Goal: Task Accomplishment & Management: Manage account settings

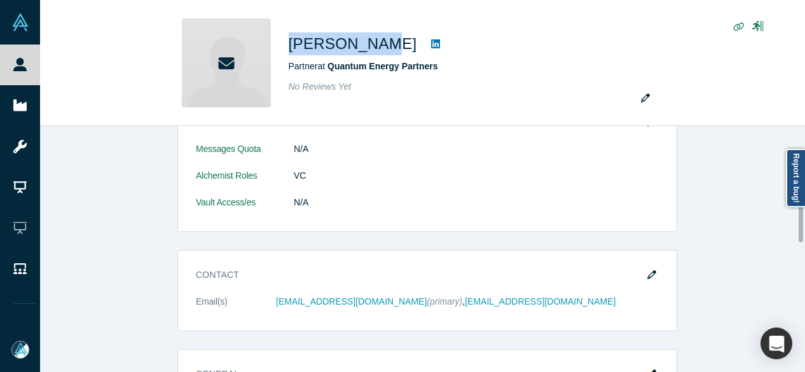
scroll to position [318, 0]
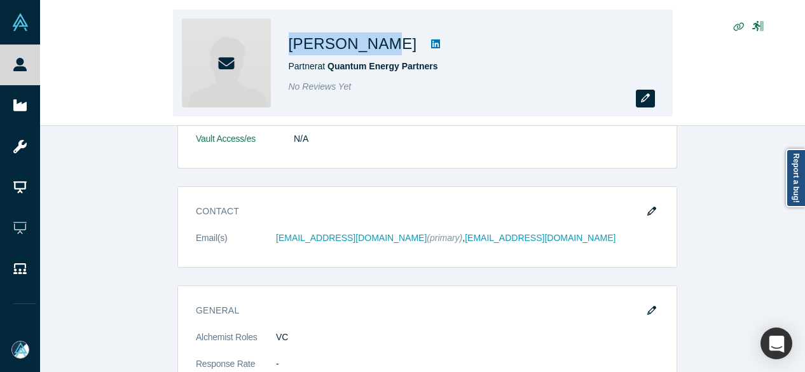
click at [641, 97] on icon "button" at bounding box center [645, 97] width 9 height 9
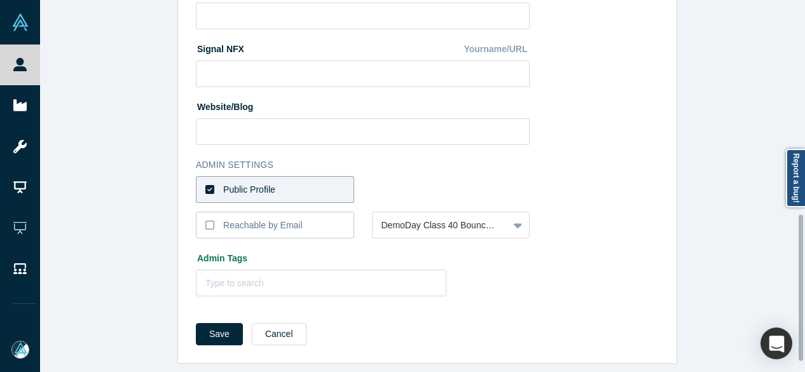
scroll to position [570, 0]
click at [270, 186] on label "Public Profile" at bounding box center [275, 189] width 158 height 27
click at [0, 0] on input "Public Profile" at bounding box center [0, 0] width 0 height 0
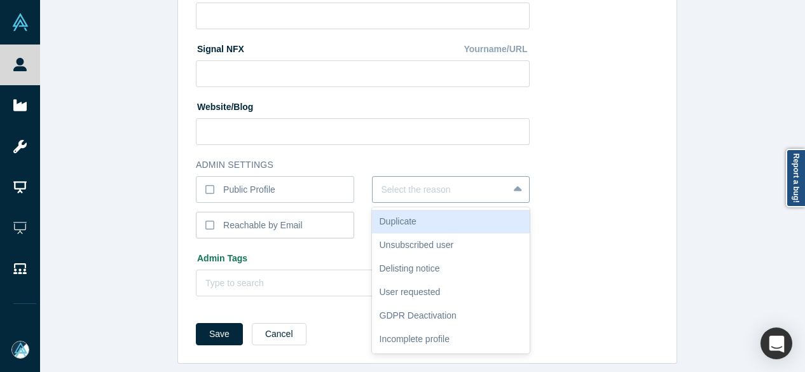
click at [385, 185] on div at bounding box center [441, 190] width 118 height 16
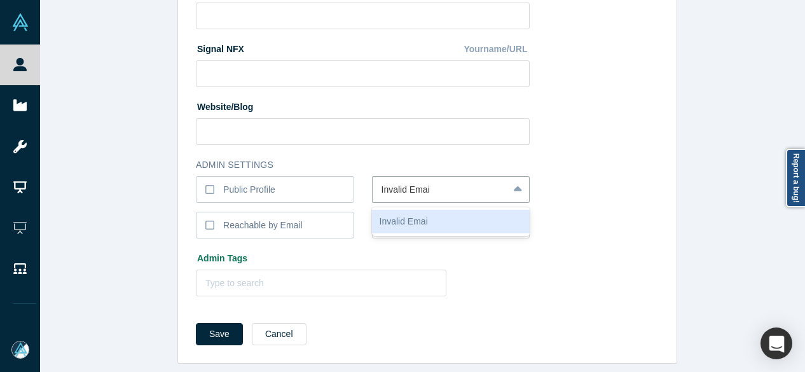
type input "Invalid Email"
click at [406, 222] on div "Invalid Email" at bounding box center [451, 222] width 158 height 24
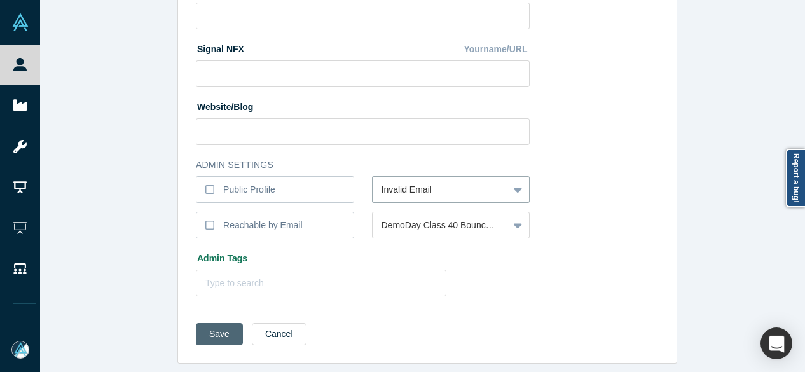
click at [209, 323] on button "Save" at bounding box center [219, 334] width 47 height 22
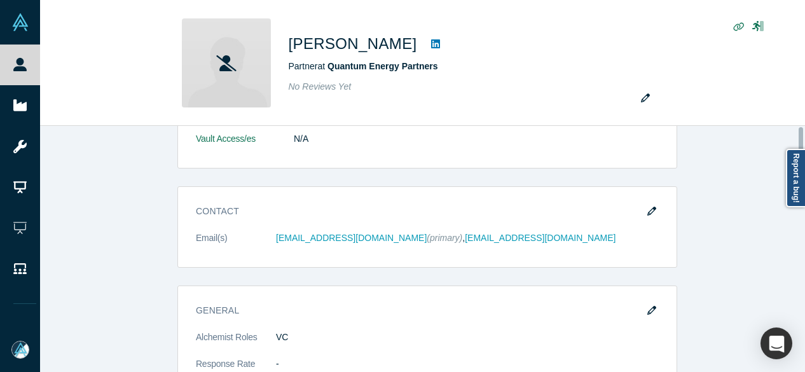
scroll to position [0, 0]
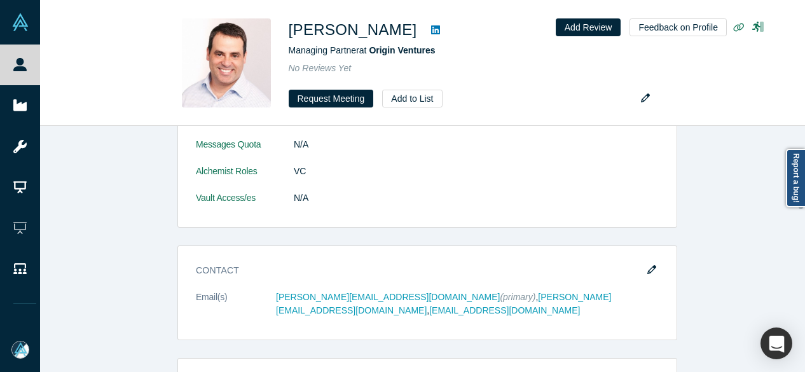
scroll to position [318, 0]
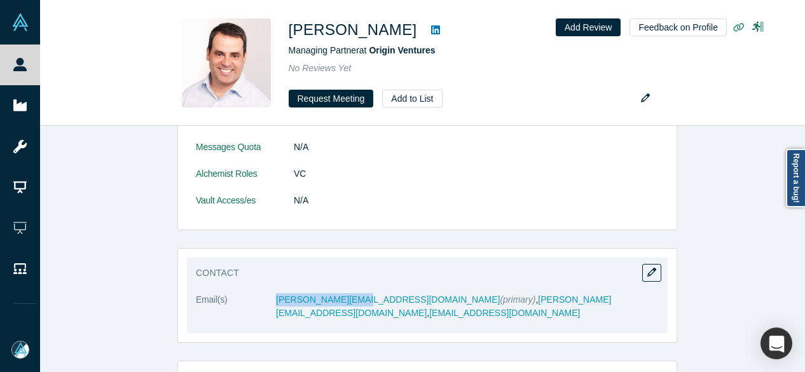
drag, startPoint x: 266, startPoint y: 305, endPoint x: 349, endPoint y: 310, distance: 82.8
click at [349, 310] on dl "Email(s) jason@heltzers.com (primary) , jason@originventures.com , jheltzer@yah…" at bounding box center [427, 313] width 463 height 40
copy dl "jason@heltzers.com"
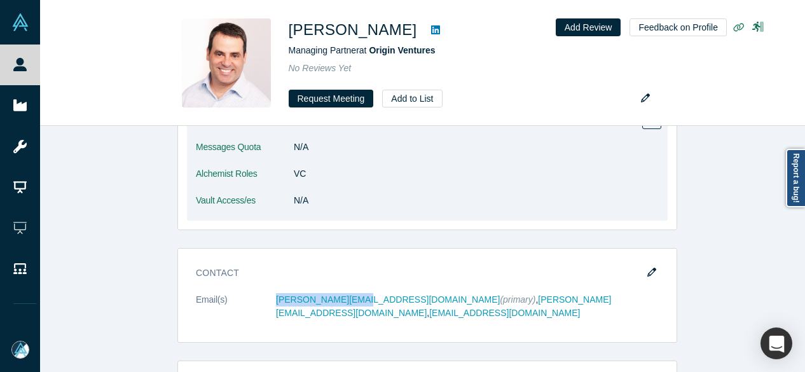
copy dl "jason@heltzers.com"
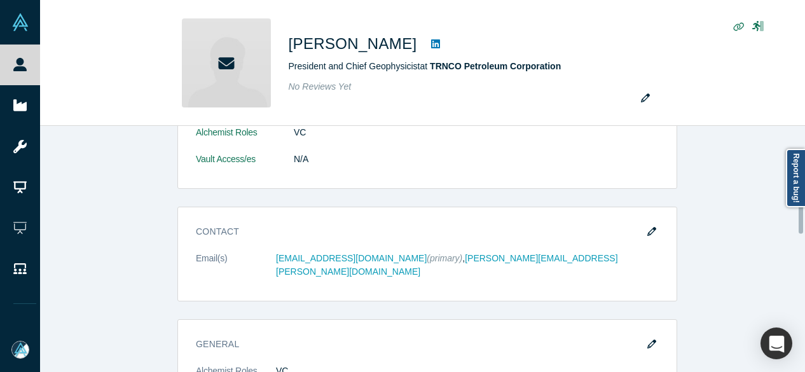
scroll to position [318, 0]
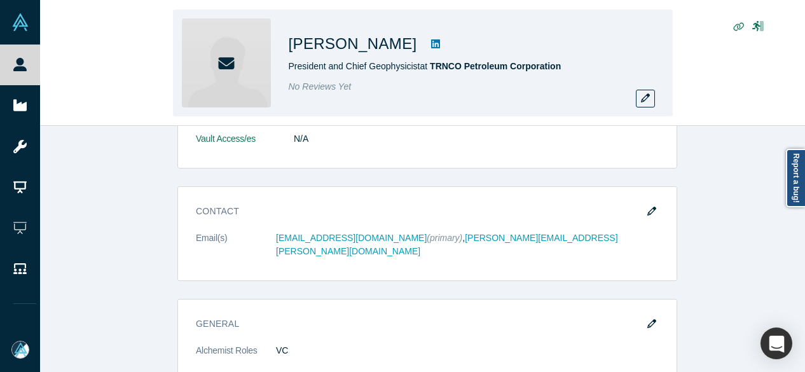
click at [294, 44] on h1 "Tom Nickoloff" at bounding box center [353, 43] width 128 height 23
drag, startPoint x: 283, startPoint y: 48, endPoint x: 385, endPoint y: 45, distance: 101.8
click at [385, 45] on div "Tom Nickoloff President and Chief Geophysicist at TRNCO Petroleum Corporation N…" at bounding box center [423, 63] width 500 height 107
copy div "Tom Nickoloff"
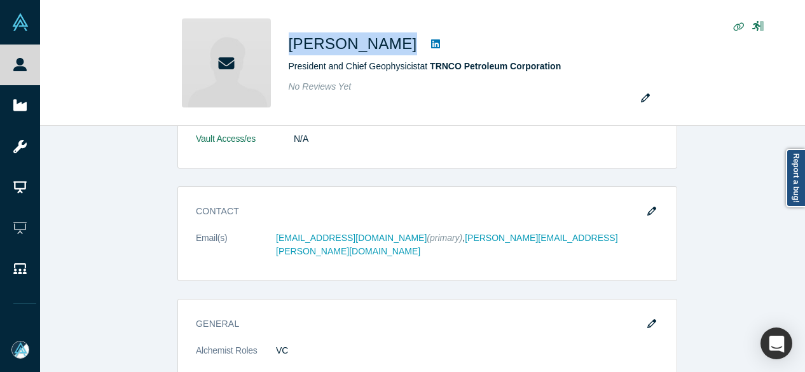
drag, startPoint x: 639, startPoint y: 208, endPoint x: 310, endPoint y: 163, distance: 331.2
click at [642, 208] on button "button" at bounding box center [651, 212] width 19 height 18
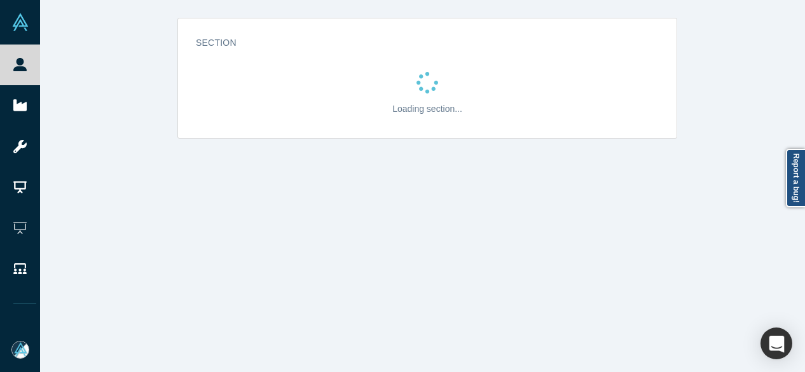
scroll to position [0, 0]
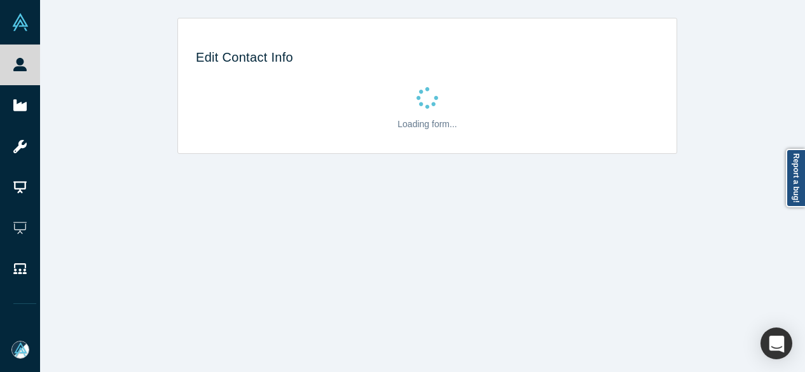
select select "US"
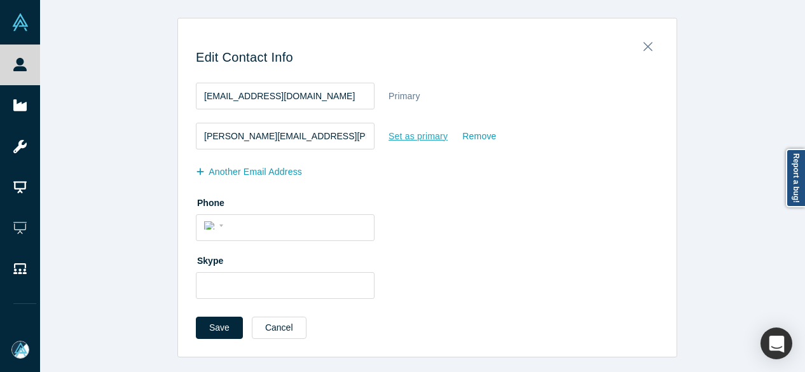
click at [420, 134] on div "Set as primary" at bounding box center [418, 136] width 60 height 22
click at [0, 0] on input "Set as primary" at bounding box center [0, 0] width 0 height 0
click at [225, 331] on button "Save" at bounding box center [219, 328] width 47 height 22
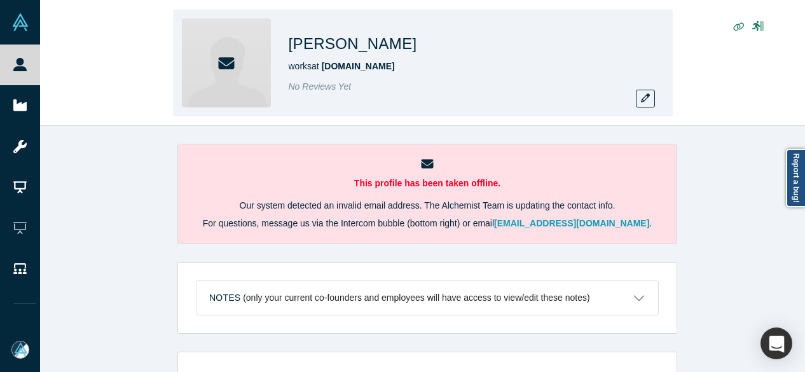
click at [366, 69] on div "works at Finjan.vc" at bounding box center [467, 66] width 356 height 13
drag, startPoint x: 384, startPoint y: 50, endPoint x: 287, endPoint y: 46, distance: 96.7
click at [287, 46] on div "Siham Zenati works at Finjan.vc No Reviews Yet" at bounding box center [423, 63] width 500 height 107
copy h1 "Siham Zenati"
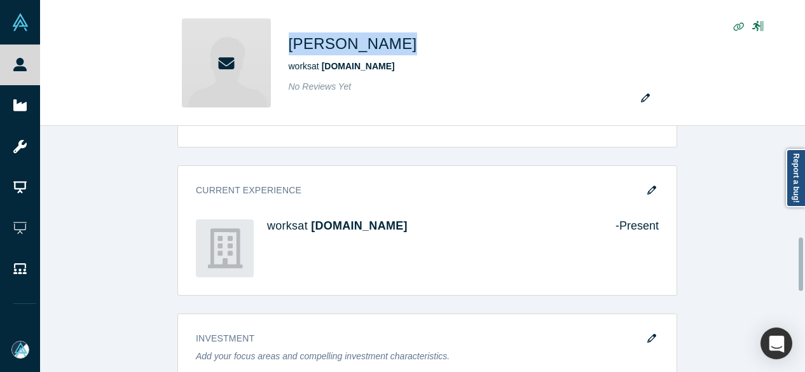
scroll to position [572, 0]
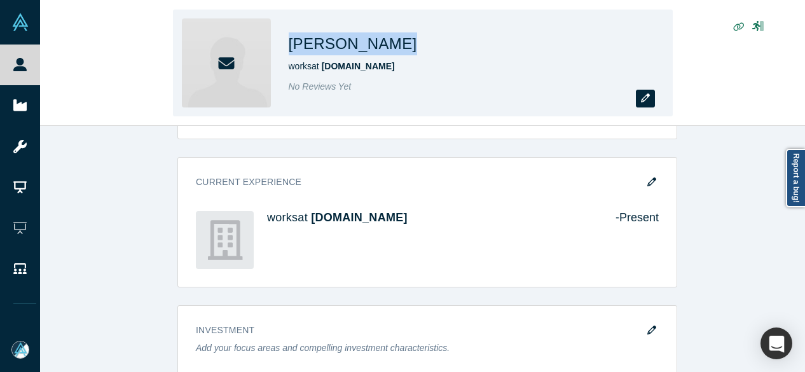
click at [647, 105] on button "button" at bounding box center [645, 99] width 19 height 18
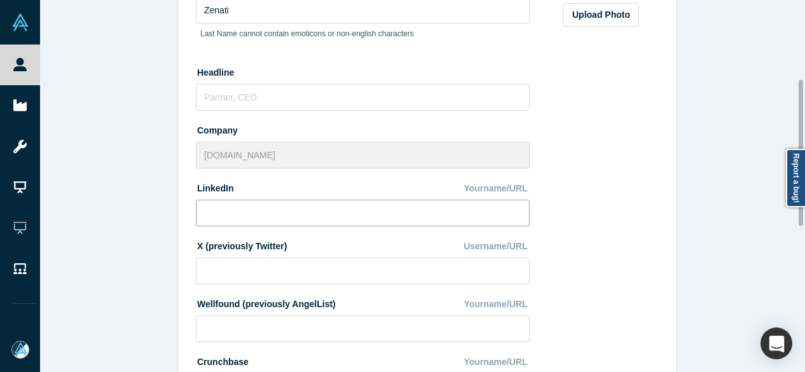
scroll to position [254, 0]
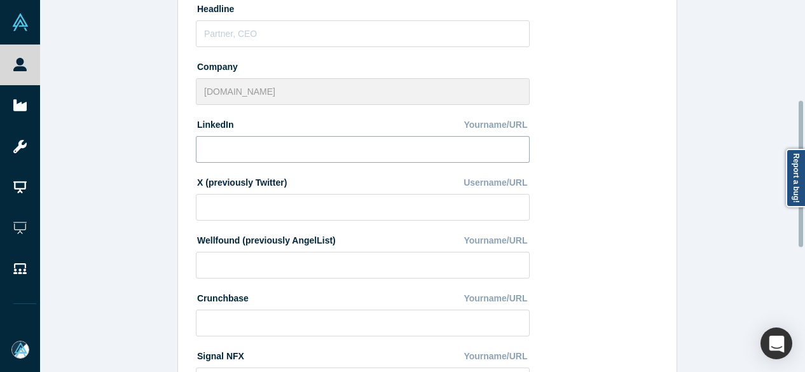
click at [277, 150] on input at bounding box center [363, 149] width 334 height 27
paste input "https://www.linkedin.com/in/siham-zenati-aa621231b/"
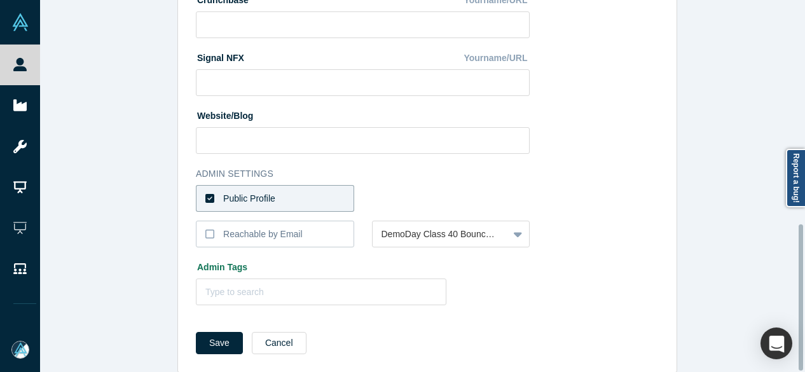
scroll to position [570, 0]
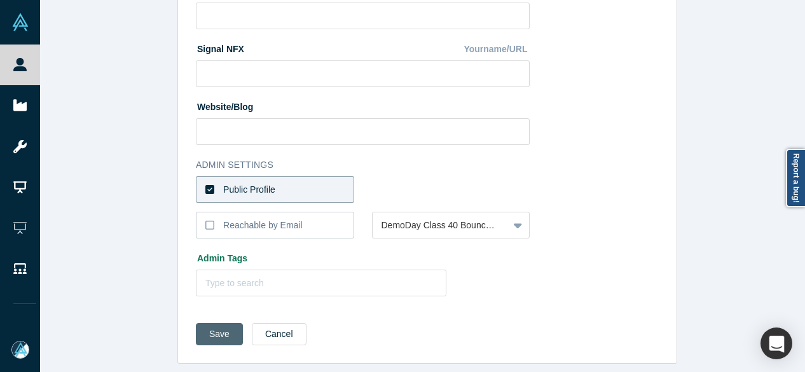
type input "https://www.linkedin.com/in/siham-zenati-aa621231b/"
click at [216, 329] on button "Save" at bounding box center [219, 334] width 47 height 22
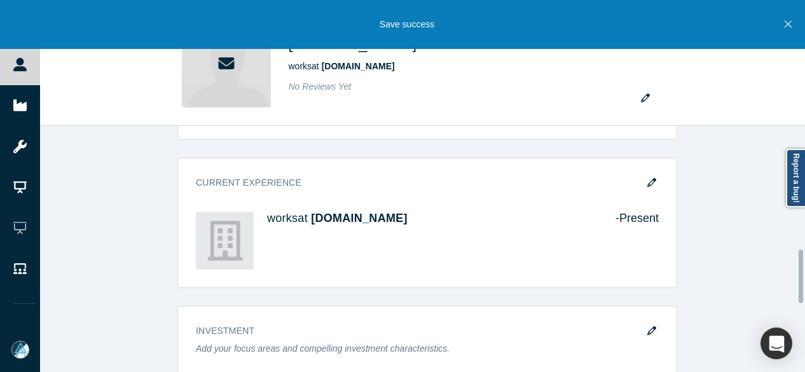
scroll to position [572, 0]
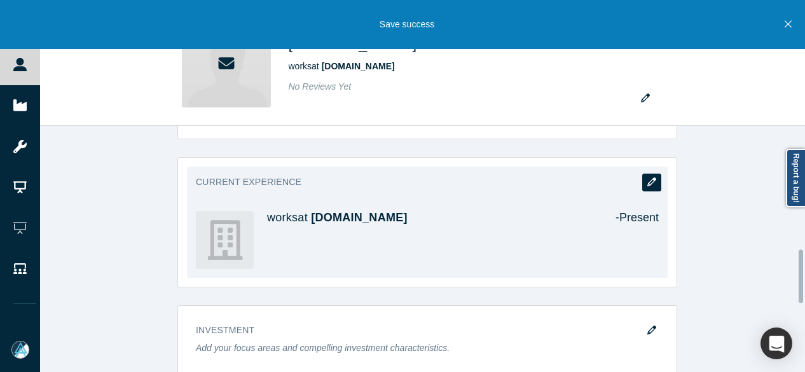
click at [647, 177] on icon "button" at bounding box center [651, 181] width 9 height 9
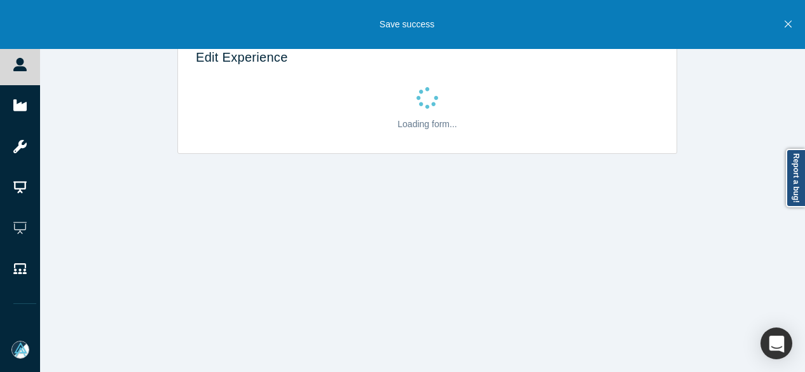
scroll to position [0, 0]
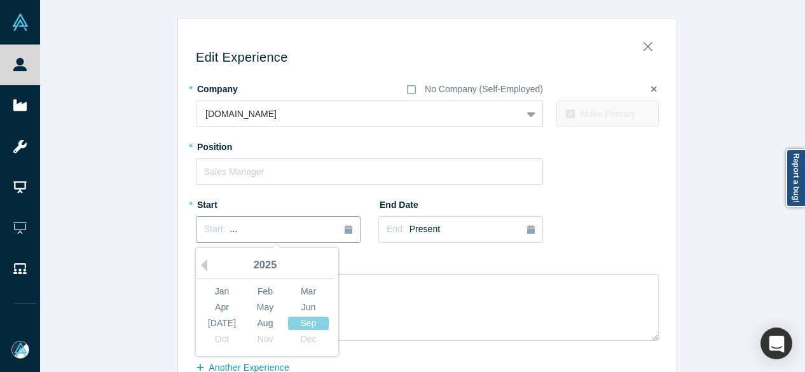
click at [240, 231] on div "Start: ..." at bounding box center [278, 230] width 148 height 14
click at [310, 290] on div "Mar" at bounding box center [308, 291] width 41 height 13
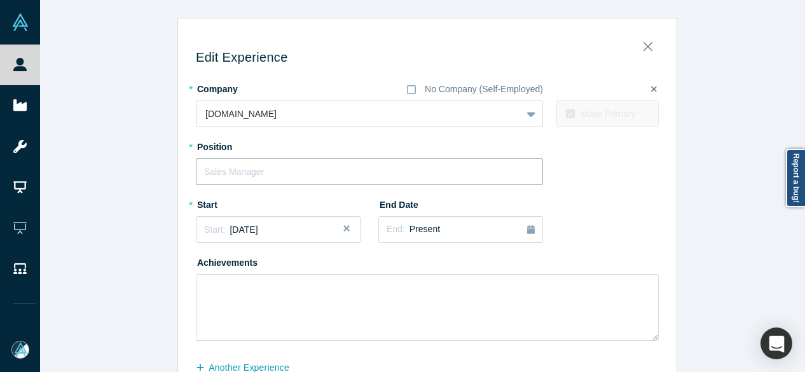
click at [261, 170] on input "text" at bounding box center [369, 171] width 347 height 27
paste input "Director of Communications And Public Relations"
type input "Director of Communications And Public Relations"
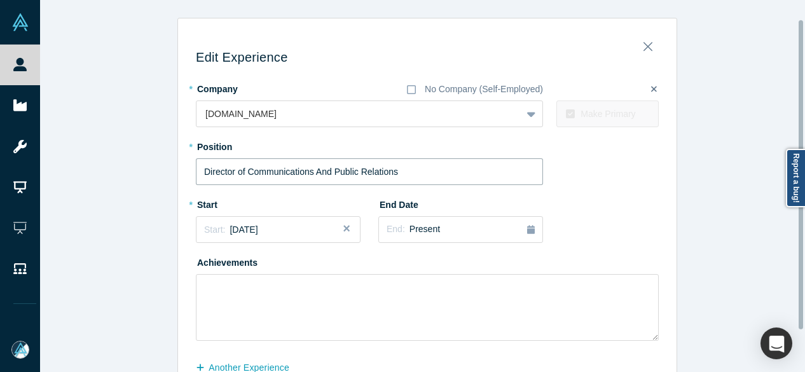
scroll to position [73, 0]
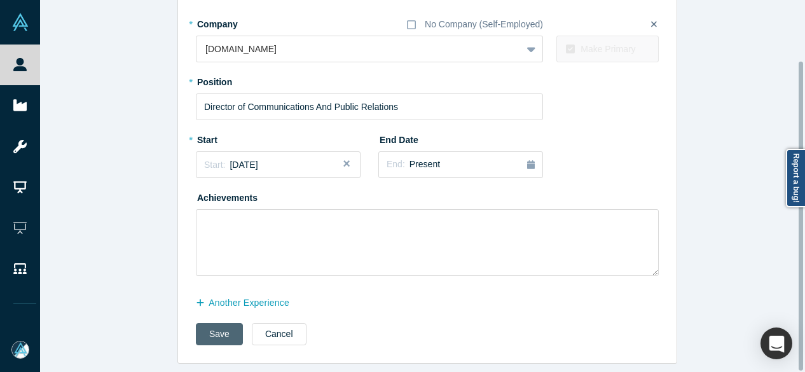
click at [216, 325] on button "Save" at bounding box center [219, 334] width 47 height 22
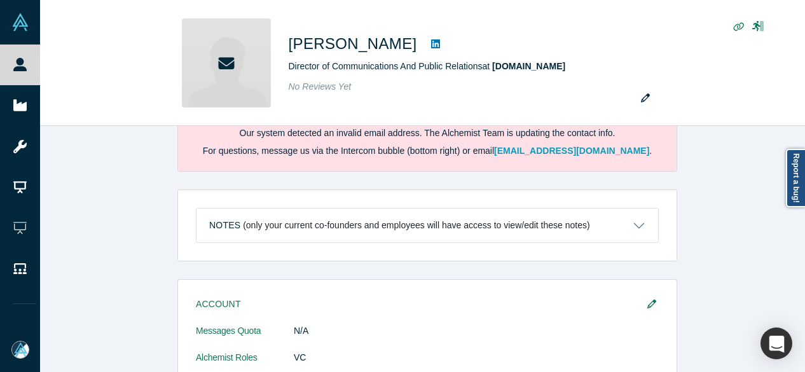
scroll to position [0, 0]
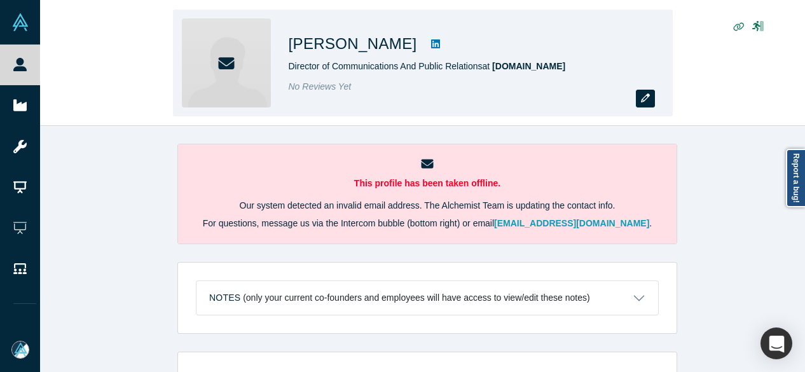
click at [645, 100] on icon "button" at bounding box center [645, 97] width 9 height 9
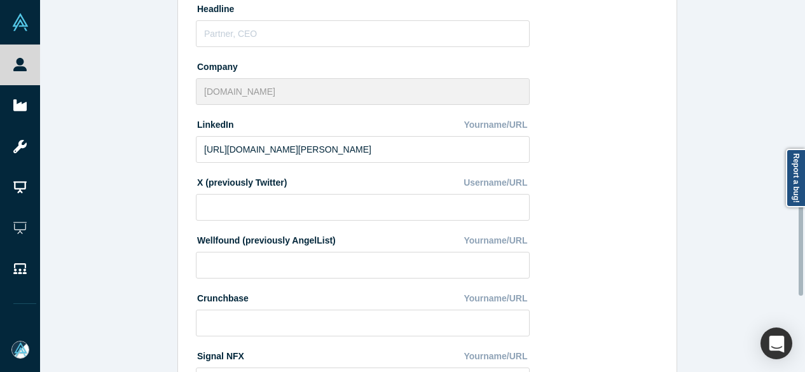
scroll to position [570, 0]
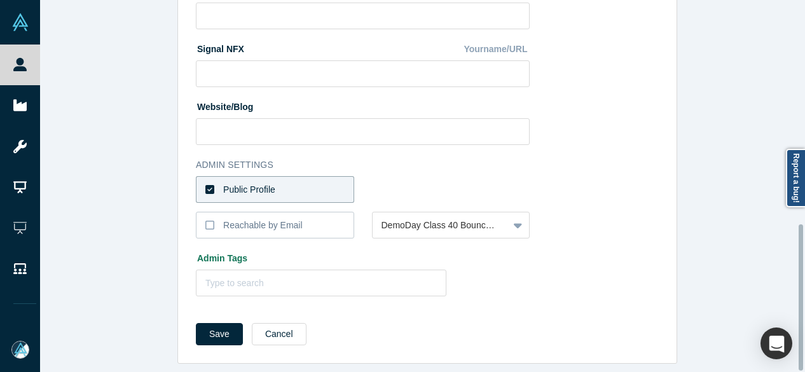
drag, startPoint x: 300, startPoint y: 174, endPoint x: 326, endPoint y: 176, distance: 25.5
click at [303, 176] on label "Public Profile" at bounding box center [275, 189] width 158 height 27
click at [0, 0] on input "Public Profile" at bounding box center [0, 0] width 0 height 0
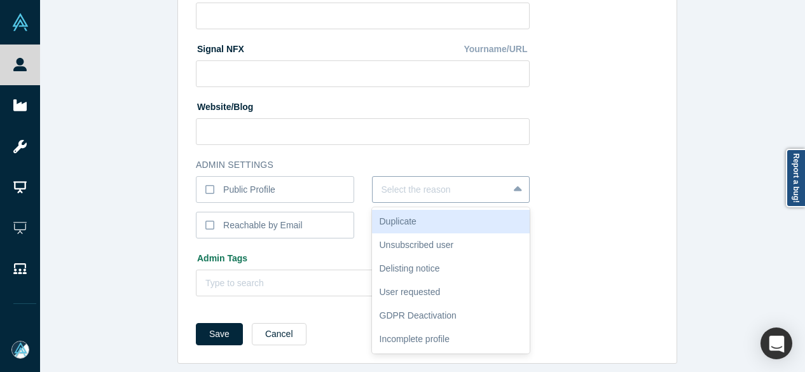
click at [421, 186] on div at bounding box center [441, 190] width 118 height 16
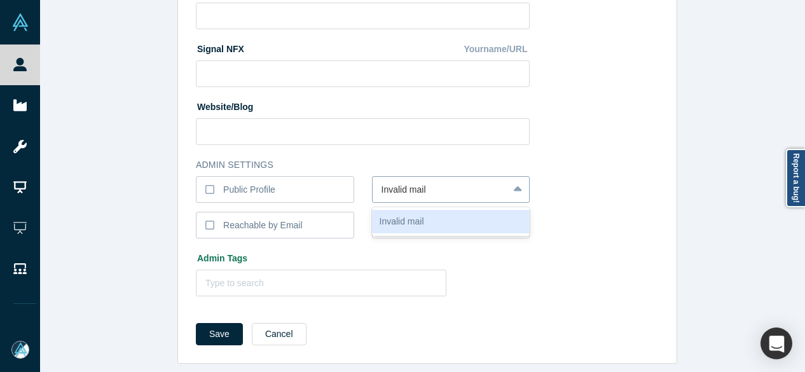
type input "Invalid Email"
click at [421, 213] on div "Invalid Email" at bounding box center [451, 222] width 158 height 24
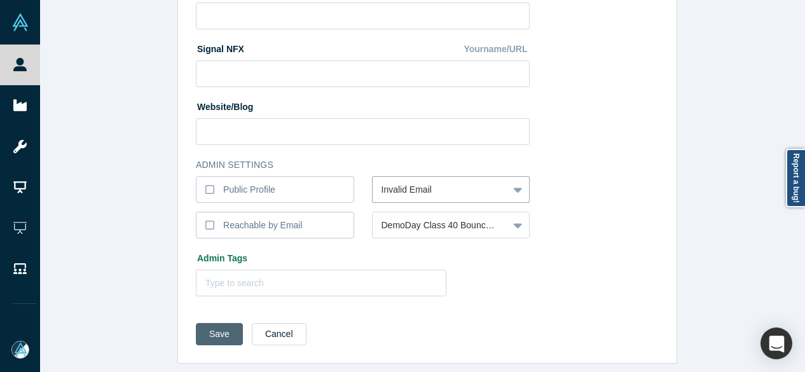
click at [216, 325] on button "Save" at bounding box center [219, 334] width 47 height 22
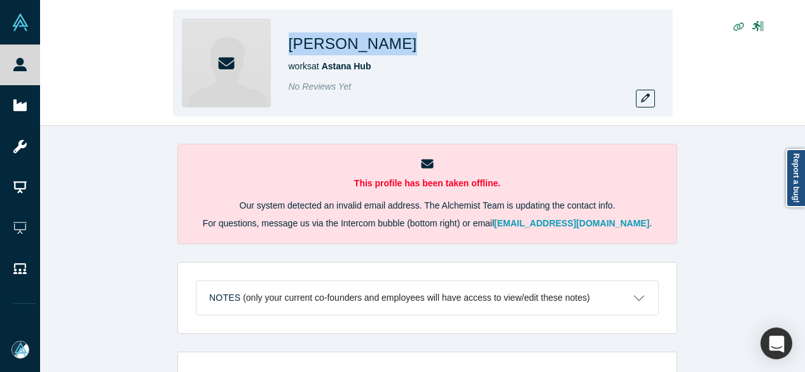
drag, startPoint x: 287, startPoint y: 43, endPoint x: 432, endPoint y: 45, distance: 144.4
click at [432, 45] on div "Yeskendir Amirkhan works at Astana Hub No Reviews Yet" at bounding box center [423, 63] width 500 height 107
copy h1 "Yeskendir Amirkhan"
click at [646, 92] on button "button" at bounding box center [645, 99] width 19 height 18
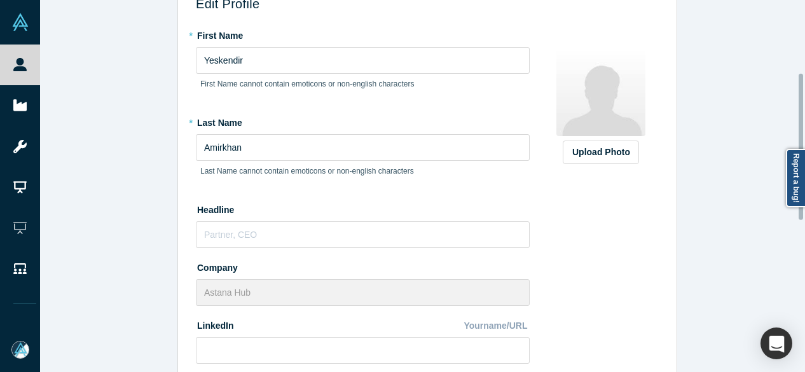
scroll to position [191, 0]
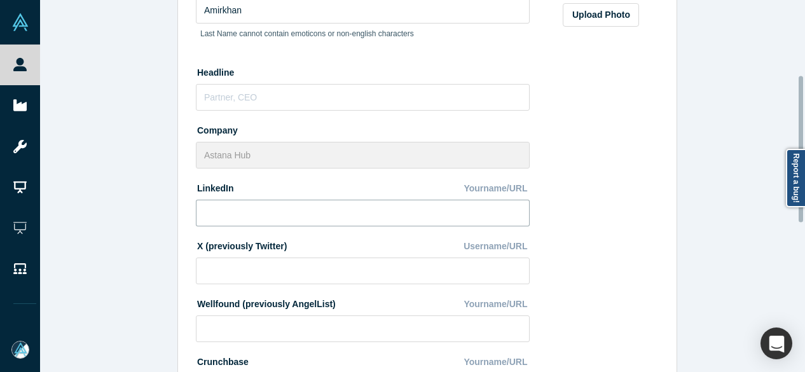
click at [315, 216] on input at bounding box center [363, 213] width 334 height 27
paste input "https://www.linkedin.com/in/yeskendir-amirkhan-064777225/"
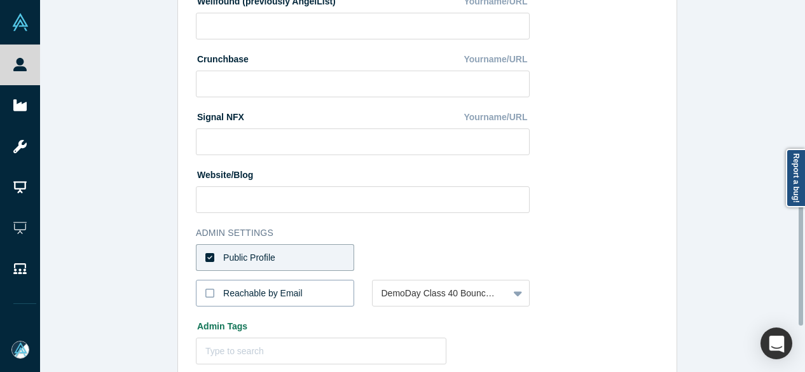
scroll to position [570, 0]
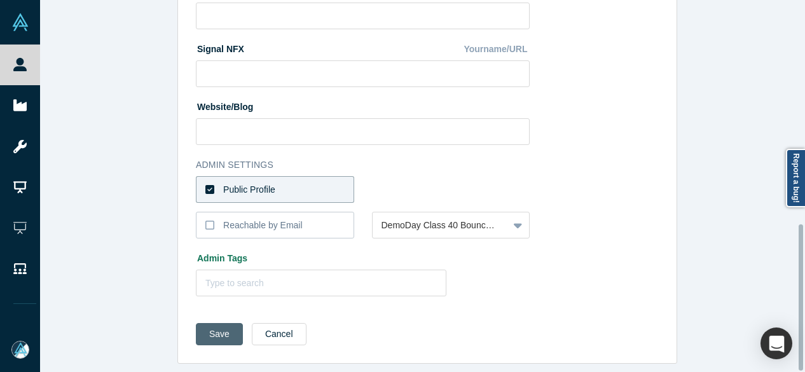
type input "https://www.linkedin.com/in/yeskendir-amirkhan-064777225/"
click at [223, 331] on button "Save" at bounding box center [219, 334] width 47 height 22
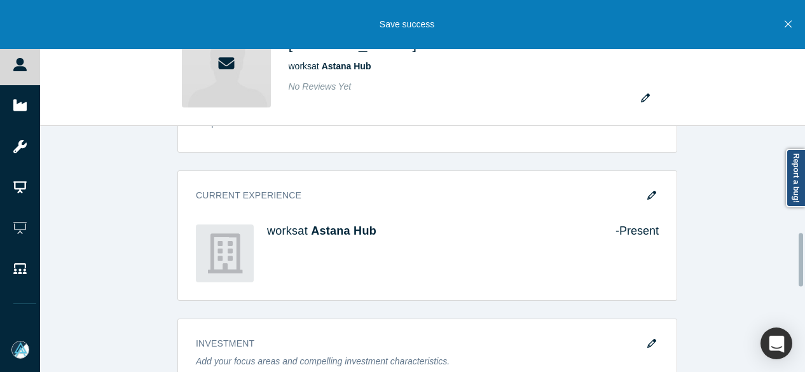
scroll to position [572, 0]
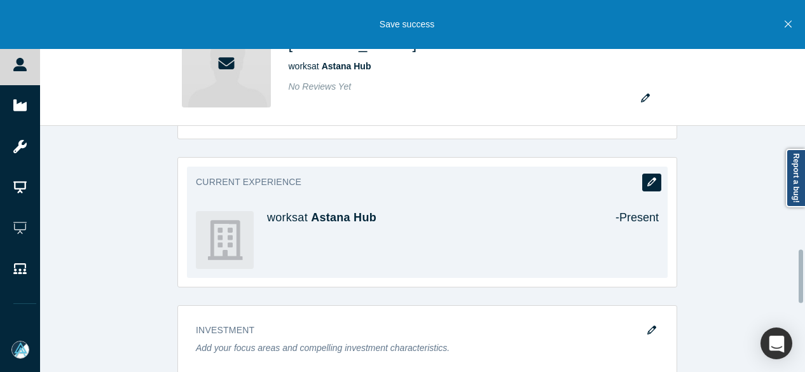
click at [651, 185] on button "button" at bounding box center [651, 183] width 19 height 18
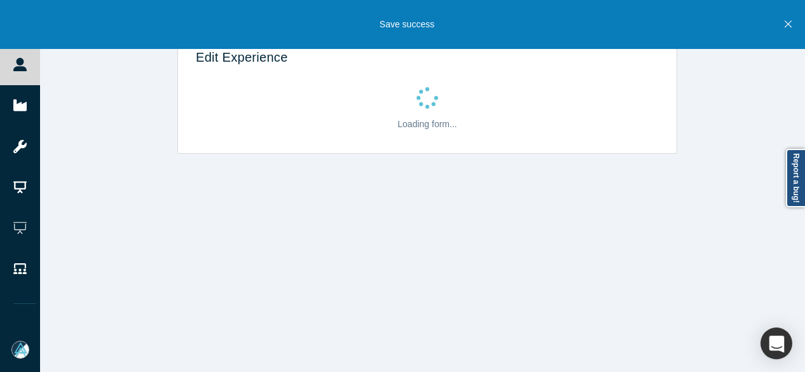
scroll to position [0, 0]
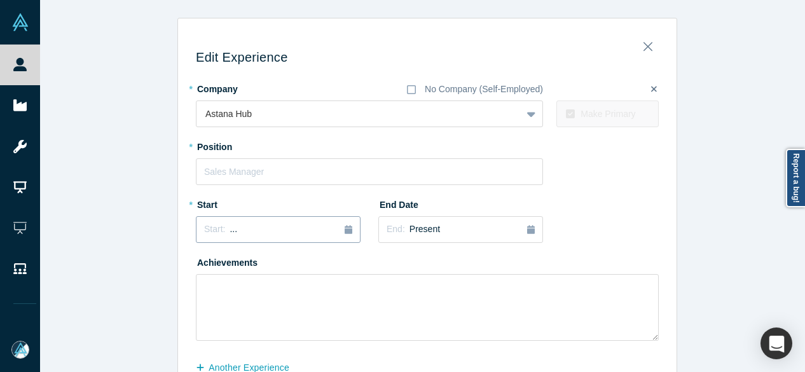
click at [281, 233] on div "Start: ..." at bounding box center [278, 230] width 148 height 14
click at [198, 264] on button "Previous Year" at bounding box center [201, 265] width 13 height 13
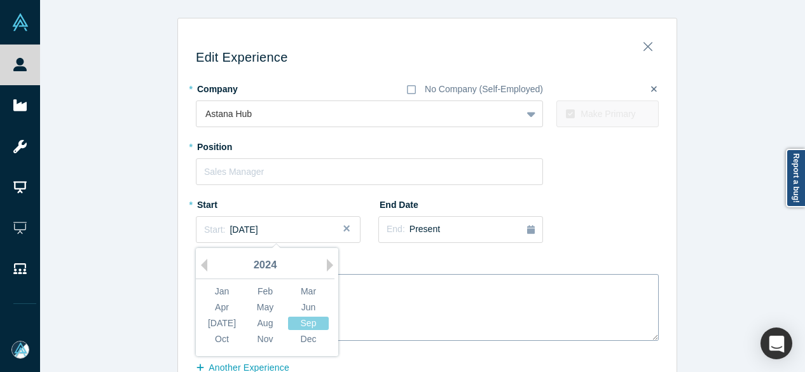
click at [313, 303] on div "Jun" at bounding box center [308, 307] width 41 height 13
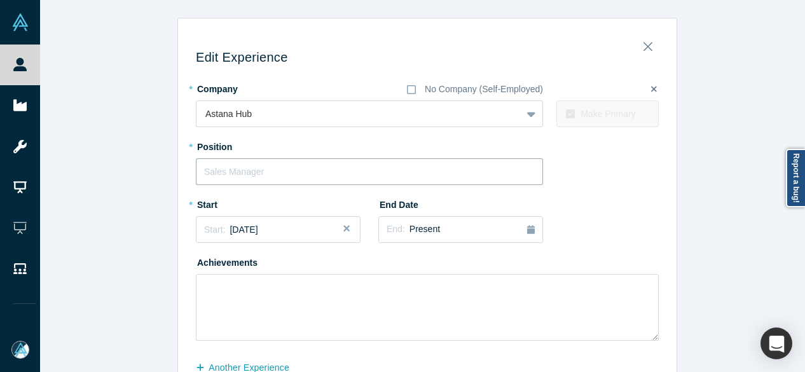
click at [262, 167] on input "text" at bounding box center [369, 171] width 347 height 27
paste input "Director"
type input "Director"
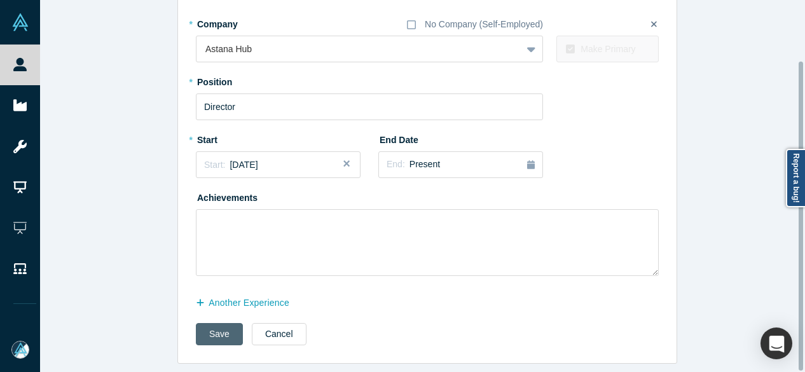
drag, startPoint x: 217, startPoint y: 321, endPoint x: 206, endPoint y: 333, distance: 15.7
click at [217, 323] on button "Save" at bounding box center [219, 334] width 47 height 22
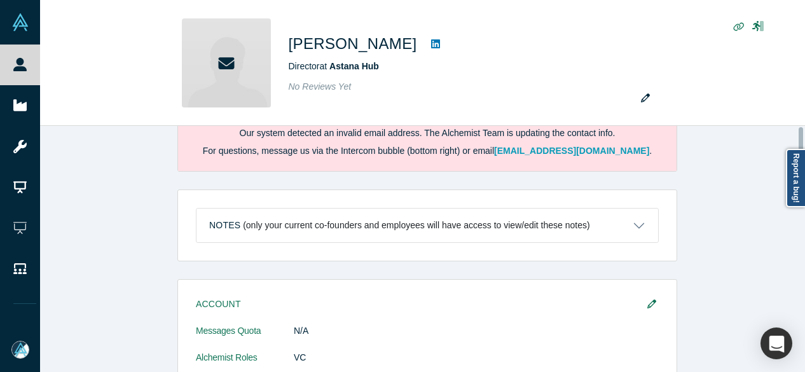
scroll to position [0, 0]
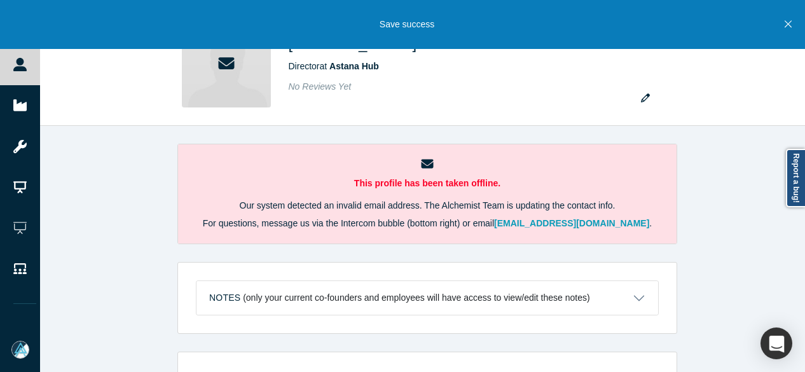
click at [792, 27] on button "Close" at bounding box center [788, 24] width 16 height 49
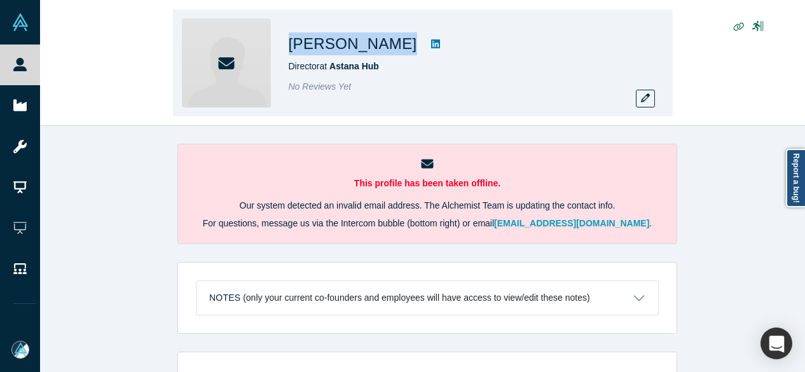
drag, startPoint x: 293, startPoint y: 38, endPoint x: 422, endPoint y: 39, distance: 129.8
click at [431, 39] on div "Yeskendir Amirkhan Director at Astana Hub No Reviews Yet" at bounding box center [423, 63] width 500 height 107
copy div "Yeskendir Amirkhan"
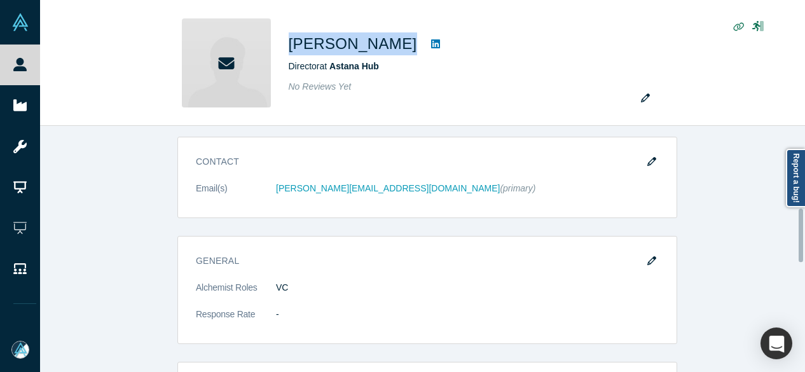
scroll to position [382, 0]
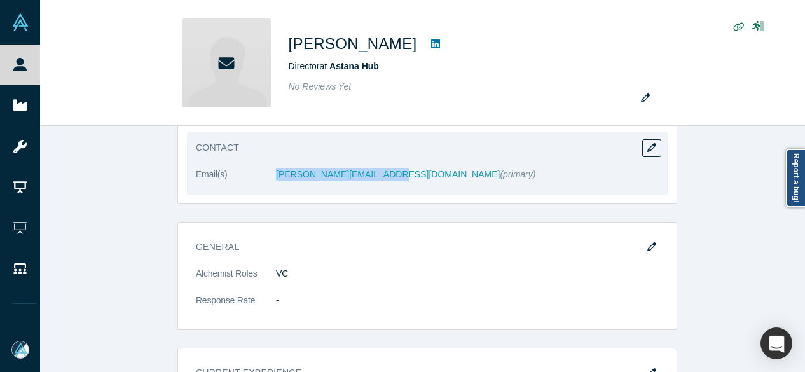
drag, startPoint x: 259, startPoint y: 184, endPoint x: 379, endPoint y: 185, distance: 120.2
click at [379, 185] on dl "Email(s) y.amirkhan@astanahub.com (primary)" at bounding box center [427, 181] width 463 height 27
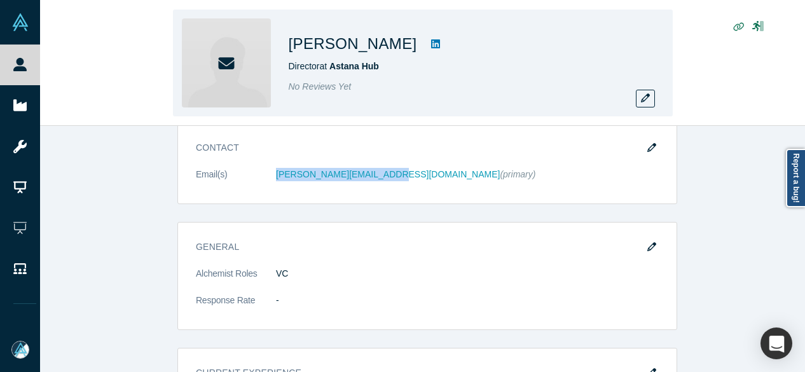
copy dl "y.amirkhan@astanahub.com"
click at [642, 93] on icon "button" at bounding box center [645, 97] width 9 height 9
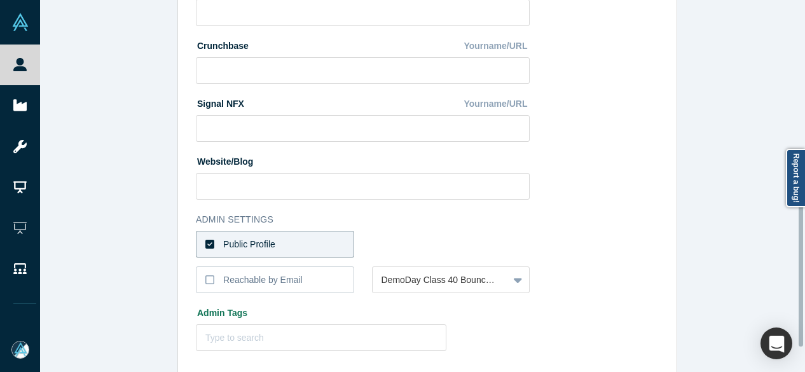
scroll to position [509, 0]
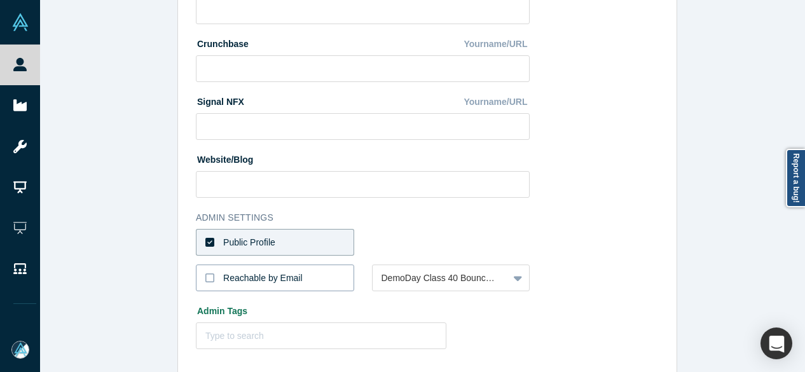
click at [276, 274] on div "Reachable by Email" at bounding box center [263, 278] width 80 height 13
click at [0, 0] on input "Reachable by Email" at bounding box center [0, 0] width 0 height 0
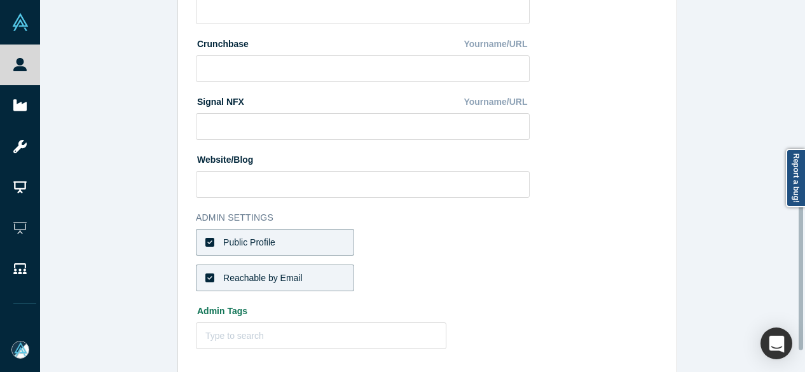
scroll to position [570, 0]
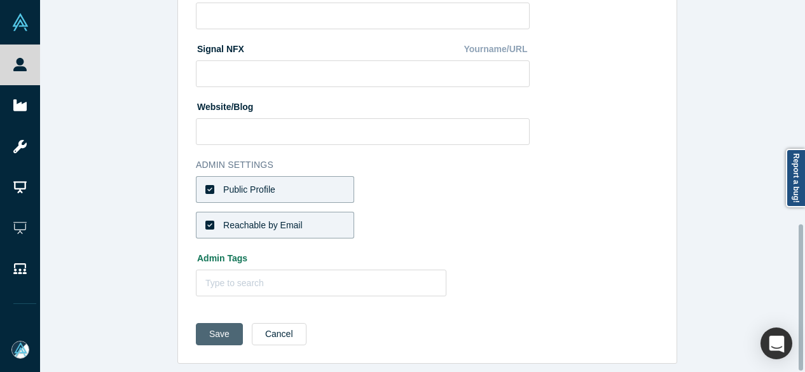
click at [207, 323] on button "Save" at bounding box center [219, 334] width 47 height 22
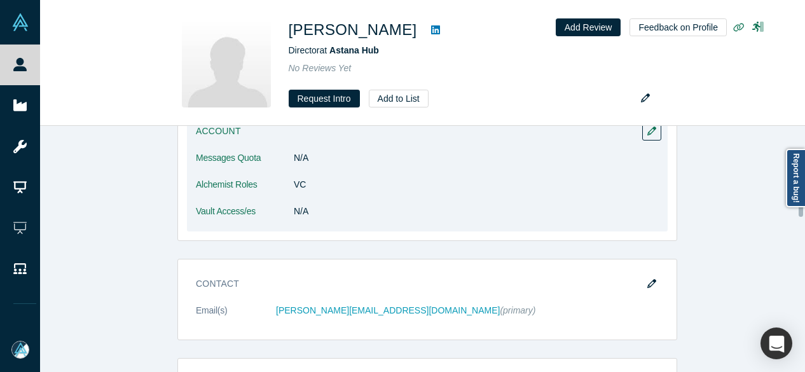
scroll to position [382, 0]
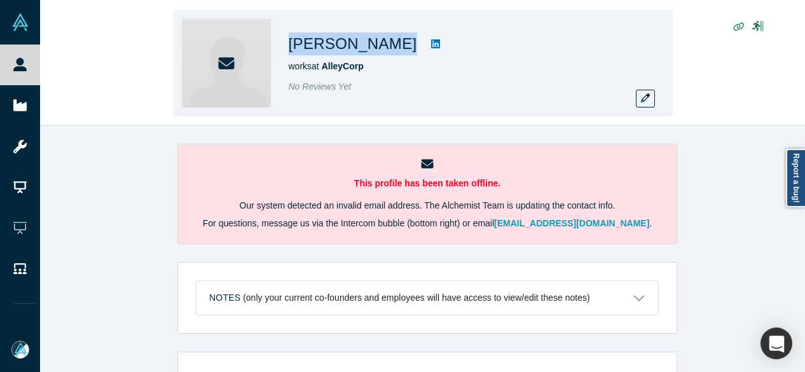
drag, startPoint x: 289, startPoint y: 44, endPoint x: 366, endPoint y: 46, distance: 77.0
click at [366, 46] on div "[PERSON_NAME] works at AlleyCorp No Reviews Yet" at bounding box center [423, 63] width 500 height 107
copy div "[PERSON_NAME]"
click at [99, 81] on div "[PERSON_NAME] works at AlleyCorp No Reviews Yet" at bounding box center [422, 63] width 765 height 125
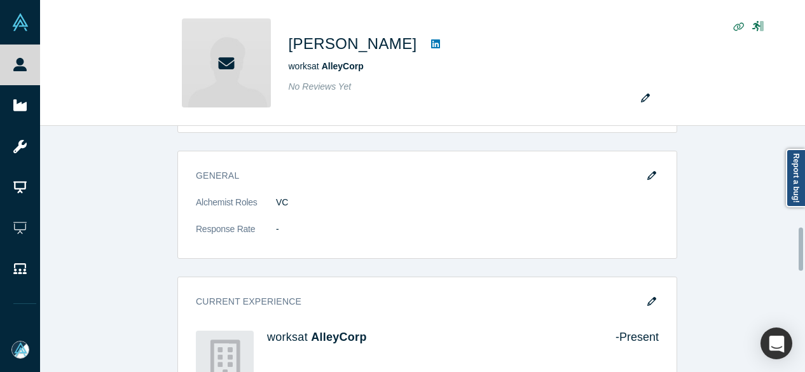
scroll to position [572, 0]
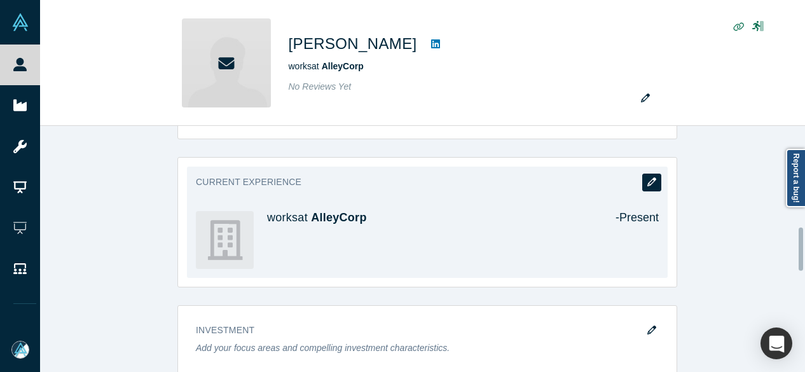
click at [647, 179] on icon "button" at bounding box center [651, 181] width 9 height 9
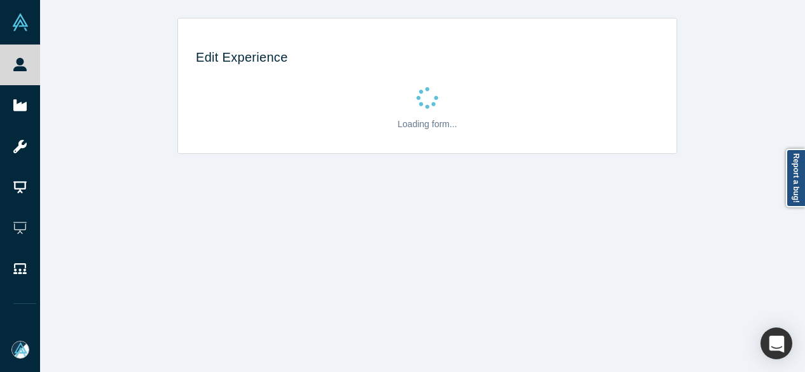
scroll to position [0, 0]
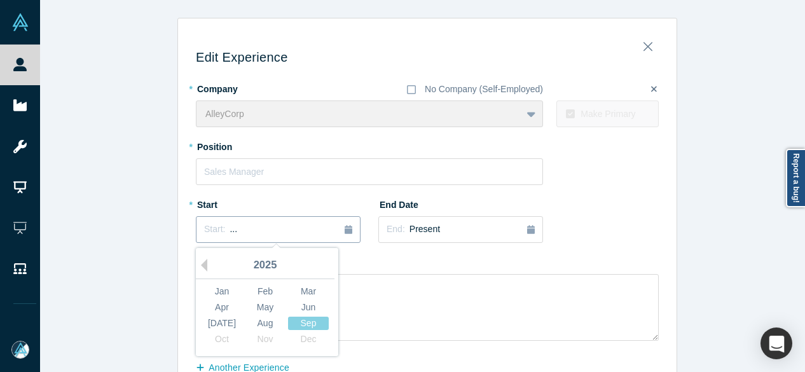
click at [230, 230] on div "Start: ..." at bounding box center [278, 230] width 148 height 14
click at [200, 267] on button "Previous Year" at bounding box center [201, 265] width 13 height 13
click at [200, 266] on button "Previous Year" at bounding box center [201, 265] width 13 height 13
click at [201, 266] on button "Previous Year" at bounding box center [201, 265] width 13 height 13
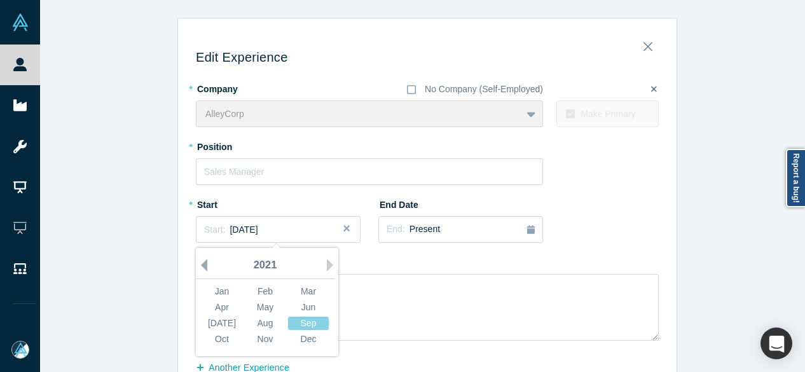
click at [201, 266] on button "Previous Year" at bounding box center [201, 265] width 13 height 13
click at [202, 266] on div "2019" at bounding box center [265, 266] width 139 height 27
click at [203, 265] on div "2019" at bounding box center [265, 266] width 139 height 27
click at [197, 265] on button "Previous Year" at bounding box center [201, 265] width 13 height 13
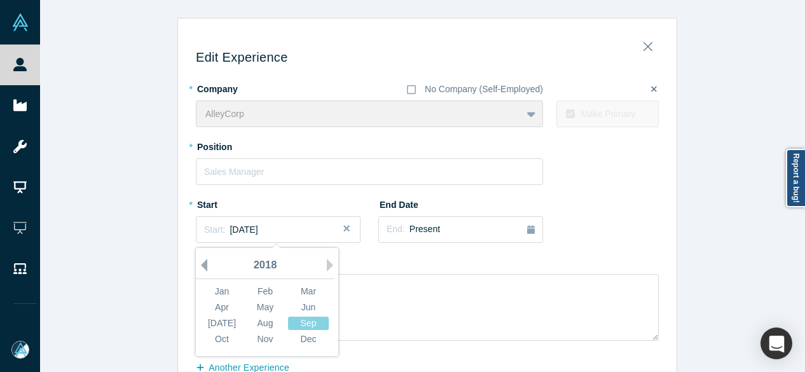
click at [197, 265] on button "Previous Year" at bounding box center [201, 265] width 13 height 13
click at [288, 326] on div "Sep" at bounding box center [308, 323] width 41 height 13
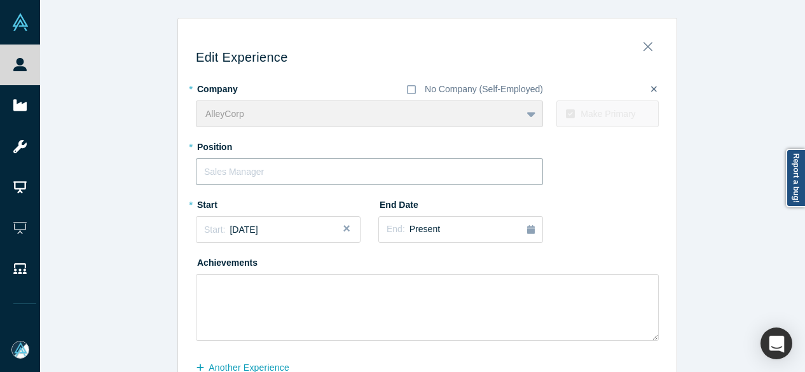
click at [255, 176] on input "text" at bounding box center [369, 171] width 347 height 27
paste input "Partner"
type input "Partner"
click at [430, 228] on div "End: Present" at bounding box center [461, 230] width 148 height 14
click at [381, 267] on button "Previous Year" at bounding box center [383, 265] width 13 height 13
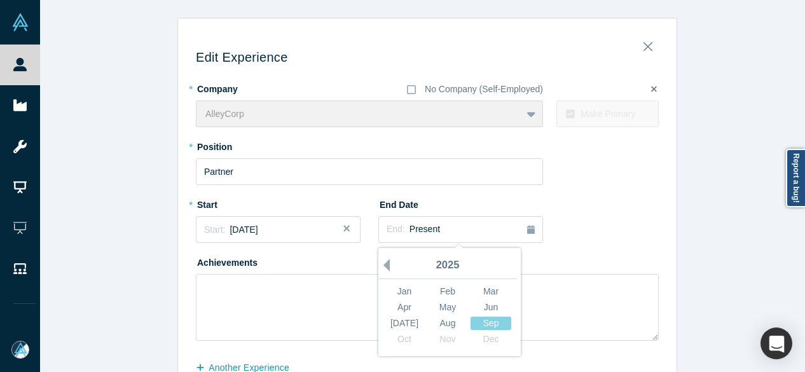
click at [381, 267] on button "Previous Year" at bounding box center [383, 265] width 13 height 13
click at [490, 308] on div "Jun" at bounding box center [491, 307] width 41 height 13
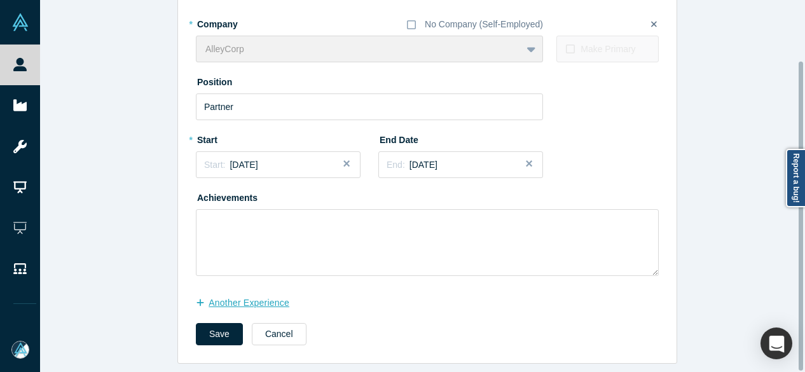
scroll to position [73, 0]
click at [281, 292] on button "another Experience" at bounding box center [249, 303] width 107 height 22
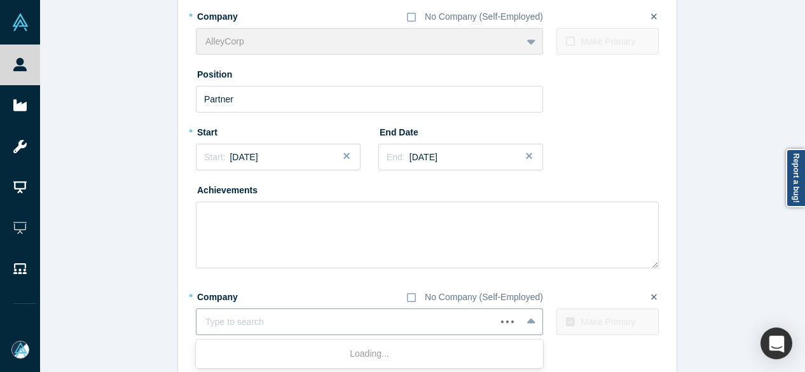
click at [261, 312] on div "Type to search" at bounding box center [347, 322] width 300 height 21
paste input "Branch Care logo Branch Care"
drag, startPoint x: 271, startPoint y: 324, endPoint x: 158, endPoint y: 315, distance: 113.5
click at [158, 315] on div "Edit Experience * Company No Company (Self-Employed) AlleyCorp To pick up a dra…" at bounding box center [427, 184] width 775 height 478
type input "Branch Care"
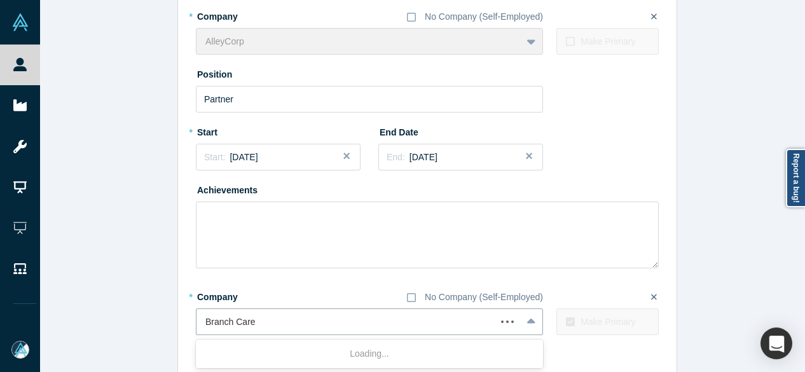
scroll to position [140, 0]
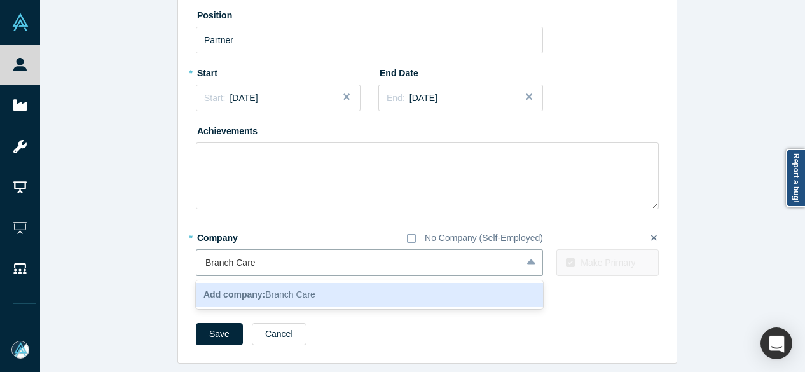
click at [234, 289] on b "Add company:" at bounding box center [235, 294] width 62 height 10
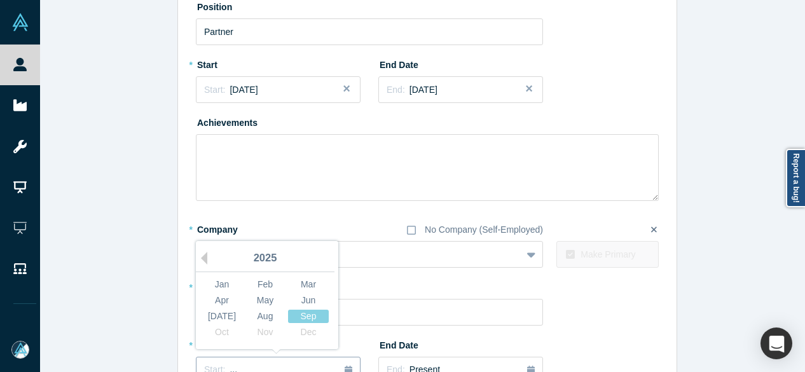
click at [267, 363] on div "Start: ..." at bounding box center [278, 370] width 148 height 14
click at [216, 296] on div "Apr" at bounding box center [222, 300] width 41 height 13
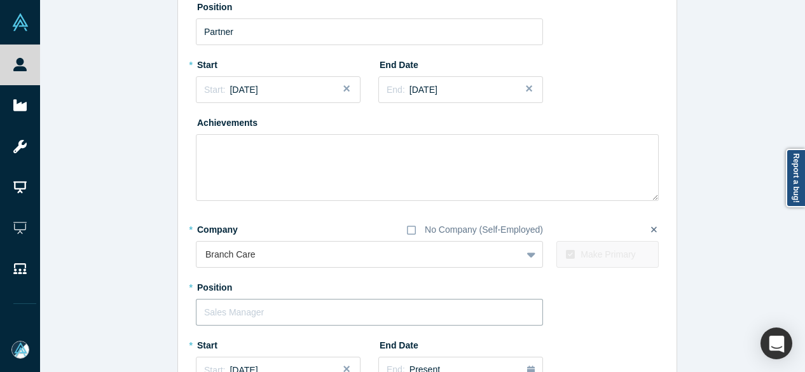
click at [233, 312] on input "text" at bounding box center [369, 312] width 347 height 27
paste input "Co-Founder and Board Member"
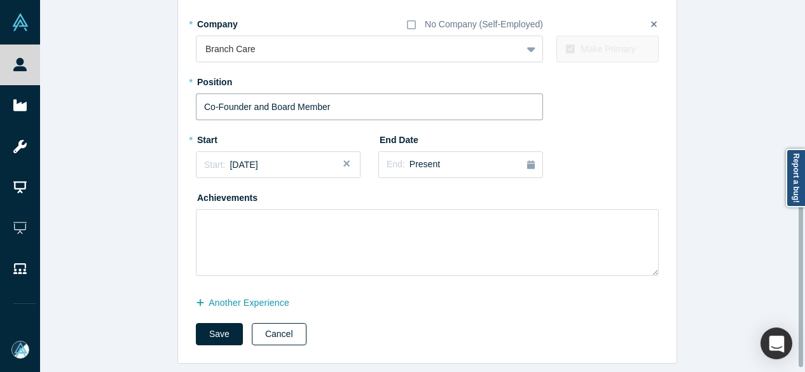
scroll to position [354, 0]
type input "Co-Founder and Board Member"
click at [216, 328] on button "Save" at bounding box center [219, 334] width 47 height 22
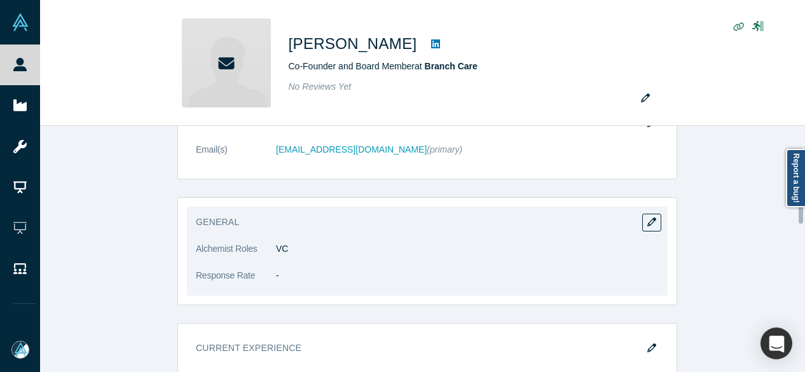
scroll to position [318, 0]
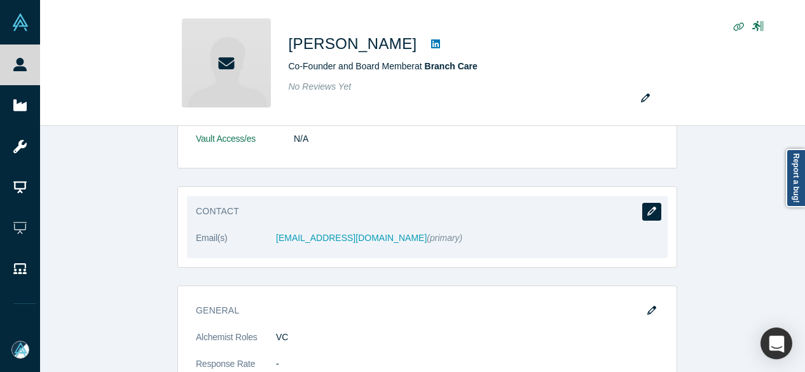
click at [648, 209] on icon "button" at bounding box center [651, 211] width 9 height 9
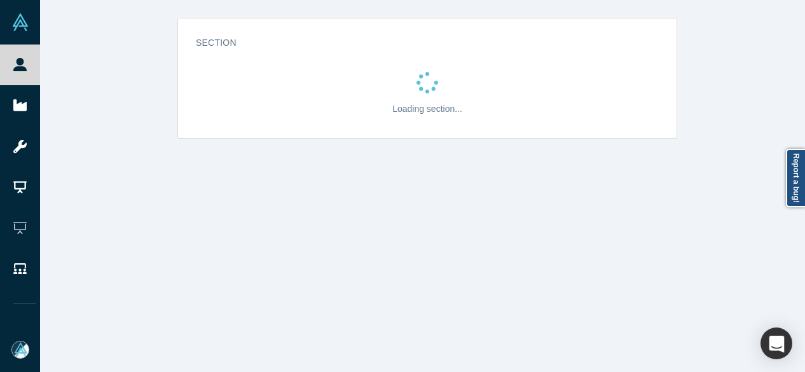
scroll to position [0, 0]
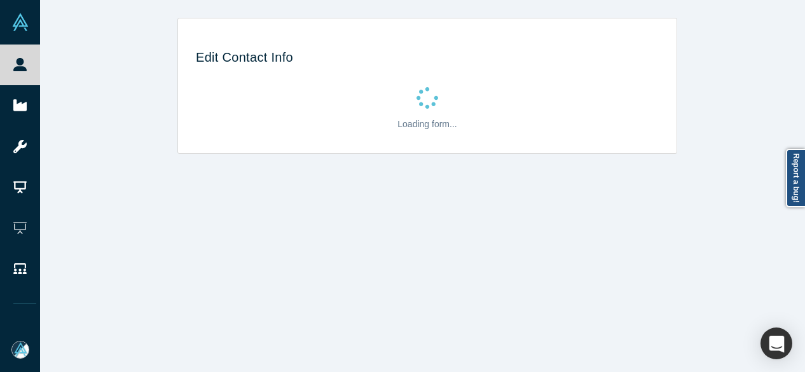
select select "US"
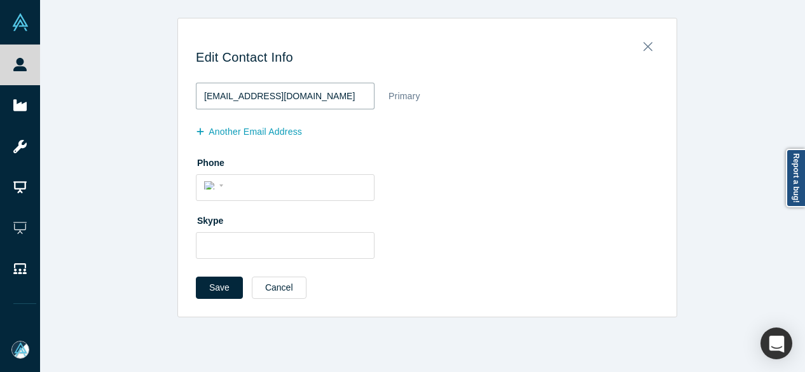
drag, startPoint x: 302, startPoint y: 96, endPoint x: 201, endPoint y: 95, distance: 101.1
click at [201, 95] on input "wtsu@alleycorp.com" at bounding box center [285, 96] width 179 height 27
paste input "endytsu@branchcare"
type input "wendytsu@branchcare.com"
click at [290, 130] on button "another Email Address" at bounding box center [256, 132] width 120 height 22
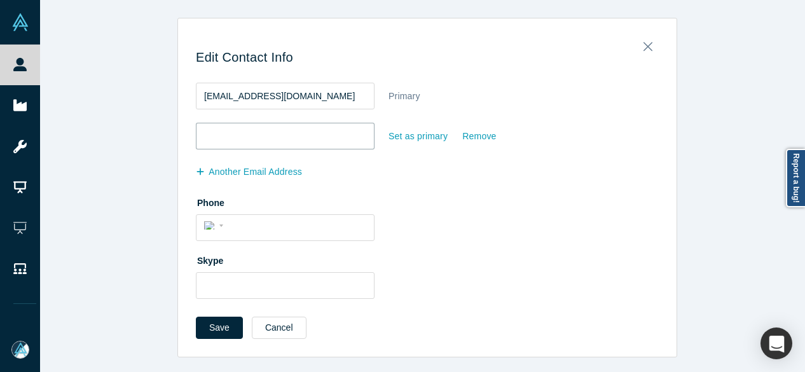
click at [237, 136] on input "email" at bounding box center [285, 136] width 179 height 27
paste input "tsuwendy@gmail.com"
type input "tsuwendy@gmail.com"
click at [219, 322] on button "Save" at bounding box center [219, 328] width 47 height 22
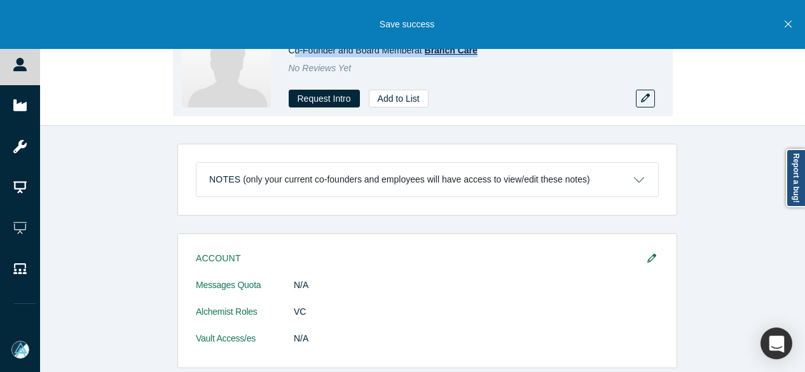
drag, startPoint x: 287, startPoint y: 55, endPoint x: 476, endPoint y: 53, distance: 188.9
click at [476, 53] on div "Wendy Tsu Co-Founder and Board Member at Branch Care No Reviews Yet Request Int…" at bounding box center [423, 63] width 500 height 107
copy span "Co-Founder and Board Member at Branch Care"
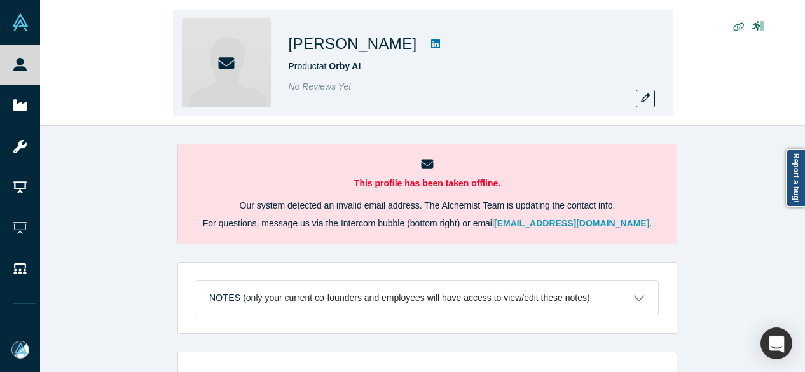
drag, startPoint x: 289, startPoint y: 44, endPoint x: 407, endPoint y: 45, distance: 118.3
click at [408, 45] on h1 "[PERSON_NAME]" at bounding box center [353, 43] width 128 height 23
copy h1 "[PERSON_NAME]"
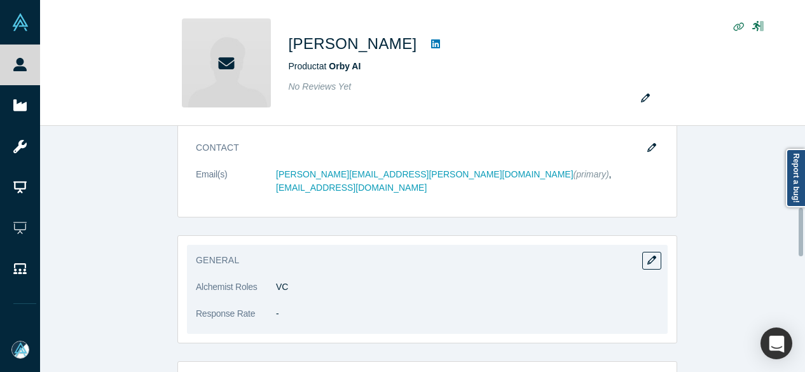
scroll to position [572, 0]
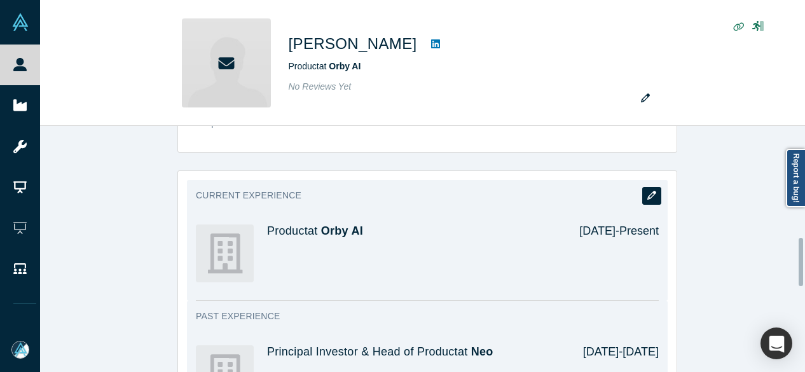
click at [651, 191] on icon "button" at bounding box center [651, 195] width 9 height 9
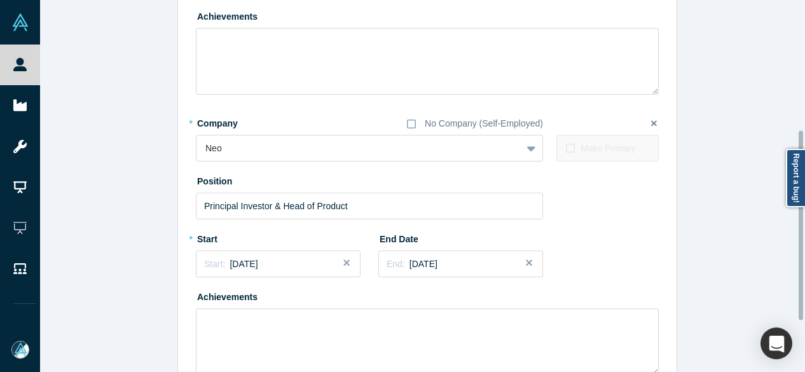
scroll to position [254, 0]
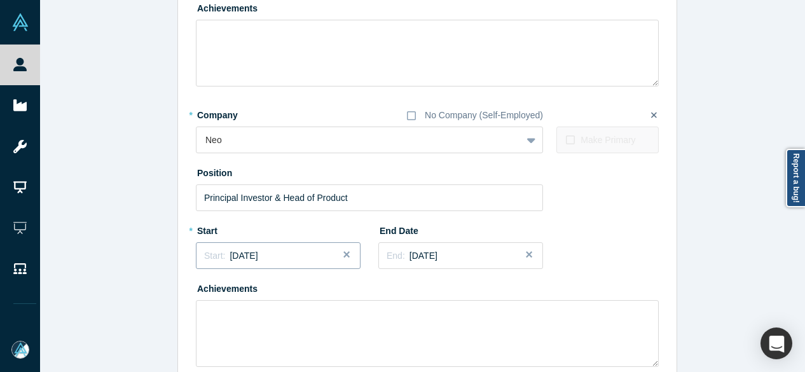
click at [275, 257] on div "Start: [DATE]" at bounding box center [278, 255] width 148 height 13
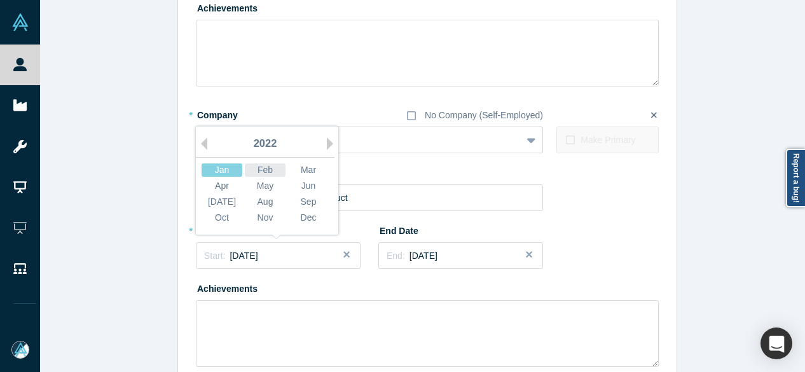
click at [266, 167] on div "Feb" at bounding box center [265, 169] width 41 height 13
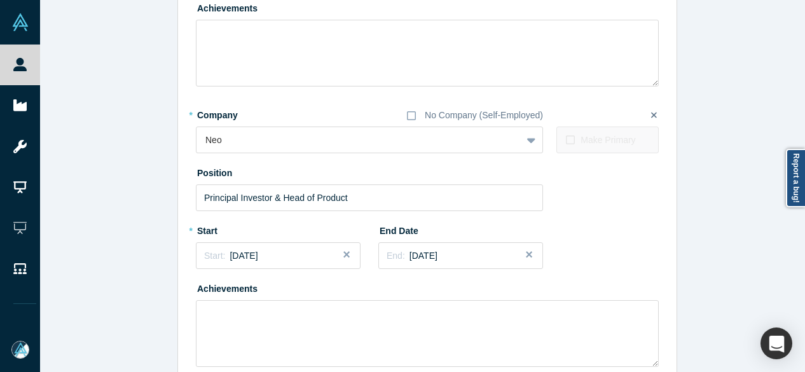
scroll to position [354, 0]
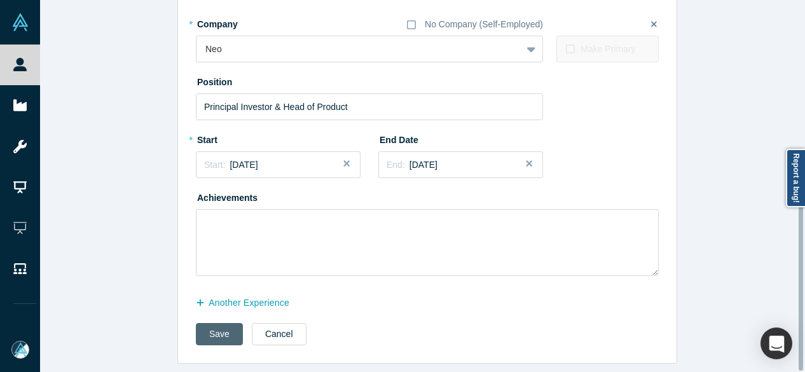
click at [202, 323] on button "Save" at bounding box center [219, 334] width 47 height 22
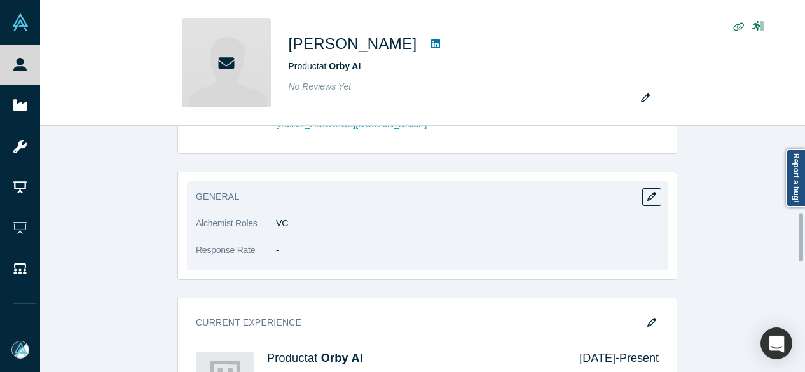
scroll to position [572, 0]
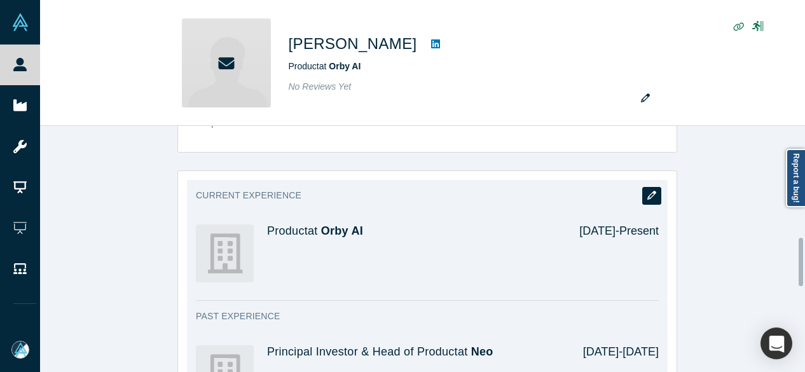
click at [647, 191] on icon "button" at bounding box center [651, 195] width 9 height 9
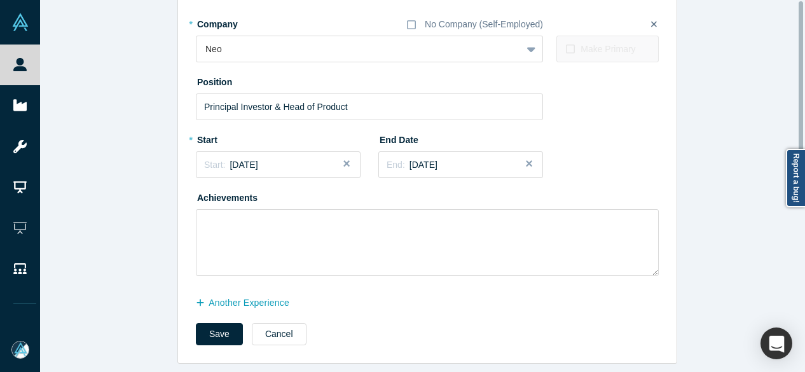
scroll to position [0, 0]
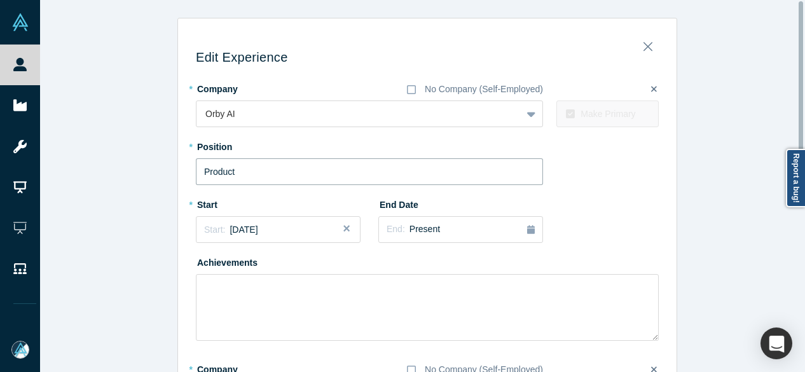
drag, startPoint x: 279, startPoint y: 174, endPoint x: 128, endPoint y: 170, distance: 150.2
click at [128, 170] on div "Edit Experience * Company No Company (Self-Employed) Orby AI To pick up a dragg…" at bounding box center [427, 363] width 775 height 691
paste input "Manager"
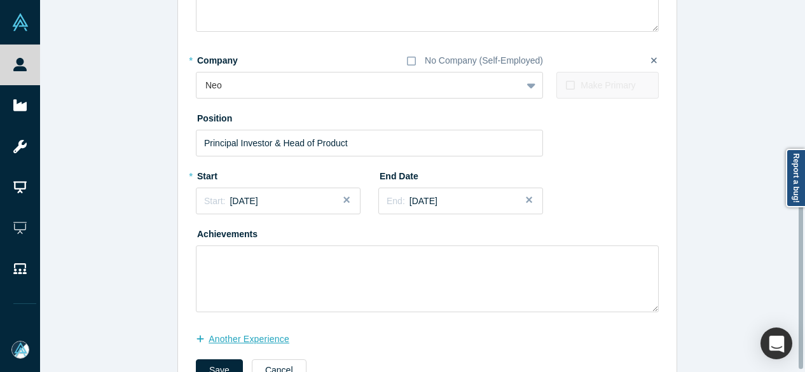
scroll to position [354, 0]
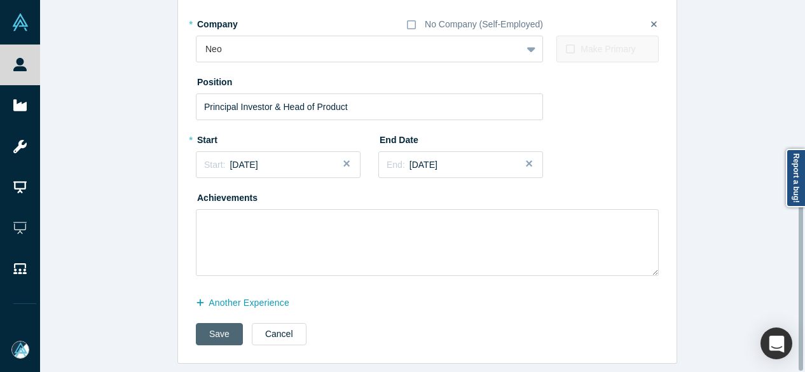
type input "Product Manager"
click at [211, 323] on button "Save" at bounding box center [219, 334] width 47 height 22
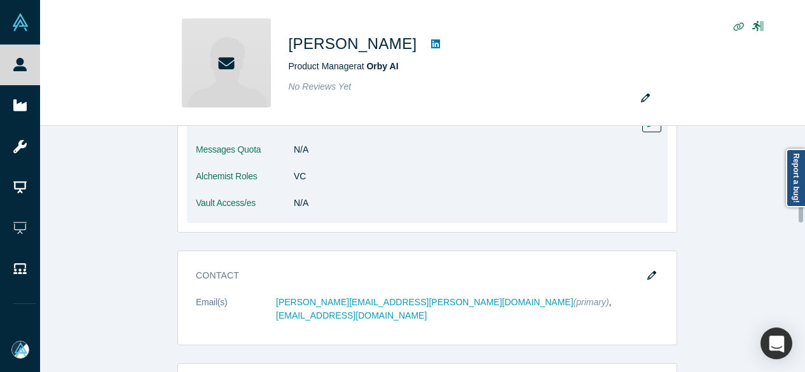
scroll to position [254, 0]
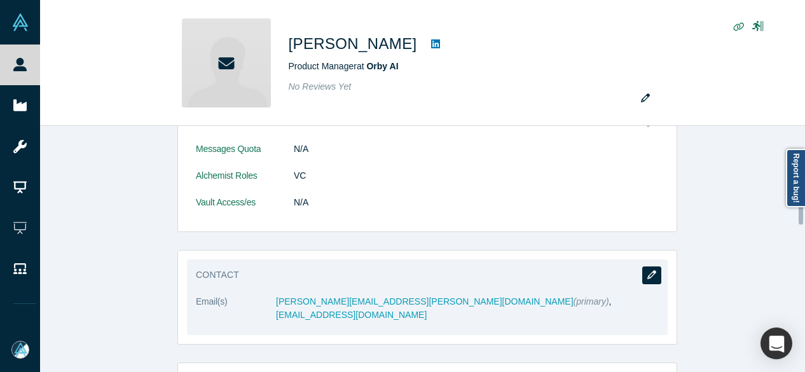
click at [647, 270] on icon "button" at bounding box center [651, 274] width 9 height 9
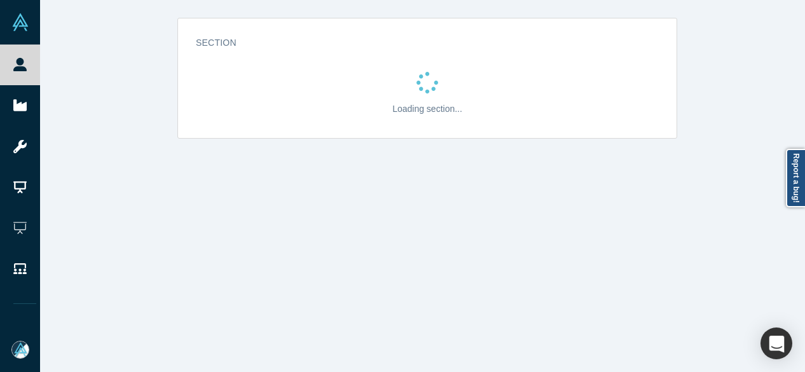
scroll to position [0, 0]
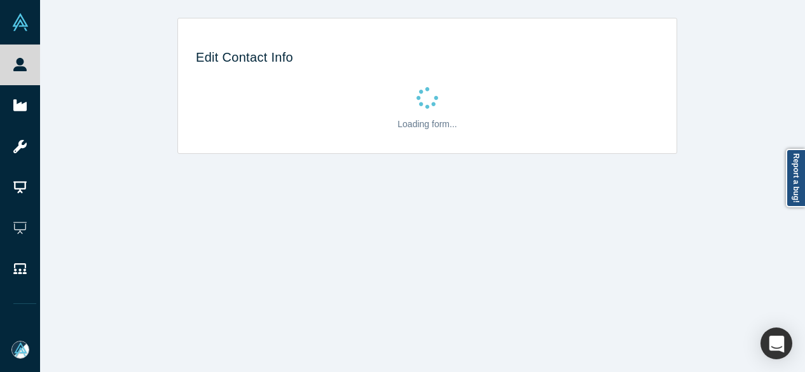
select select "US"
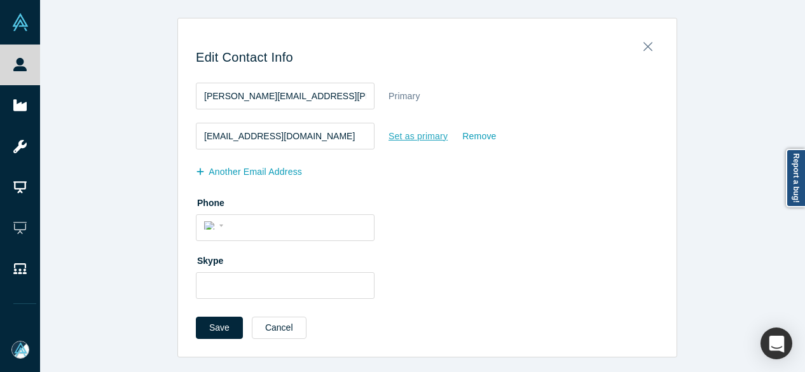
click at [406, 142] on div "Set as primary" at bounding box center [418, 136] width 60 height 22
click at [0, 0] on input "Set as primary" at bounding box center [0, 0] width 0 height 0
click at [220, 320] on button "Save" at bounding box center [219, 328] width 47 height 22
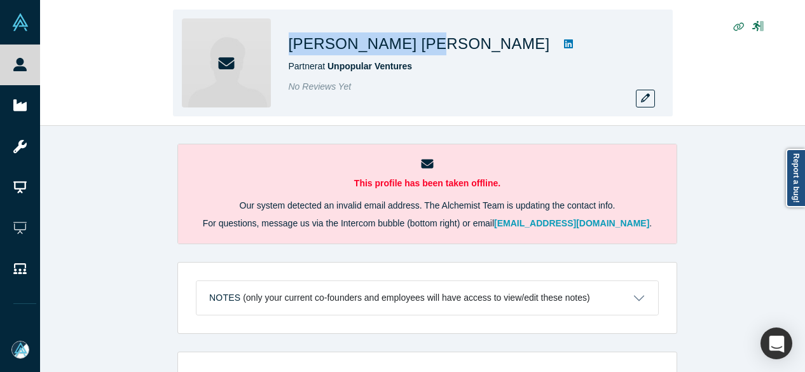
drag, startPoint x: 288, startPoint y: 35, endPoint x: 401, endPoint y: 45, distance: 113.0
click at [401, 45] on h1 "Thibault Reichelt" at bounding box center [419, 43] width 261 height 23
copy h1 "Thibault Reichel"
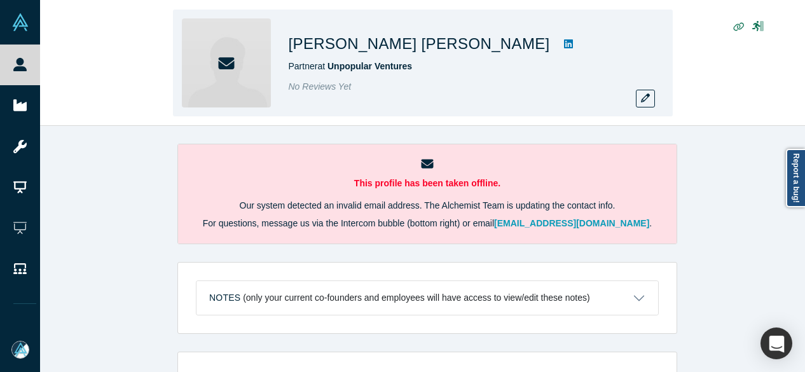
click at [513, 88] on div "No Reviews Yet" at bounding box center [467, 86] width 356 height 13
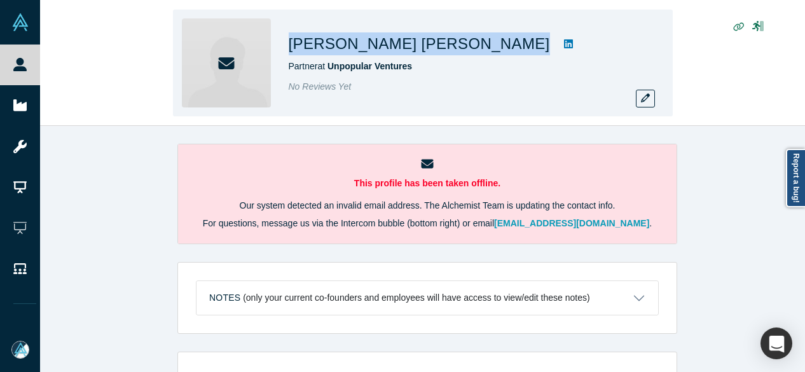
drag, startPoint x: 283, startPoint y: 41, endPoint x: 412, endPoint y: 51, distance: 128.8
click at [412, 51] on div "Thibault Reichelt Partner at Unpopular Ventures No Reviews Yet" at bounding box center [423, 63] width 500 height 107
copy div "Thibault Reichelt"
click at [644, 106] on button "button" at bounding box center [645, 99] width 19 height 18
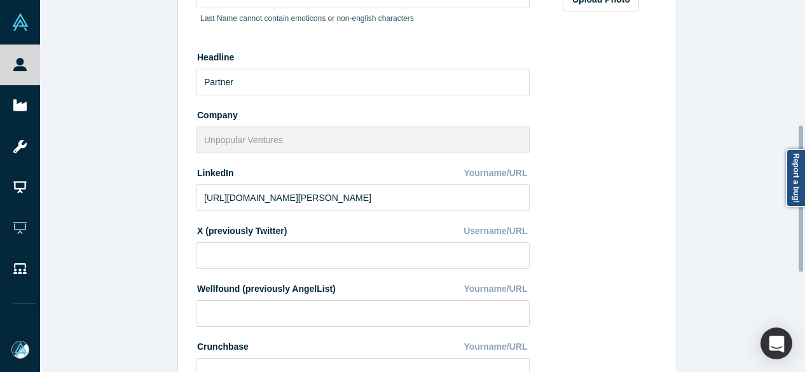
scroll to position [318, 0]
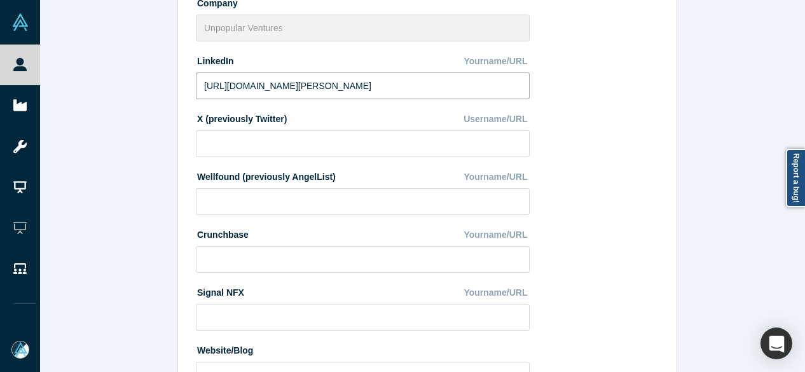
drag, startPoint x: 384, startPoint y: 83, endPoint x: 187, endPoint y: 84, distance: 196.5
click at [188, 85] on div "Edit Profile * First Name Thibault First Name cannot contain emoticons or non-e…" at bounding box center [427, 157] width 499 height 897
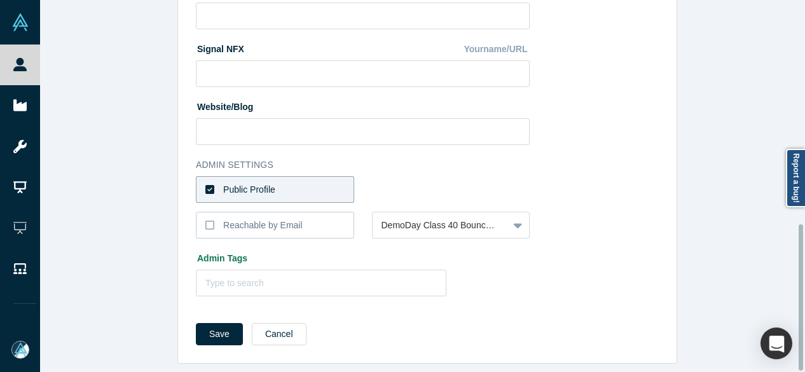
scroll to position [570, 0]
click at [206, 326] on button "Save" at bounding box center [219, 334] width 47 height 22
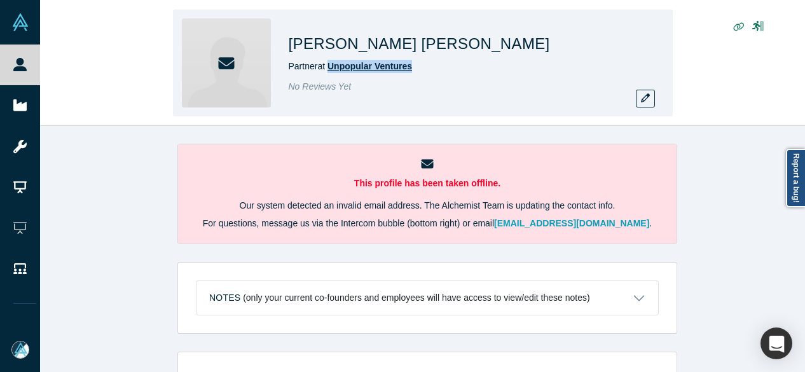
drag, startPoint x: 427, startPoint y: 69, endPoint x: 331, endPoint y: 68, distance: 96.0
click at [331, 68] on div "Partner at Unpopular Ventures" at bounding box center [467, 66] width 356 height 13
copy span "Unpopular Ventures"
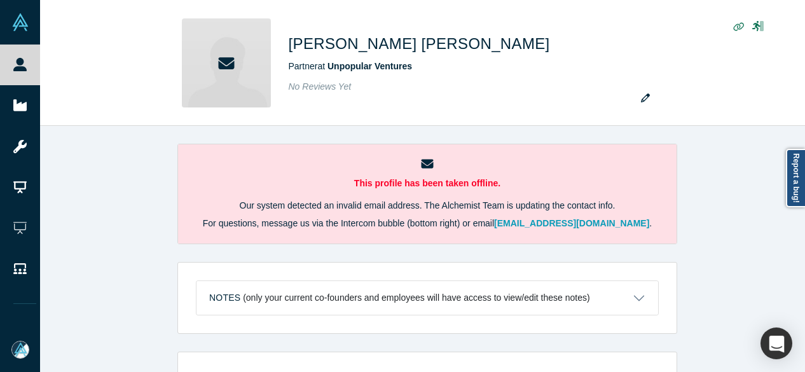
click at [730, 179] on div "This profile has been taken offline. Our system detected an invalid email addre…" at bounding box center [427, 254] width 775 height 256
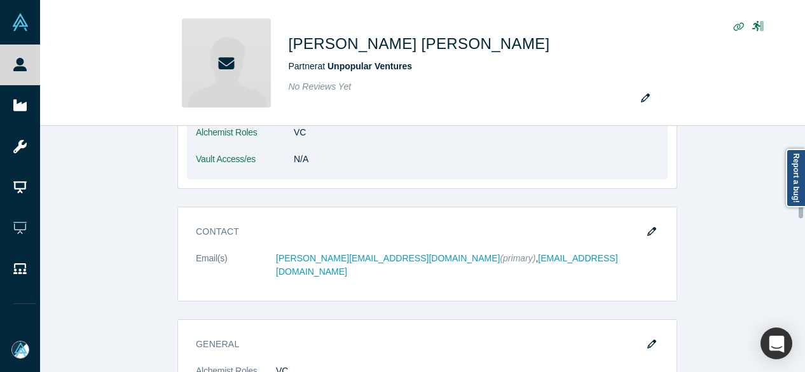
scroll to position [318, 0]
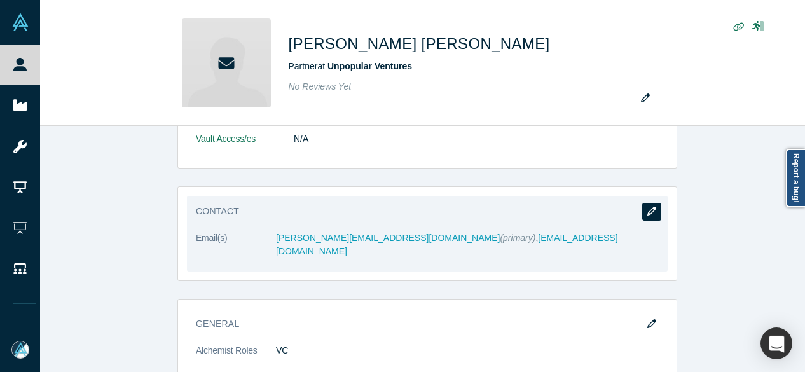
click at [650, 208] on icon "button" at bounding box center [651, 211] width 9 height 9
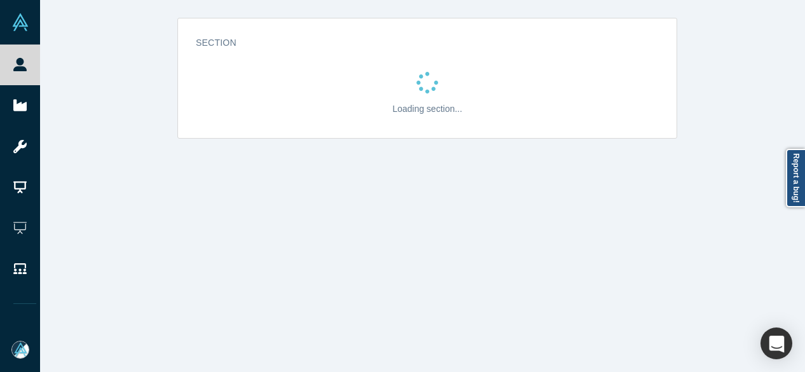
scroll to position [0, 0]
select select "US"
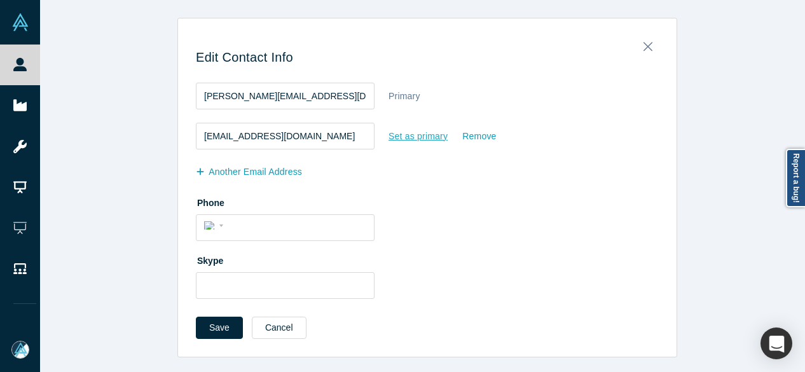
click at [399, 139] on div "Set as primary" at bounding box center [418, 136] width 60 height 22
click at [0, 0] on input "Set as primary" at bounding box center [0, 0] width 0 height 0
click at [200, 331] on button "Save" at bounding box center [219, 328] width 47 height 22
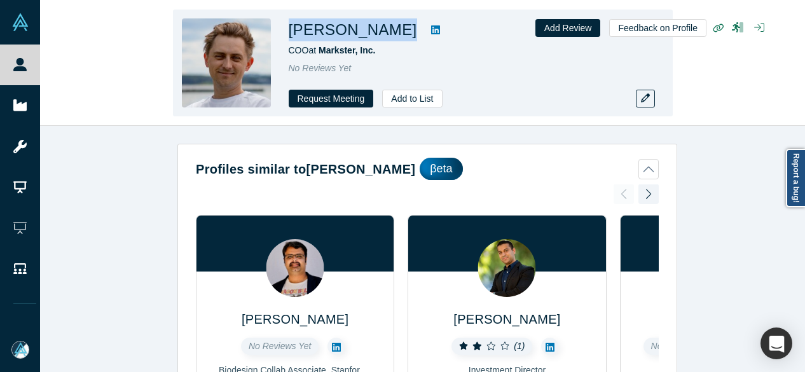
drag, startPoint x: 290, startPoint y: 31, endPoint x: 385, endPoint y: 32, distance: 94.8
click at [385, 32] on div "Valdis Sprogis" at bounding box center [467, 29] width 356 height 23
copy div "Valdis Sprogis"
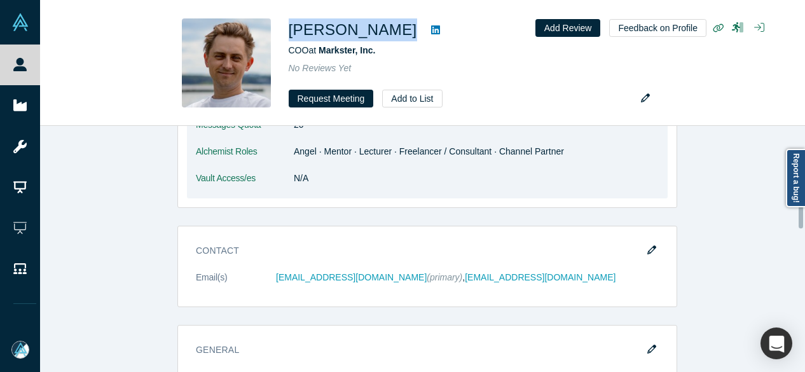
scroll to position [890, 0]
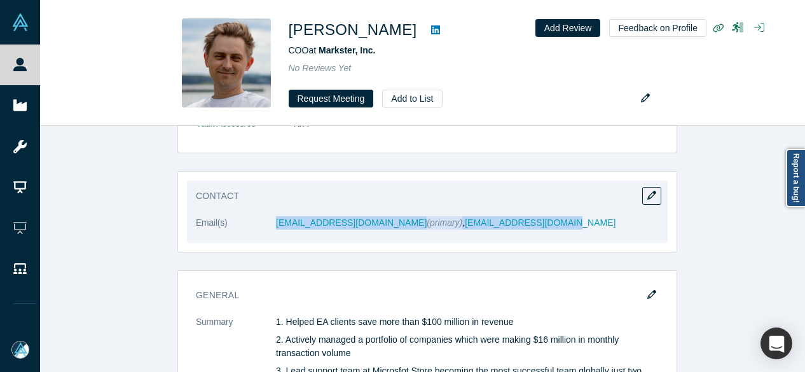
drag, startPoint x: 263, startPoint y: 218, endPoint x: 483, endPoint y: 213, distance: 220.1
click at [483, 216] on dl "Email(s) valdis@markster.io (primary) , valdis@getmarkster.com" at bounding box center [427, 229] width 463 height 27
copy dl "valdis@markster.io (primary) , valdis@getmarkster.com"
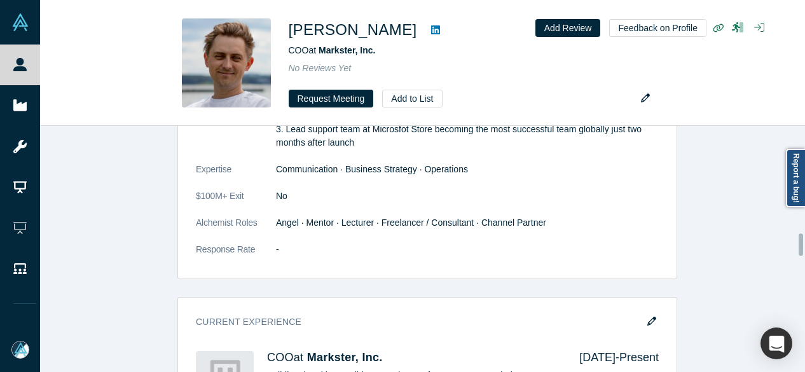
scroll to position [1207, 0]
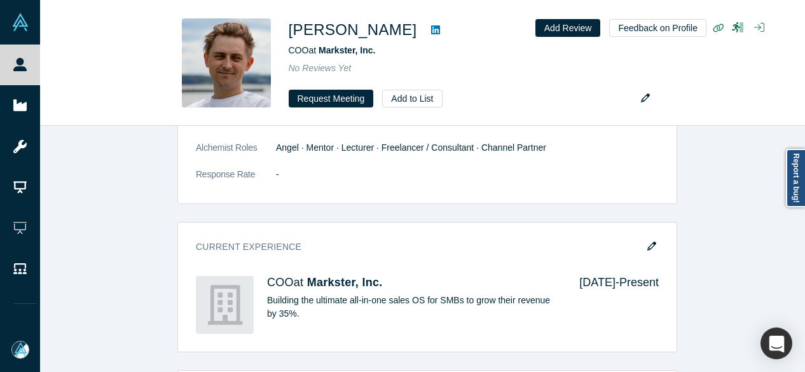
click at [646, 238] on button "button" at bounding box center [651, 247] width 19 height 18
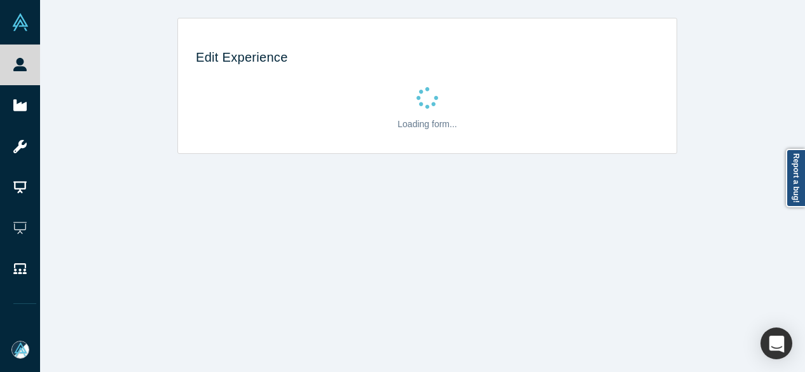
scroll to position [0, 0]
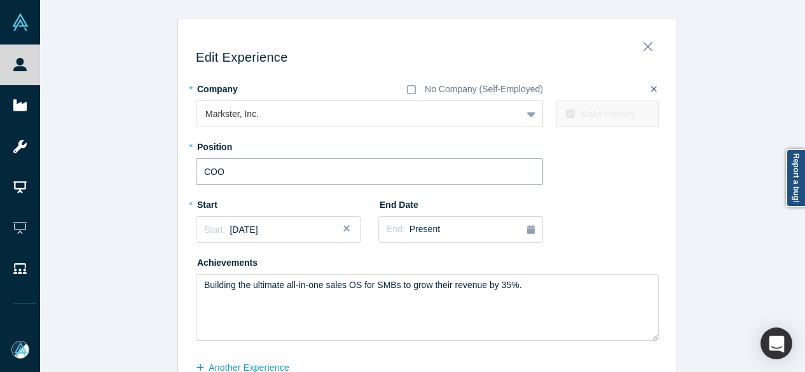
drag, startPoint x: 253, startPoint y: 169, endPoint x: 142, endPoint y: 174, distance: 110.8
click at [142, 170] on div "Edit Experience * Company No Company (Self-Employed) Markster, Inc. To pick up …" at bounding box center [427, 223] width 775 height 411
paste input "o-Founder"
type input "Co-Founder"
click at [419, 231] on span "Present" at bounding box center [425, 229] width 31 height 10
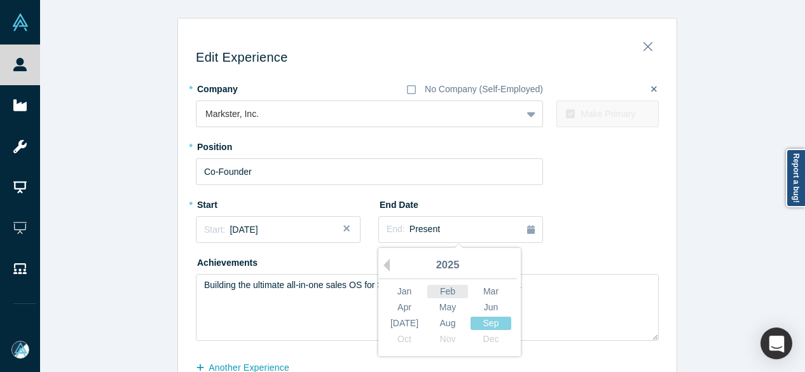
click at [445, 289] on div "Feb" at bounding box center [447, 291] width 41 height 13
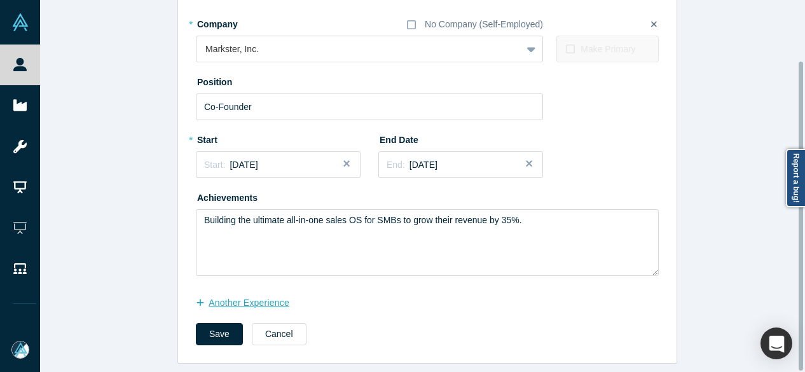
scroll to position [73, 0]
click at [272, 295] on button "another Experience" at bounding box center [249, 303] width 107 height 22
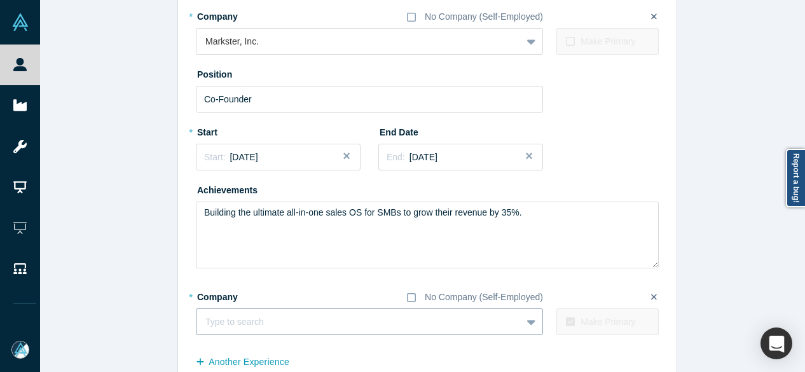
click at [354, 327] on div at bounding box center [358, 322] width 307 height 16
paste input "Hovi logo Co-Founder Co-Founder Hovi"
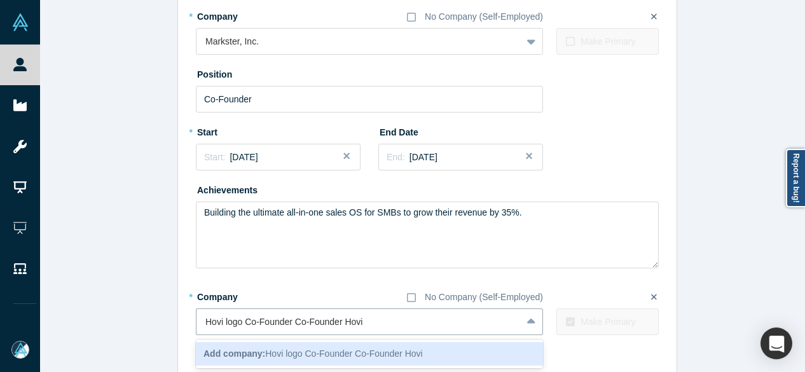
drag, startPoint x: 341, startPoint y: 324, endPoint x: 172, endPoint y: 312, distance: 169.6
click at [172, 315] on div "Edit Experience * Company No Company (Self-Employed) Markster, Inc. To pick up …" at bounding box center [427, 184] width 775 height 478
type input "Hovi"
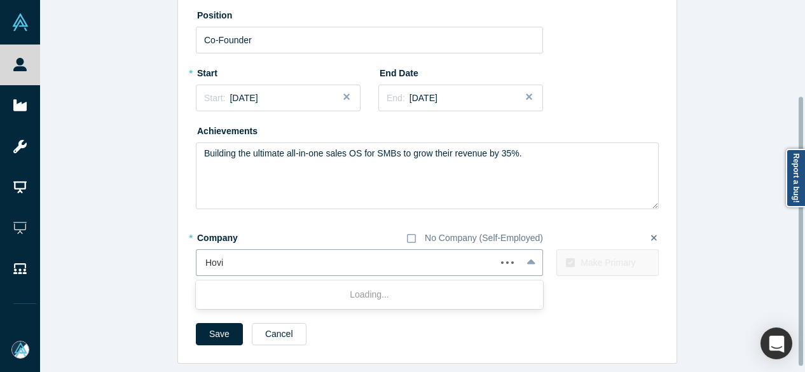
scroll to position [140, 0]
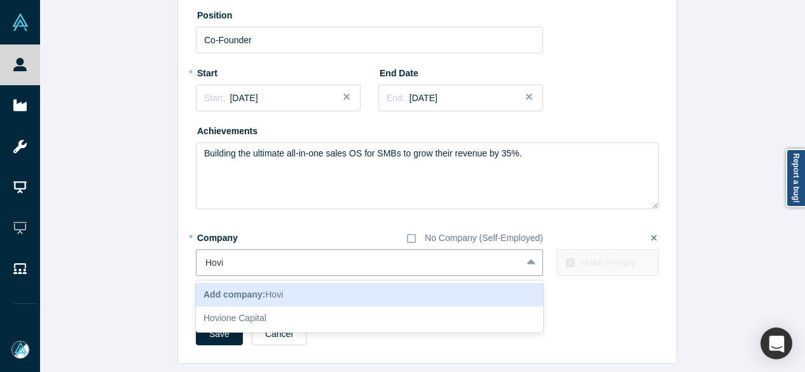
click at [254, 289] on b "Add company:" at bounding box center [235, 294] width 62 height 10
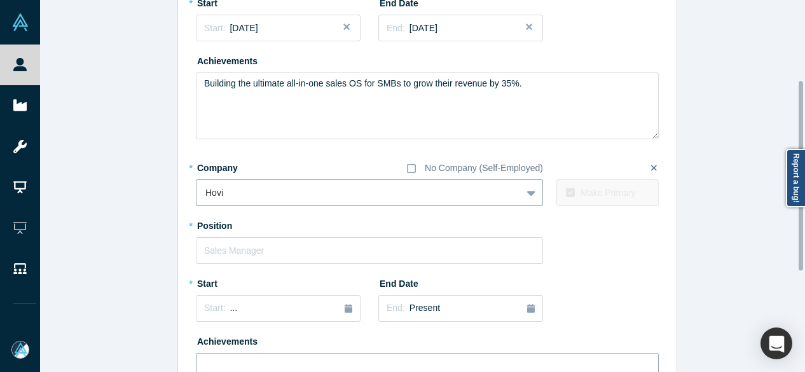
scroll to position [331, 0]
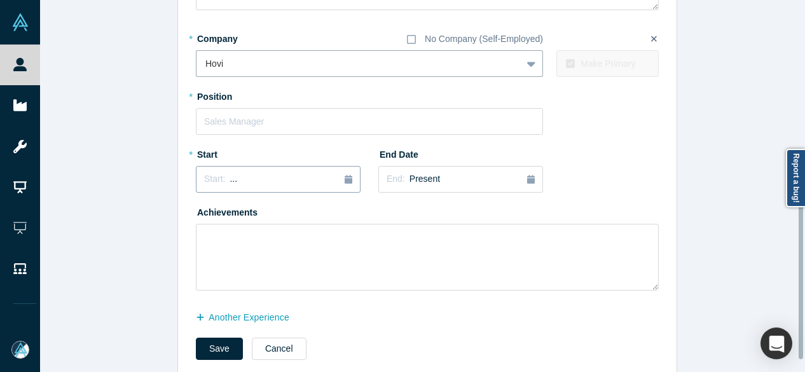
click at [243, 188] on button "Start: ..." at bounding box center [278, 179] width 165 height 27
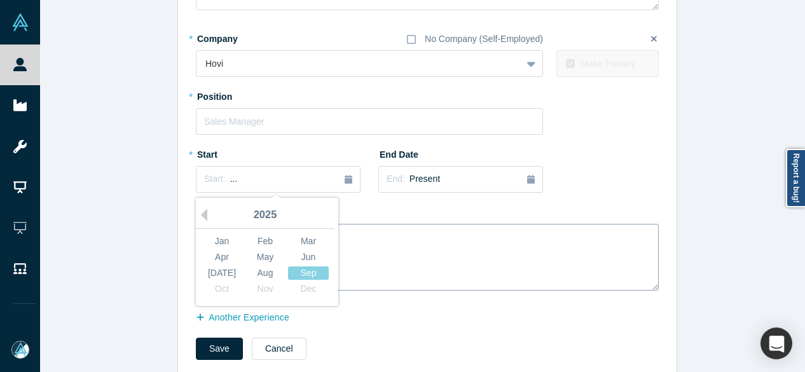
drag, startPoint x: 254, startPoint y: 258, endPoint x: 250, endPoint y: 241, distance: 17.1
click at [255, 258] on div "May" at bounding box center [265, 257] width 41 height 13
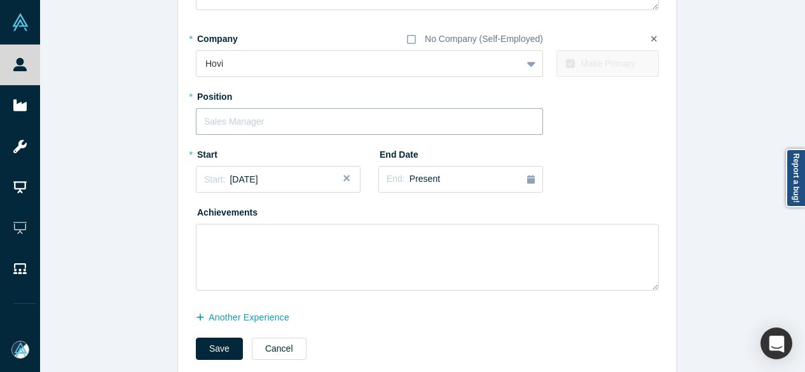
click at [247, 118] on input "text" at bounding box center [369, 121] width 347 height 27
paste input "Hovi logo Co-Founder Co-Founder"
drag, startPoint x: 288, startPoint y: 119, endPoint x: 177, endPoint y: 128, distance: 111.0
click at [179, 127] on div "Edit Experience * Company No Company (Self-Employed) Markster, Inc. To pick up …" at bounding box center [427, 37] width 499 height 681
type input "Co-Founder"
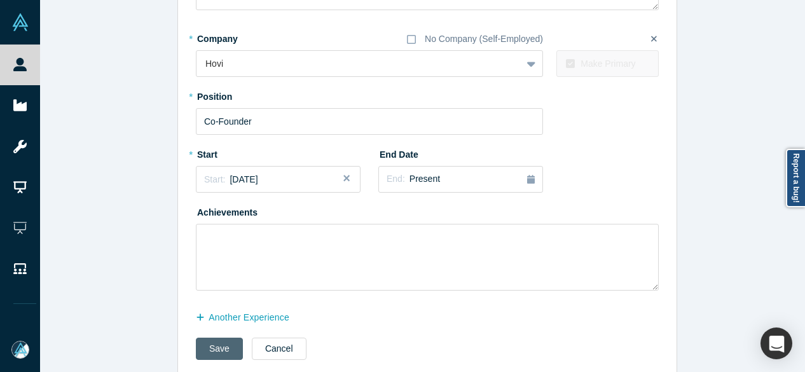
click at [215, 358] on button "Save" at bounding box center [219, 349] width 47 height 22
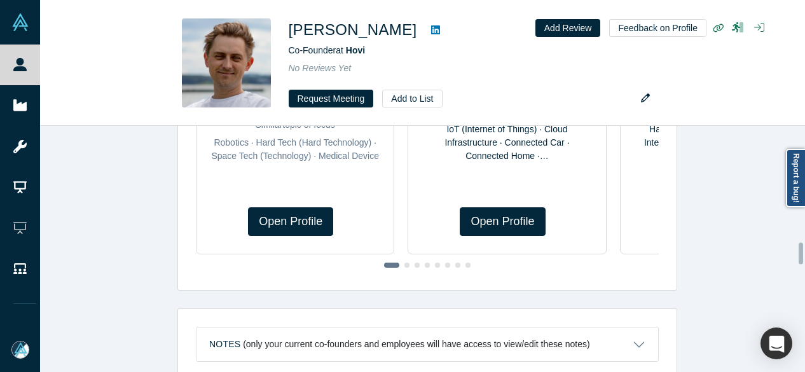
scroll to position [0, 0]
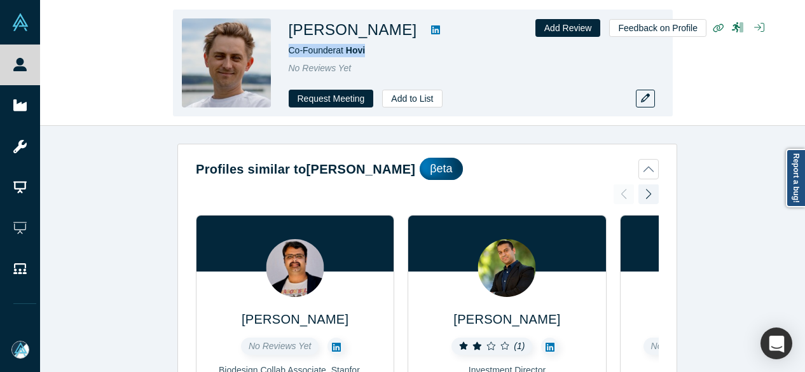
drag, startPoint x: 372, startPoint y: 53, endPoint x: 290, endPoint y: 57, distance: 82.1
click at [290, 57] on div "Co-Founder at Hovi" at bounding box center [467, 50] width 356 height 13
copy span "Co-Founder at Hovi"
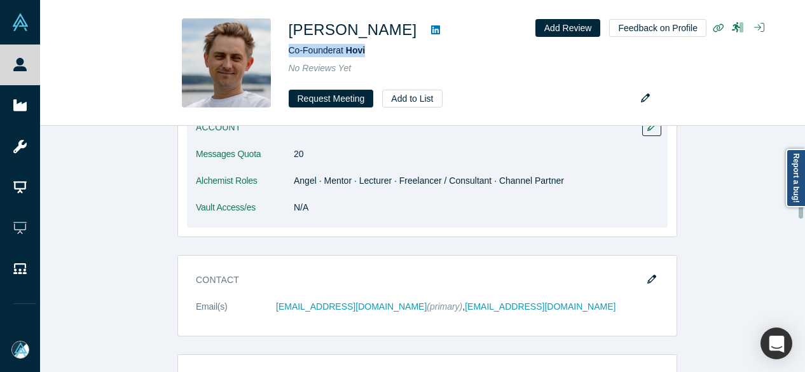
scroll to position [827, 0]
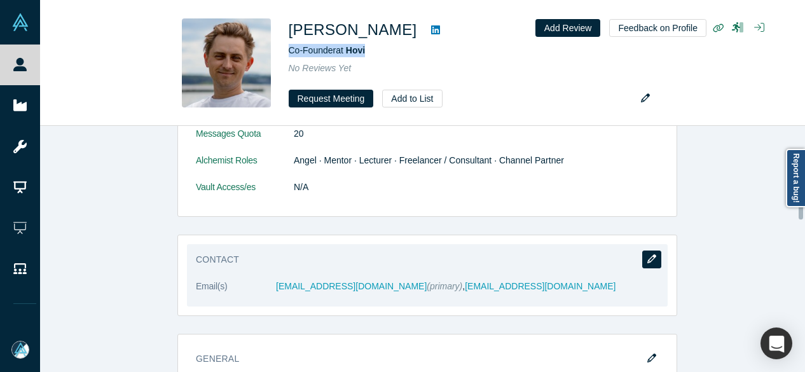
click at [647, 254] on icon "button" at bounding box center [651, 258] width 9 height 9
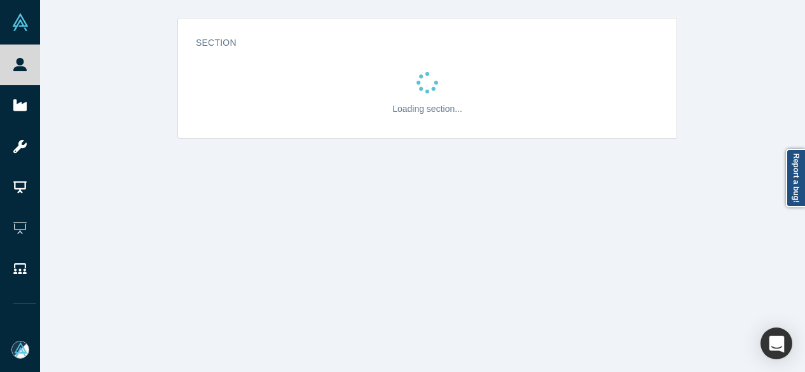
scroll to position [0, 0]
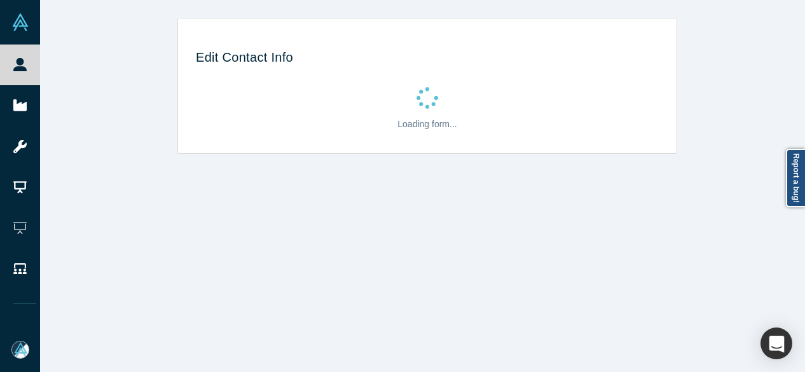
select select "US"
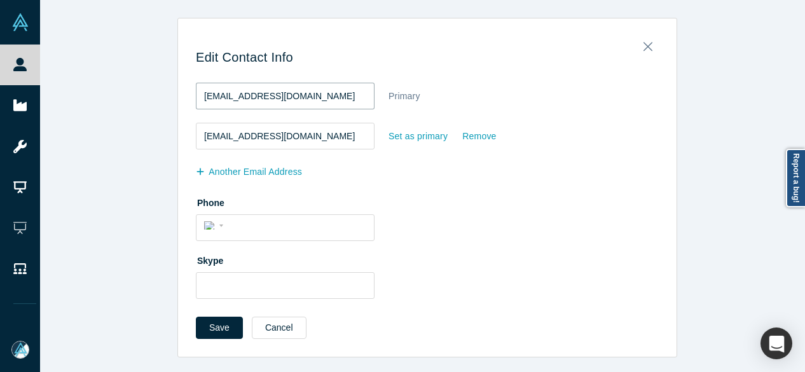
drag, startPoint x: 305, startPoint y: 96, endPoint x: 176, endPoint y: 90, distance: 129.9
click at [178, 90] on div "Edit Contact Info valdis@markster.io Primary valdis@getmarkster.com Set as prim…" at bounding box center [427, 191] width 499 height 329
paste input ".sprogis@hovi.id"
type input "valdis.sprogis@hovi.id"
click at [480, 140] on div "Remove" at bounding box center [479, 136] width 35 height 22
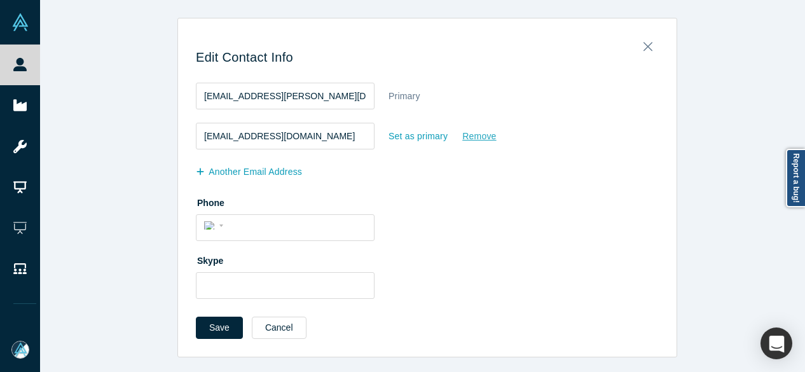
click at [0, 0] on input "Remove" at bounding box center [0, 0] width 0 height 0
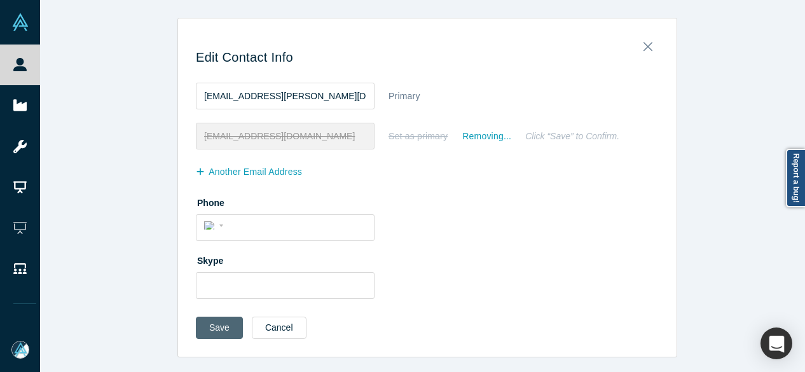
click at [215, 323] on button "Save" at bounding box center [219, 328] width 47 height 22
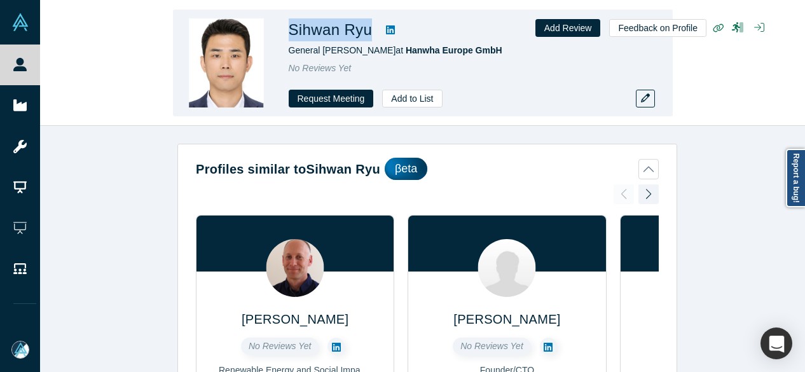
drag, startPoint x: 286, startPoint y: 31, endPoint x: 364, endPoint y: 34, distance: 78.9
click at [364, 34] on div "Sihwan Ryu General [PERSON_NAME] at Hanwha Europe GmbH No Reviews Yet Request M…" at bounding box center [423, 63] width 500 height 107
copy h1 "Sihwan Ryu"
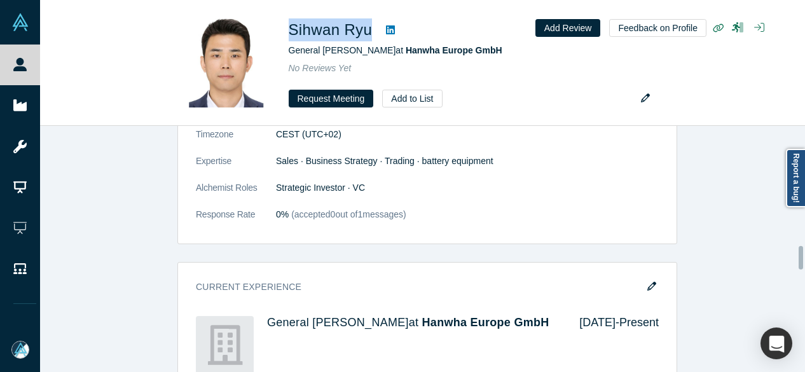
scroll to position [1272, 0]
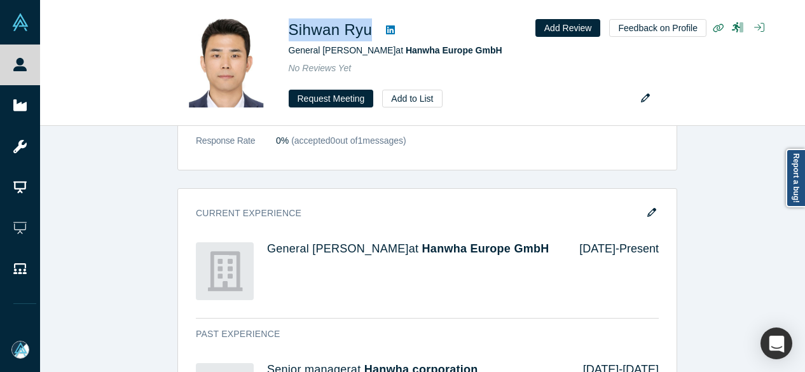
drag, startPoint x: 649, startPoint y: 211, endPoint x: 352, endPoint y: 362, distance: 333.1
click at [650, 211] on icon "button" at bounding box center [651, 212] width 9 height 9
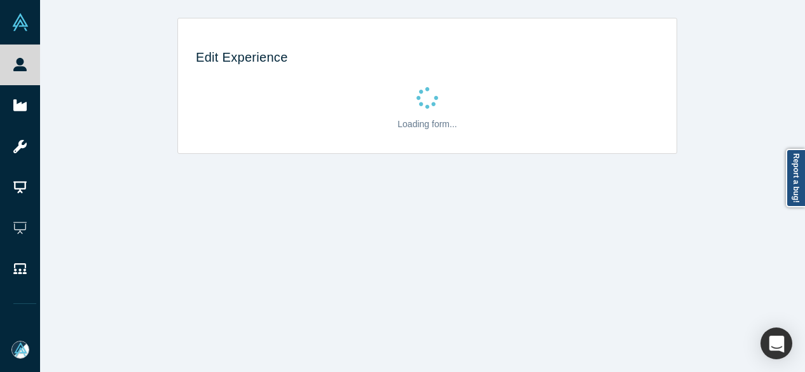
scroll to position [0, 0]
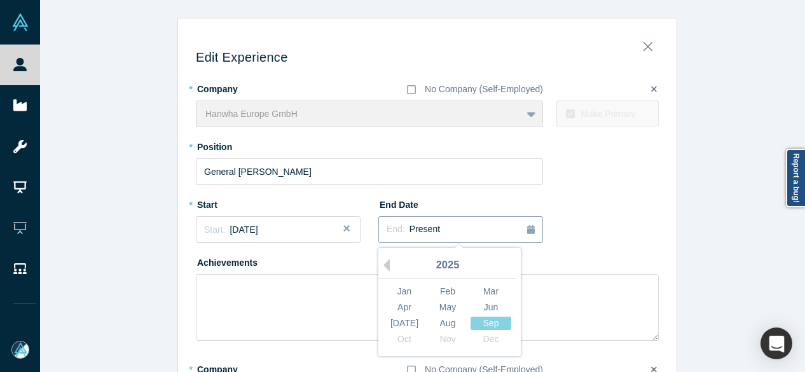
click at [464, 233] on div "End: Present" at bounding box center [461, 230] width 148 height 14
click at [382, 265] on button "Previous Year" at bounding box center [383, 265] width 13 height 13
click at [445, 321] on div "Aug" at bounding box center [447, 323] width 41 height 13
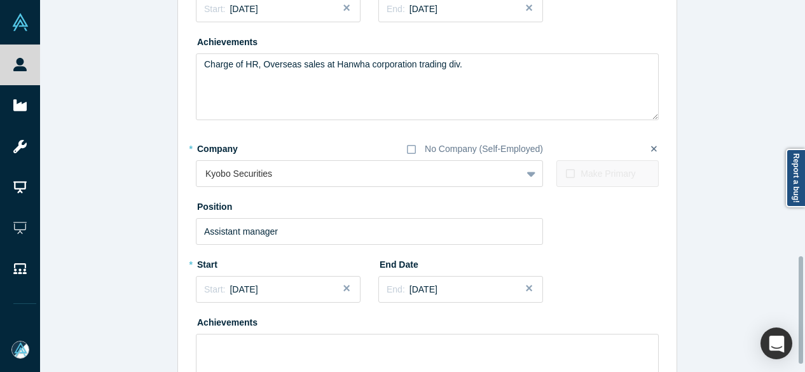
scroll to position [890, 0]
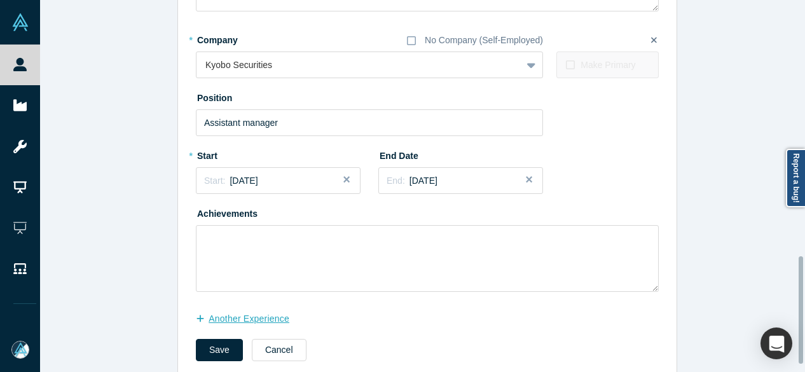
click at [251, 322] on button "another Experience" at bounding box center [249, 319] width 107 height 22
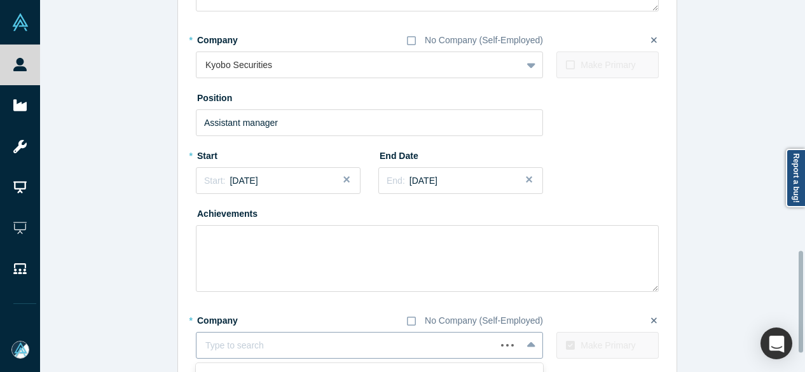
click at [299, 342] on div "Use Up and Down to choose options, press Enter to select the currently focused …" at bounding box center [369, 345] width 347 height 27
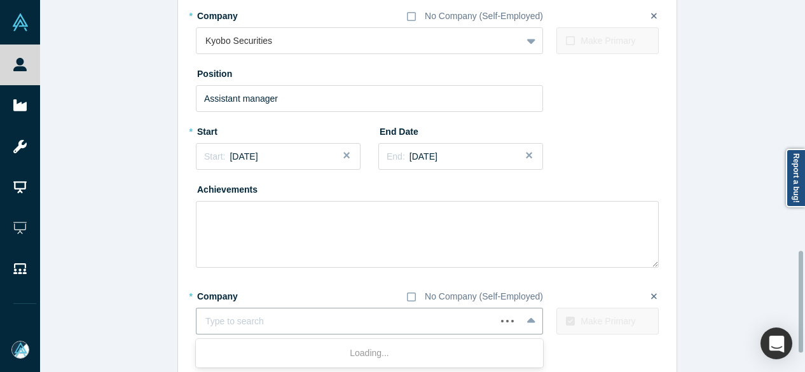
paste input "Chief Executive Officer Chief Executive Officer Hanwha International LLC"
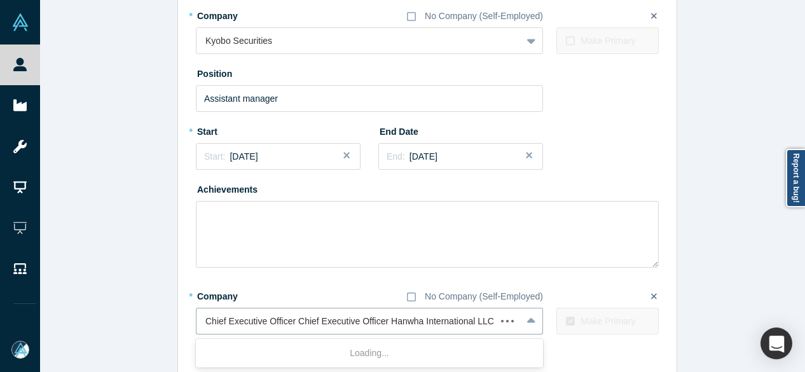
drag, startPoint x: 380, startPoint y: 320, endPoint x: 186, endPoint y: 312, distance: 194.8
type input "Hanwha International LLC"
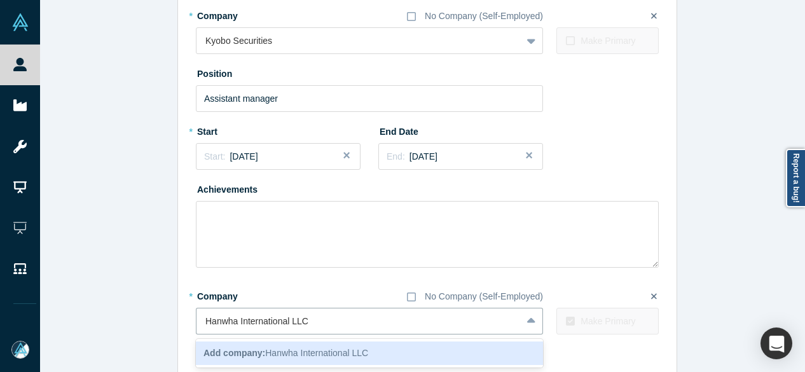
click at [270, 345] on div "Add company: Hanwha International LLC" at bounding box center [369, 354] width 347 height 24
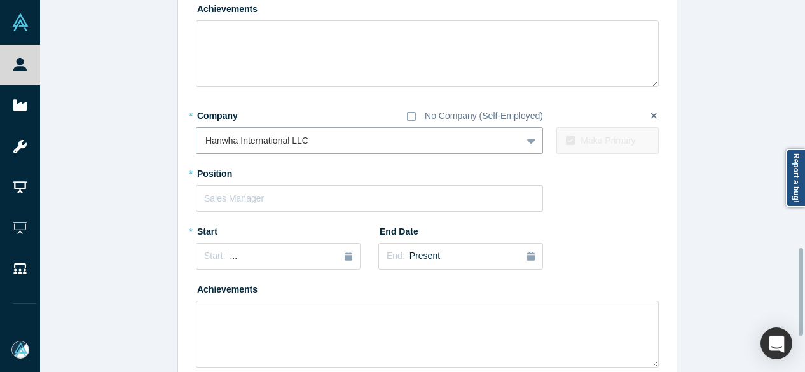
scroll to position [1105, 0]
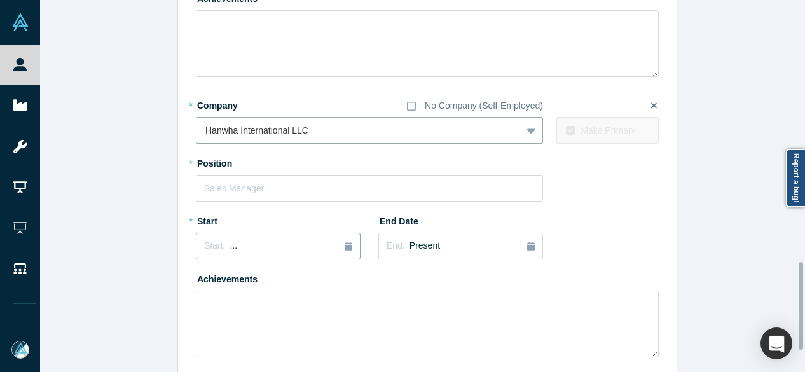
click at [244, 251] on div "Start: ..." at bounding box center [278, 246] width 148 height 14
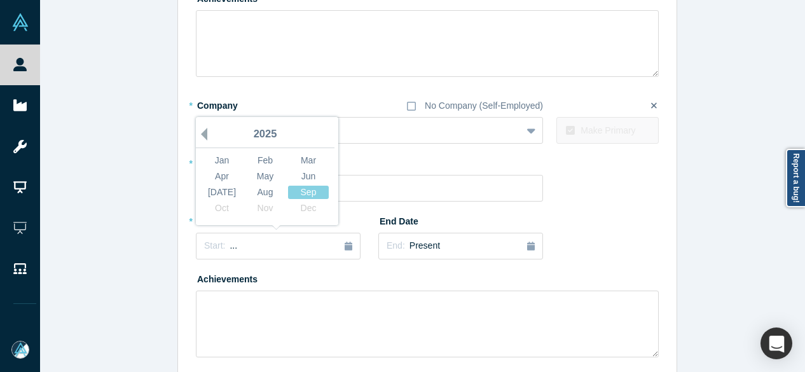
click at [199, 133] on button "Previous Year" at bounding box center [201, 134] width 13 height 13
click at [314, 193] on div "Sep" at bounding box center [308, 192] width 41 height 13
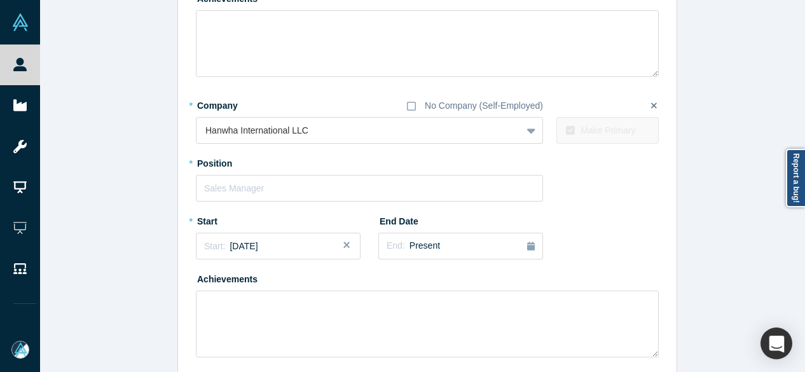
click at [303, 209] on div "* Company No Company (Self-Employed) Hanwha International LLC To pick up a drag…" at bounding box center [427, 226] width 463 height 263
click at [300, 186] on input "text" at bounding box center [369, 188] width 347 height 27
paste input "Chief Executive Officer Chief Executive Officer"
drag, startPoint x: 289, startPoint y: 188, endPoint x: 436, endPoint y: 188, distance: 147.6
click at [436, 188] on input "Chief Executive Officer Chief Executive Officer" at bounding box center [369, 188] width 347 height 27
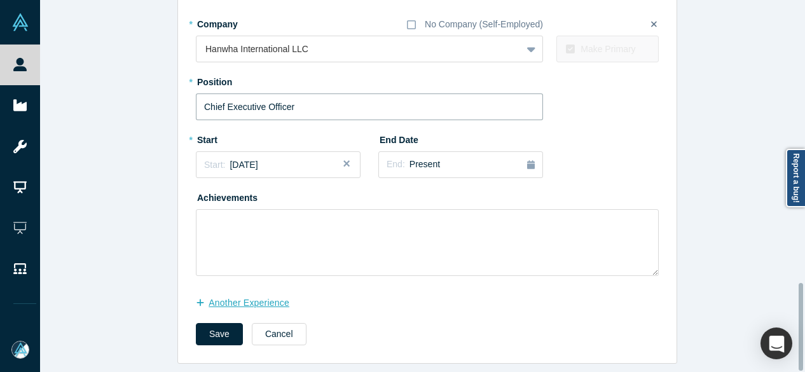
scroll to position [1194, 0]
type input "Chief Executive Officer"
click at [210, 324] on button "Save" at bounding box center [219, 334] width 47 height 22
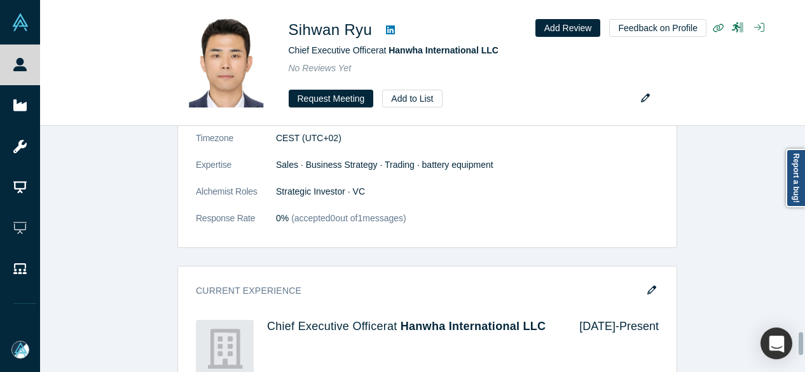
scroll to position [0, 0]
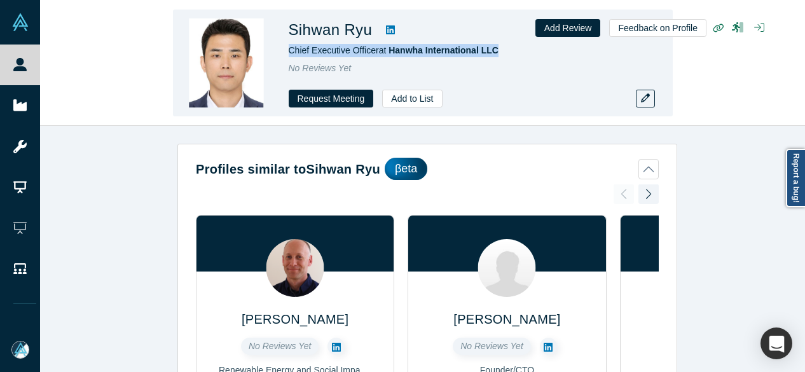
drag, startPoint x: 286, startPoint y: 53, endPoint x: 512, endPoint y: 53, distance: 225.8
click at [512, 53] on div "Sihwan Ryu Chief Executive Officer at Hanwha International LLC No Reviews Yet R…" at bounding box center [423, 63] width 500 height 107
copy span "Chief Executive Officer at Hanwha International LLC"
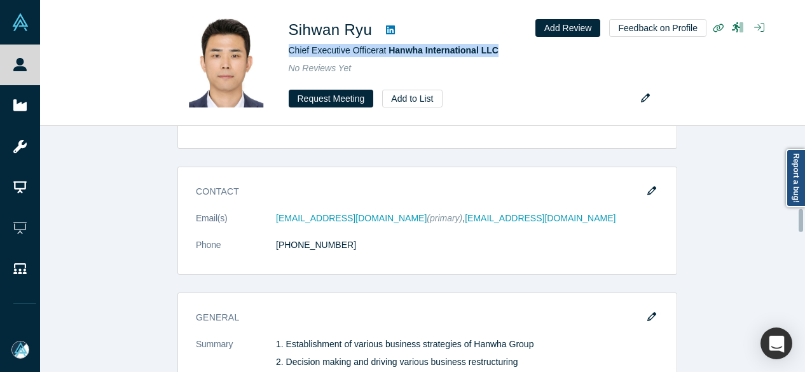
scroll to position [890, 0]
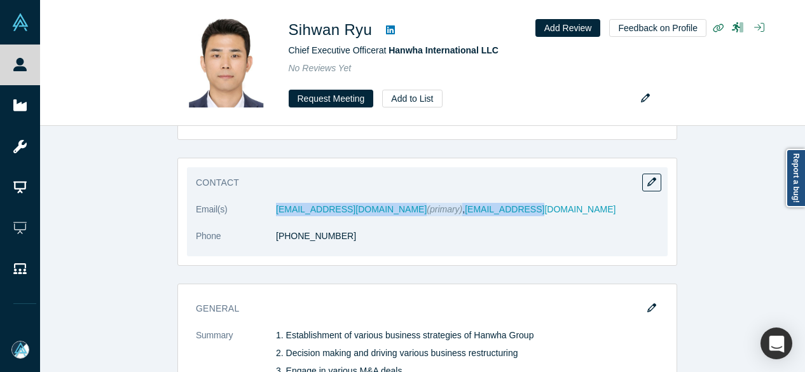
drag, startPoint x: 258, startPoint y: 211, endPoint x: 467, endPoint y: 205, distance: 208.7
click at [467, 205] on dl "Email(s) sihwanr@gmail.com (primary) , shryu@hanwha.de Phone +49 173 5490159" at bounding box center [427, 229] width 463 height 53
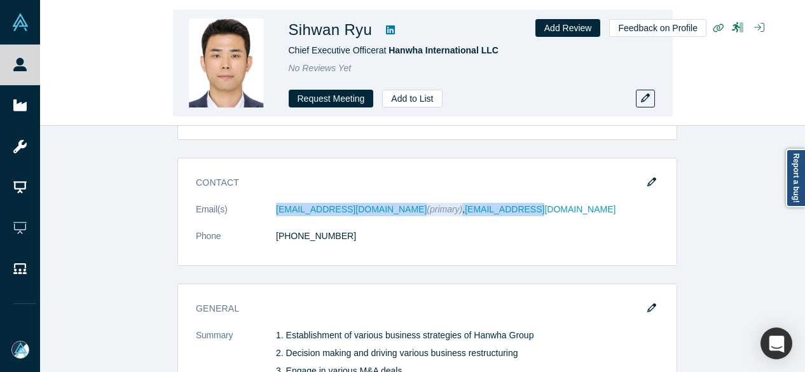
copy dl "sihwanr@gmail.com (primary) , shryu@hanwha.de"
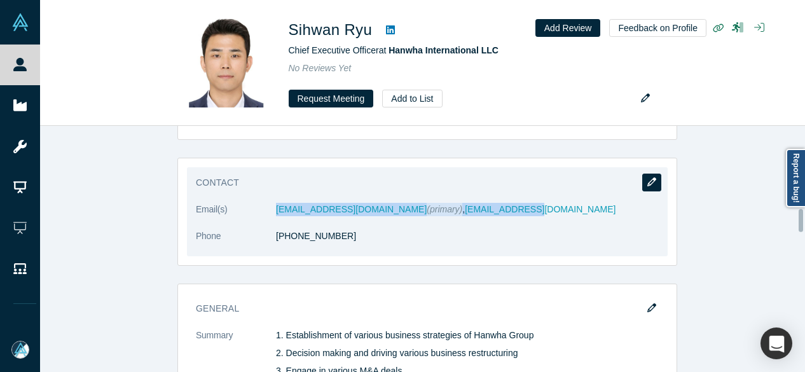
click at [652, 179] on button "button" at bounding box center [651, 183] width 19 height 18
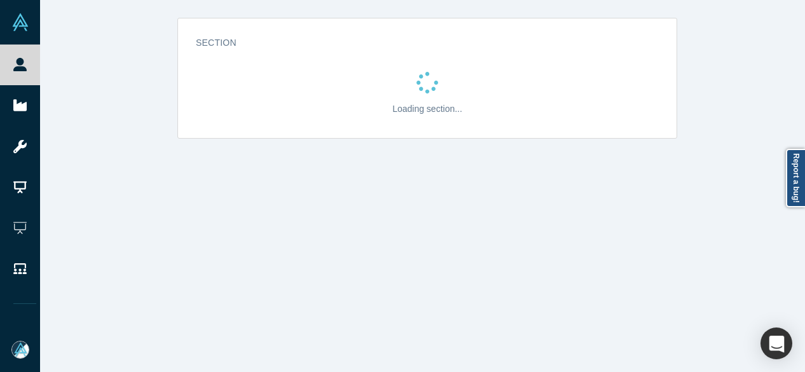
scroll to position [0, 0]
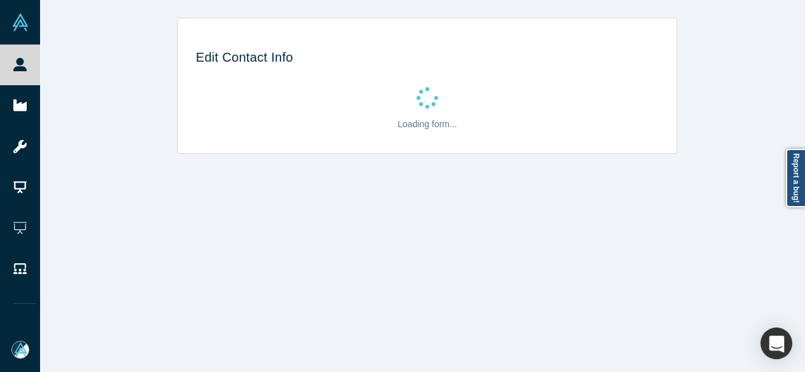
select select "DE"
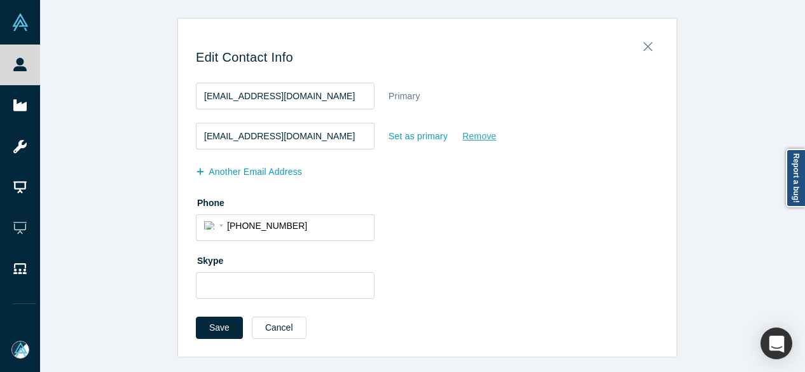
click at [483, 134] on div "Remove" at bounding box center [479, 136] width 35 height 22
click at [0, 0] on input "Remove" at bounding box center [0, 0] width 0 height 0
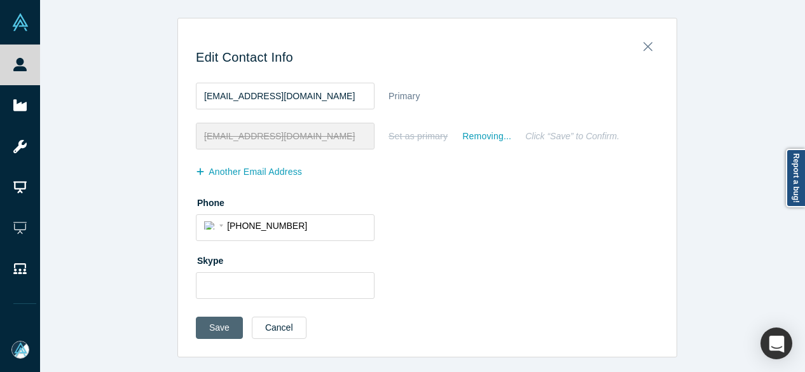
click at [214, 331] on button "Save" at bounding box center [219, 328] width 47 height 22
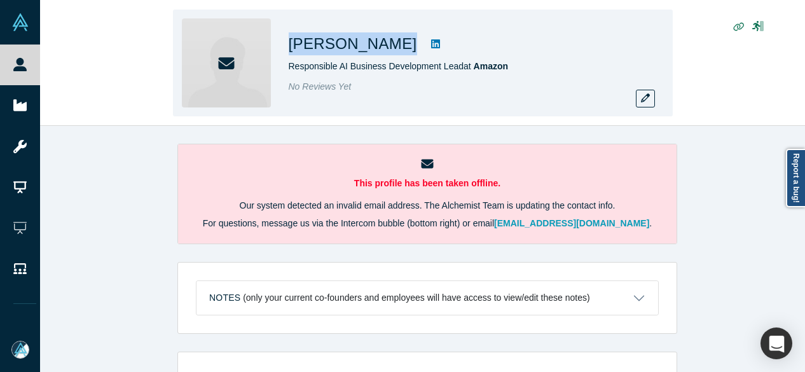
drag, startPoint x: 286, startPoint y: 45, endPoint x: 384, endPoint y: 44, distance: 97.3
click at [384, 44] on div "[PERSON_NAME] Responsible AI Business Development Lead at Amazon No Reviews Yet" at bounding box center [423, 63] width 500 height 107
copy h1 "[PERSON_NAME]"
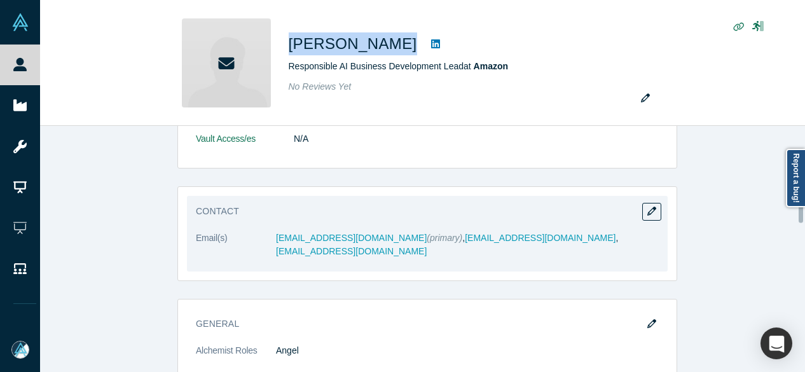
scroll to position [254, 0]
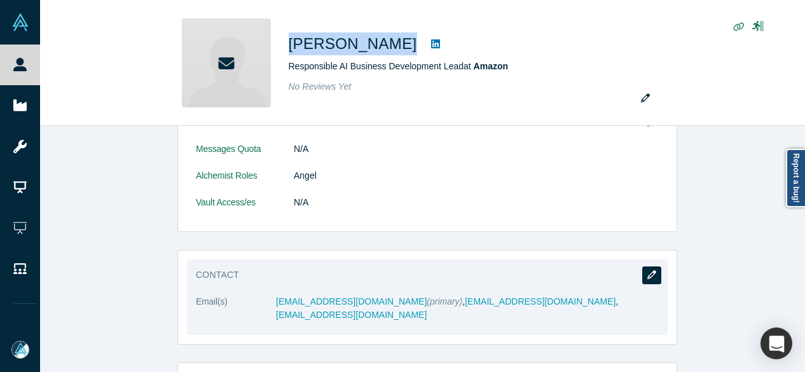
click at [649, 273] on icon "button" at bounding box center [651, 274] width 9 height 9
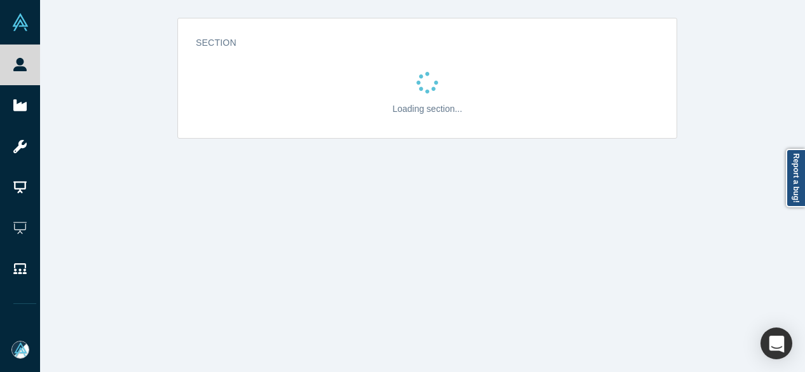
scroll to position [0, 0]
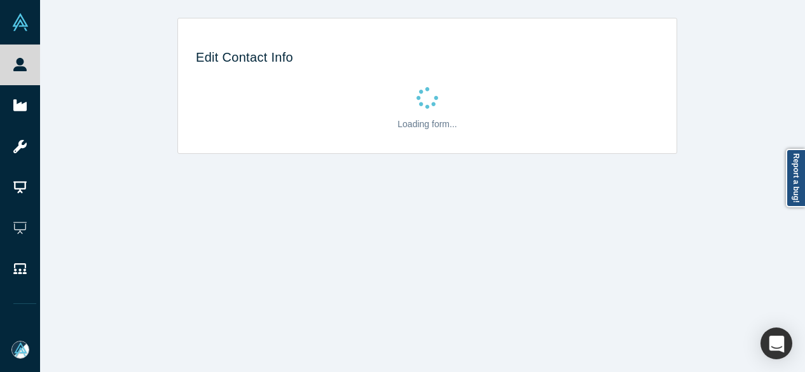
select select "US"
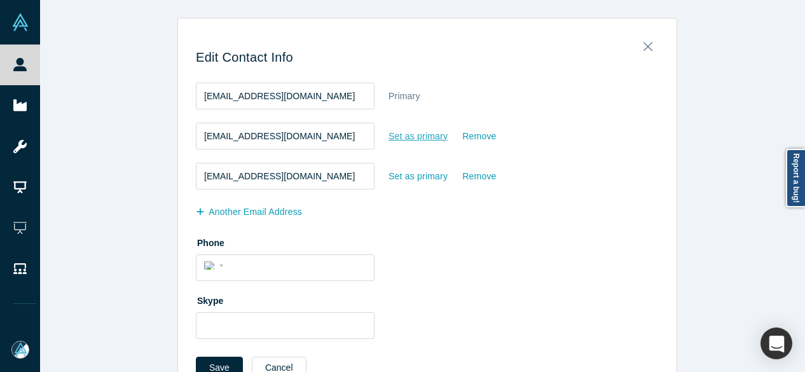
click at [416, 141] on div "Set as primary" at bounding box center [418, 136] width 60 height 22
click at [0, 0] on input "Set as primary" at bounding box center [0, 0] width 0 height 0
click at [216, 356] on form "[EMAIL_ADDRESS][DOMAIN_NAME] Set as primary Remove [EMAIL_ADDRESS][DOMAIN_NAME]…" at bounding box center [427, 233] width 463 height 310
click at [212, 359] on button "Save" at bounding box center [219, 368] width 47 height 22
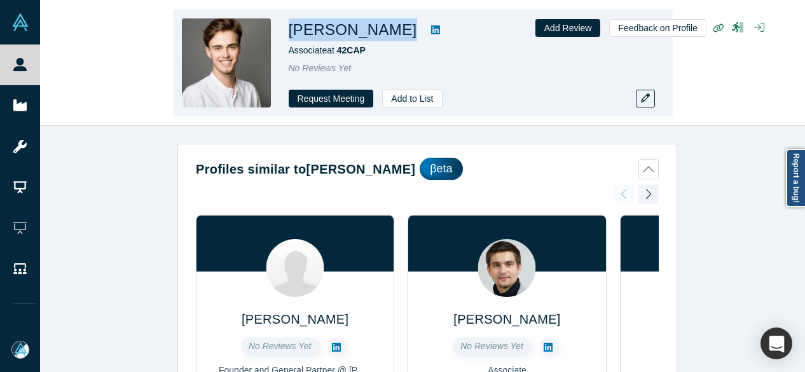
drag, startPoint x: 283, startPoint y: 20, endPoint x: 387, endPoint y: 19, distance: 104.3
click at [387, 19] on div "[PERSON_NAME] Associate at 42CAP No Reviews Yet Request Meeting Add to List" at bounding box center [423, 63] width 500 height 107
copy div "[PERSON_NAME]"
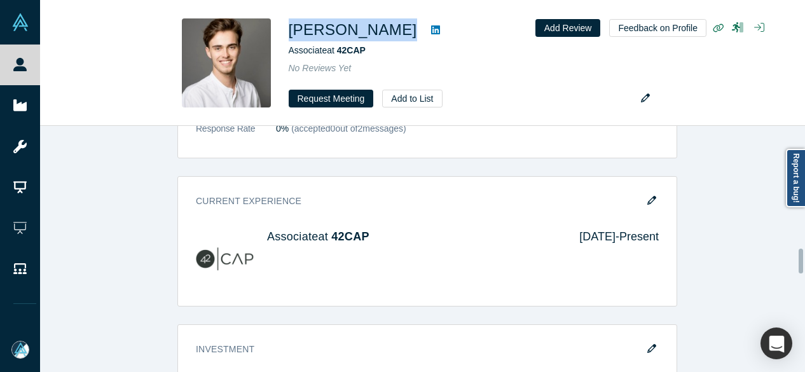
scroll to position [1208, 0]
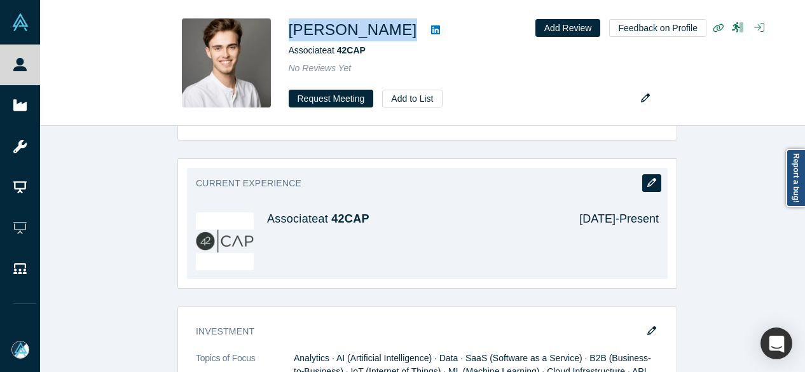
click at [648, 178] on icon "button" at bounding box center [651, 182] width 9 height 9
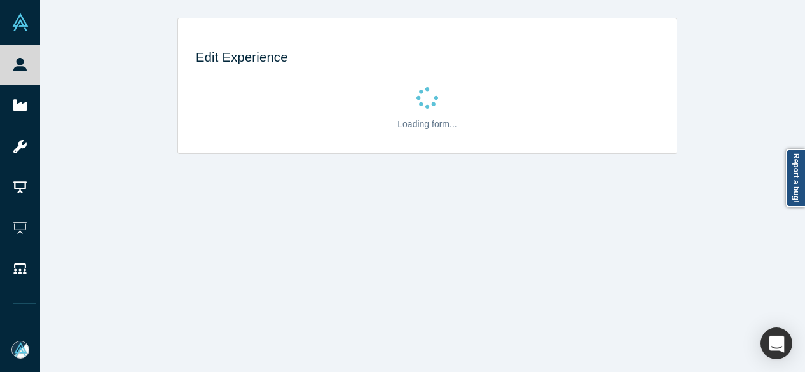
scroll to position [0, 0]
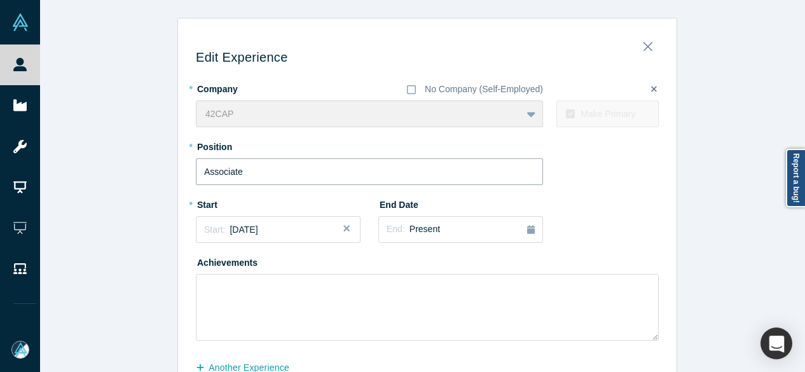
drag, startPoint x: 246, startPoint y: 173, endPoint x: 214, endPoint y: 203, distance: 43.6
click at [158, 175] on div "Edit Experience * Company No Company (Self-Employed) 42CAP To pick up a draggab…" at bounding box center [427, 223] width 775 height 411
paste input "Principal"
type input "Principal"
click at [258, 235] on div "Start: October 2021" at bounding box center [231, 229] width 54 height 13
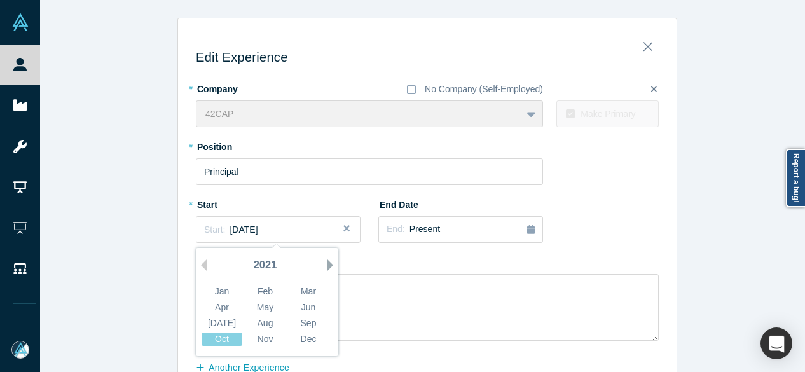
click at [327, 268] on button "Next Year" at bounding box center [333, 265] width 13 height 13
click at [222, 286] on div "Jan" at bounding box center [222, 291] width 41 height 13
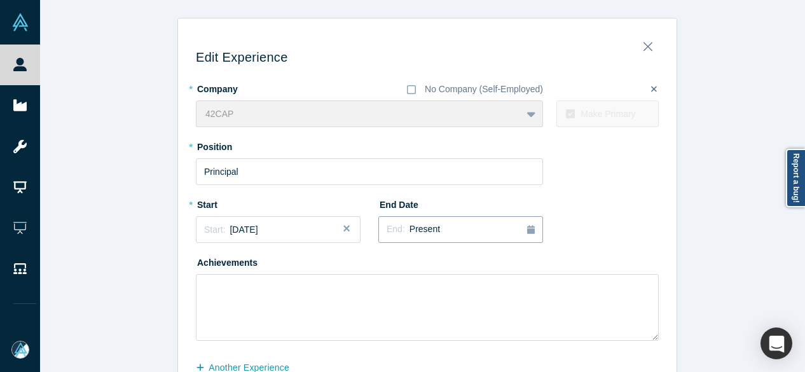
click at [414, 234] on span "Present" at bounding box center [425, 229] width 31 height 10
click at [488, 308] on div "Jun" at bounding box center [491, 307] width 41 height 13
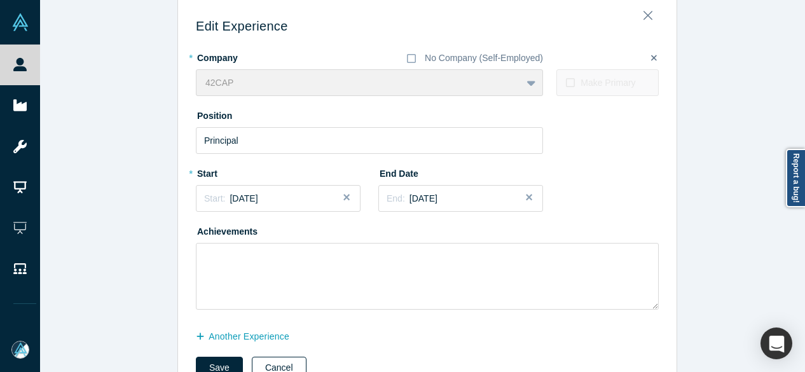
scroll to position [73, 0]
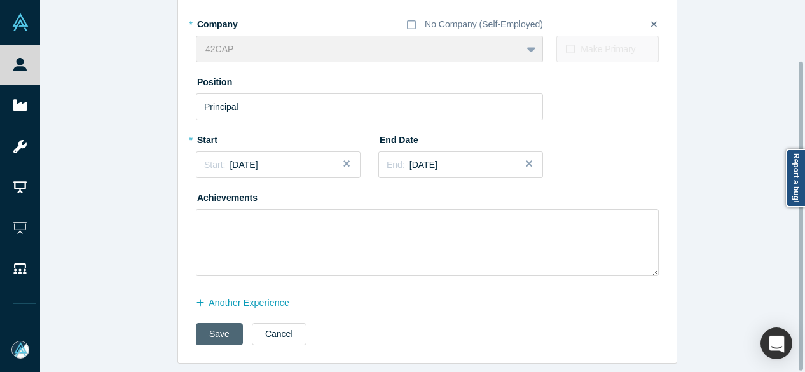
click at [215, 329] on button "Save" at bounding box center [219, 334] width 47 height 22
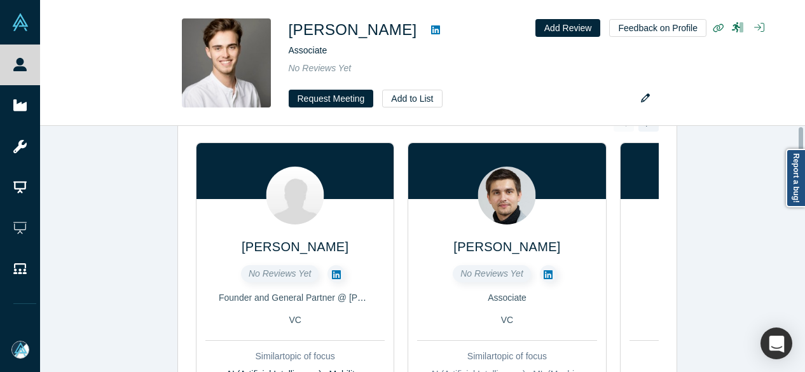
scroll to position [0, 0]
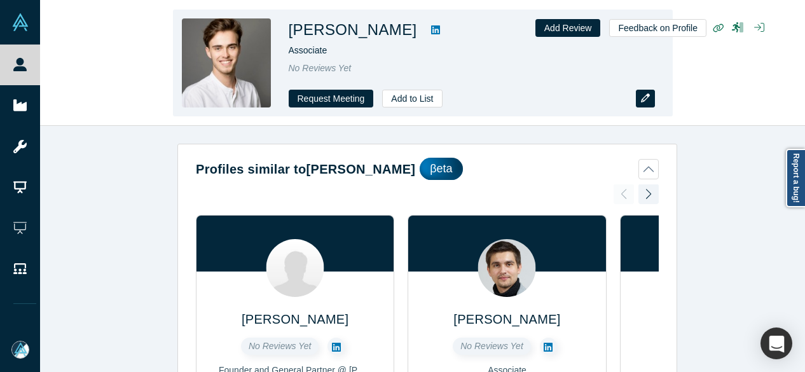
click at [647, 102] on icon "button" at bounding box center [645, 97] width 9 height 9
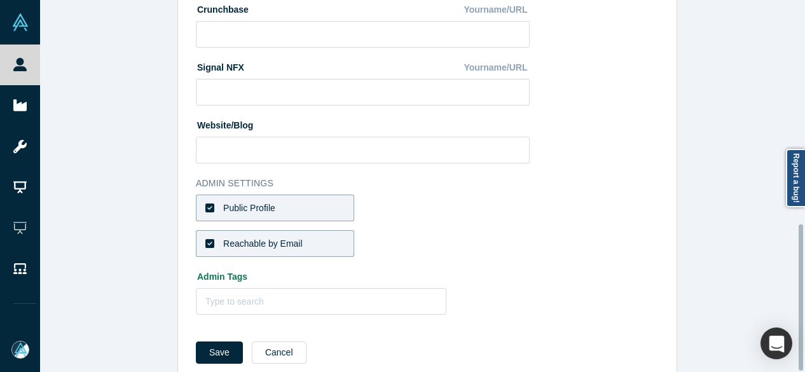
scroll to position [570, 0]
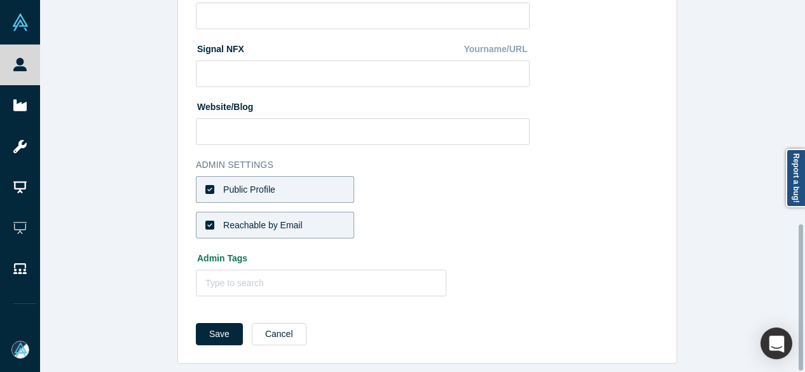
click at [267, 336] on div "Save Cancel" at bounding box center [427, 338] width 463 height 31
click at [279, 326] on button "Cancel" at bounding box center [279, 334] width 55 height 22
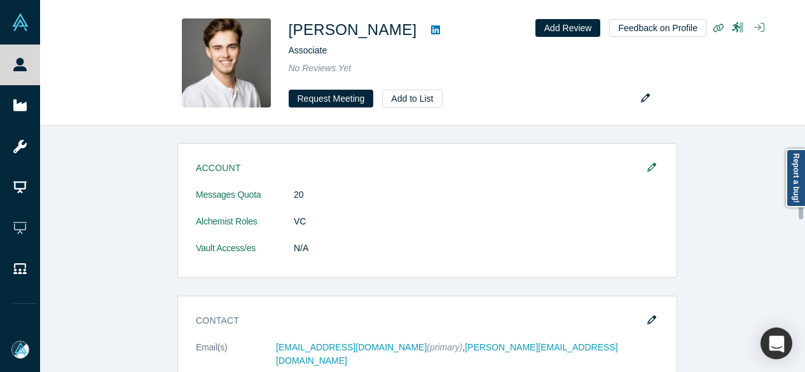
scroll to position [763, 0]
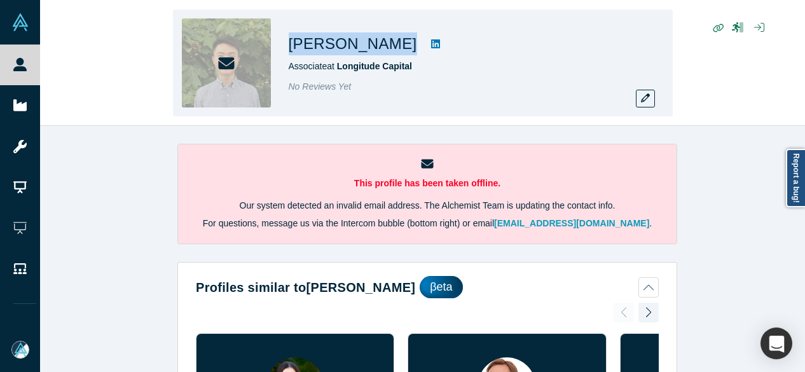
drag, startPoint x: 336, startPoint y: 44, endPoint x: 375, endPoint y: 45, distance: 38.8
click at [375, 45] on div "[PERSON_NAME]" at bounding box center [467, 43] width 356 height 23
copy div "[PERSON_NAME]"
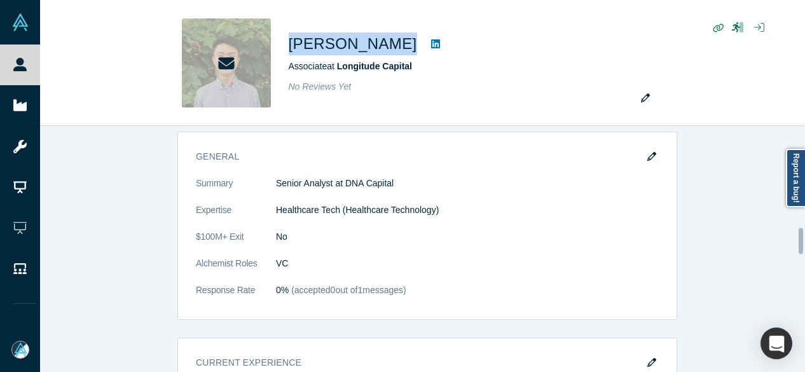
scroll to position [1145, 0]
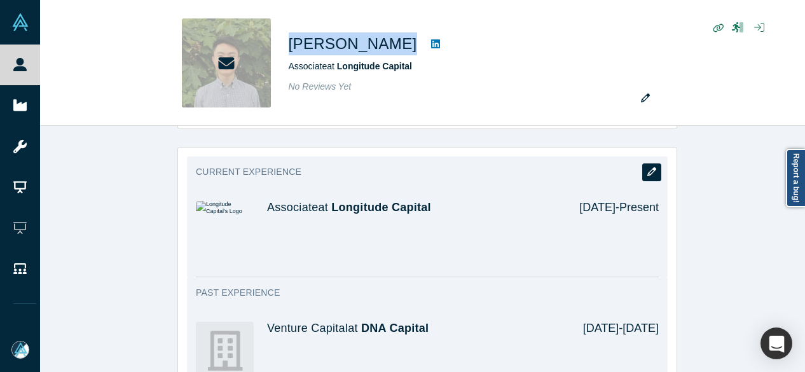
click at [647, 163] on button "button" at bounding box center [651, 172] width 19 height 18
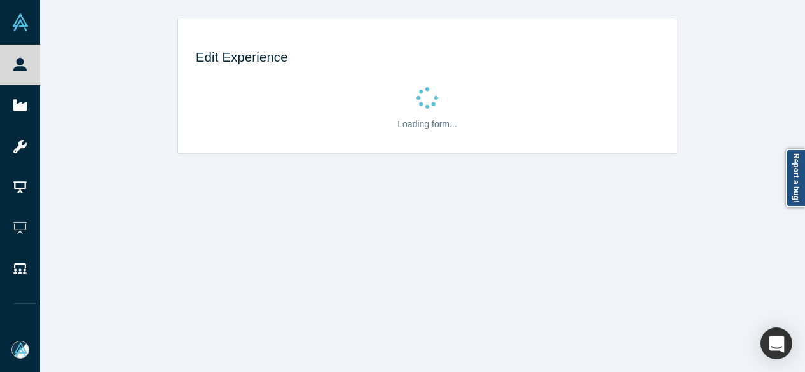
scroll to position [0, 0]
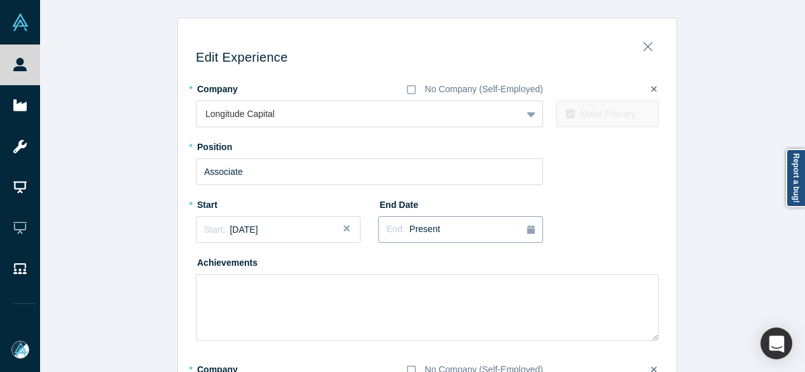
drag, startPoint x: 399, startPoint y: 237, endPoint x: 394, endPoint y: 241, distance: 6.8
click at [399, 237] on button "End: Present" at bounding box center [460, 229] width 165 height 27
click at [384, 266] on button "Previous Year" at bounding box center [383, 265] width 13 height 13
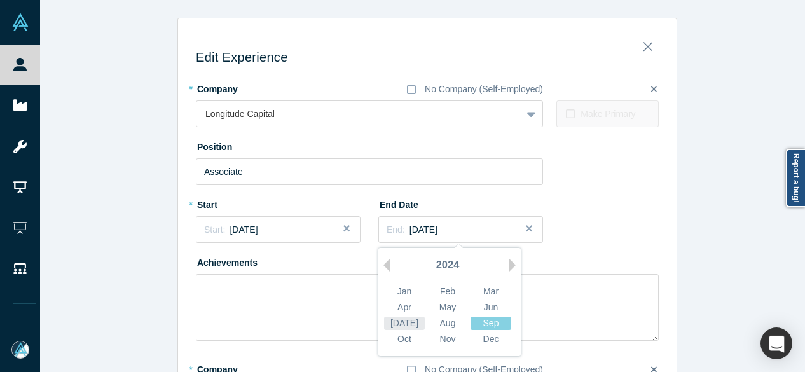
click at [397, 326] on div "[DATE]" at bounding box center [404, 323] width 41 height 13
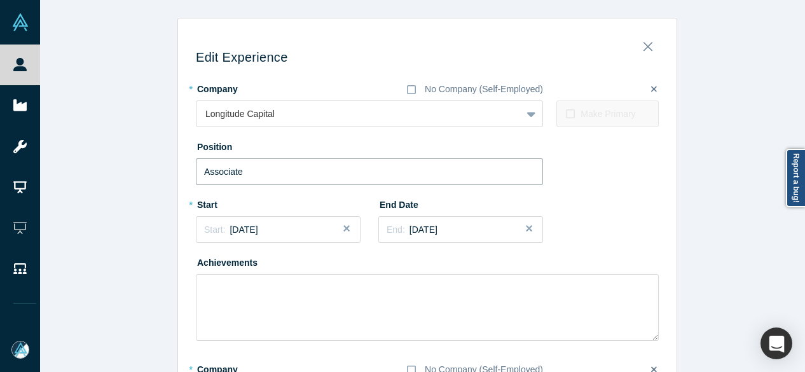
drag, startPoint x: 271, startPoint y: 172, endPoint x: 149, endPoint y: 175, distance: 121.5
click at [151, 175] on div "Edit Experience * Company No Company (Self-Employed) Longitude Capital To pick …" at bounding box center [427, 363] width 775 height 691
paste input "Longitude Capital logo"
drag, startPoint x: 292, startPoint y: 172, endPoint x: 153, endPoint y: 174, distance: 139.3
click at [153, 174] on div "Edit Experience * Company No Company (Self-Employed) Longitude Capital To pick …" at bounding box center [427, 363] width 775 height 691
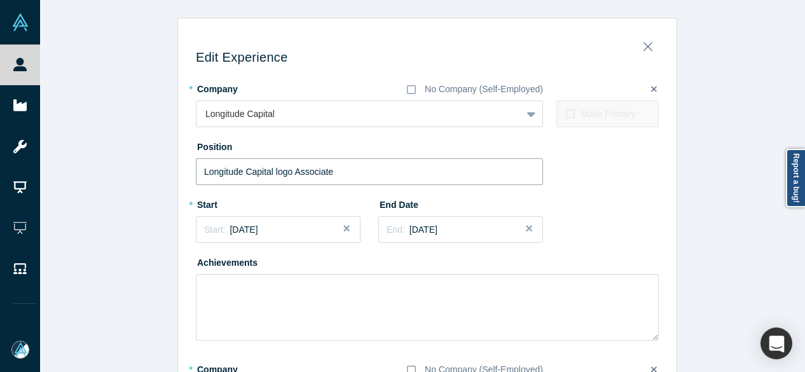
type input "Associate"
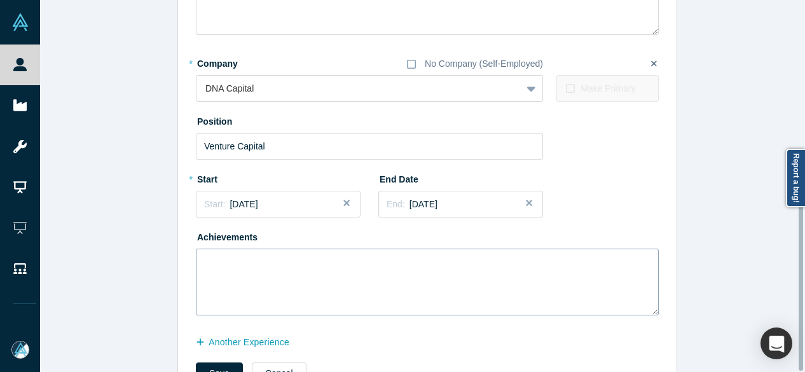
scroll to position [354, 0]
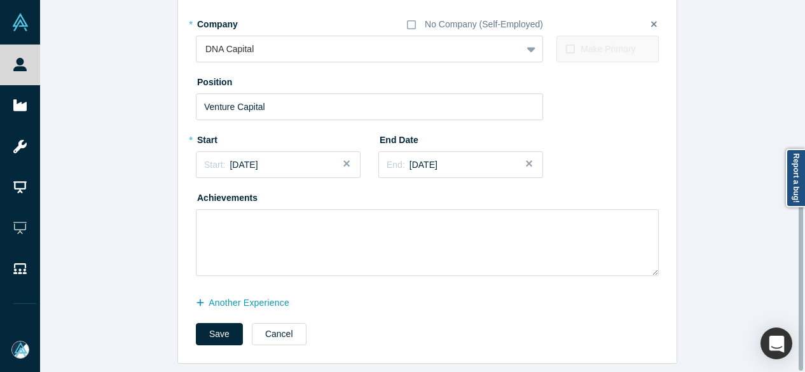
click at [224, 296] on button "another Experience" at bounding box center [249, 303] width 107 height 22
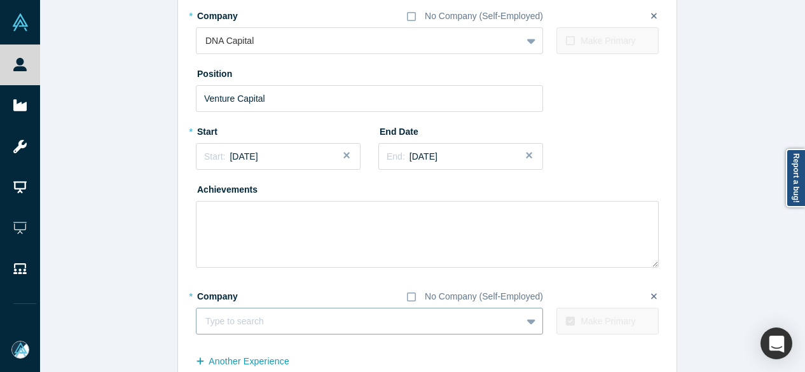
click at [276, 320] on div at bounding box center [358, 322] width 307 height 16
paste input "Strategy and Corporate Development Strategy and Corporate Development Noom"
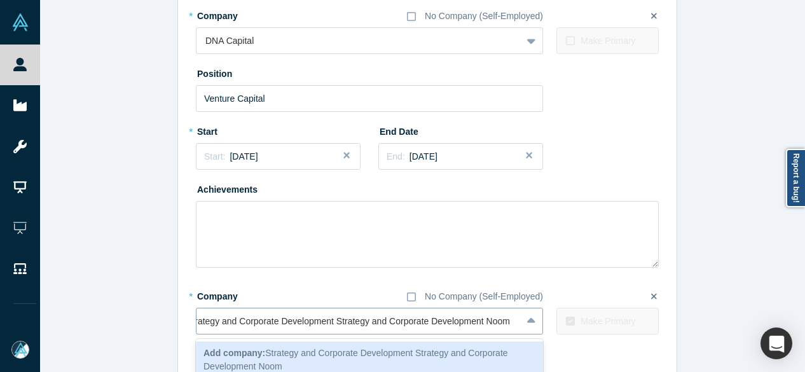
scroll to position [0, 18]
drag, startPoint x: 469, startPoint y: 324, endPoint x: 212, endPoint y: 328, distance: 256.4
click at [212, 328] on div "Strategy and Corporate Development Strategy and Corporate Development Noom" at bounding box center [351, 322] width 326 height 16
drag, startPoint x: 482, startPoint y: 325, endPoint x: 149, endPoint y: 338, distance: 333.5
click at [149, 338] on div "Edit Experience * Company No Company (Self-Employed) Longitude Capital To pick …" at bounding box center [427, 43] width 775 height 758
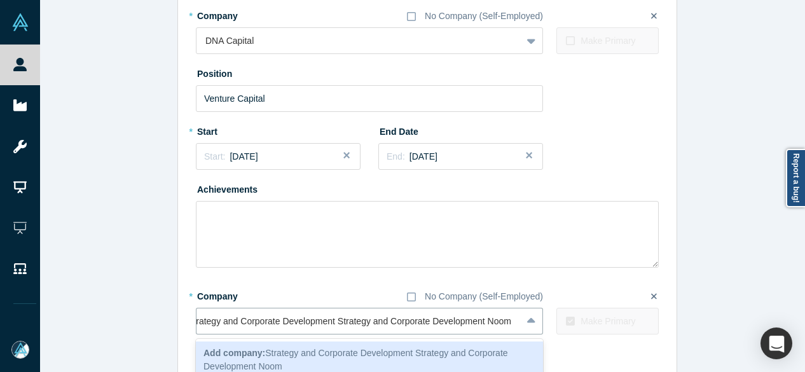
type input "Noom"
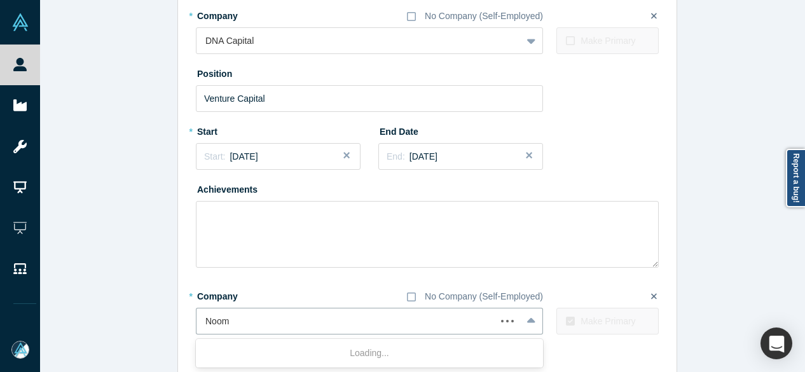
scroll to position [0, 0]
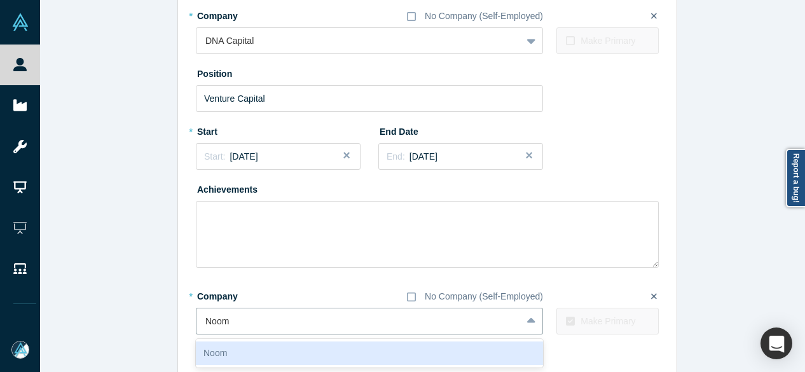
click at [242, 356] on div "Noom" at bounding box center [369, 354] width 347 height 24
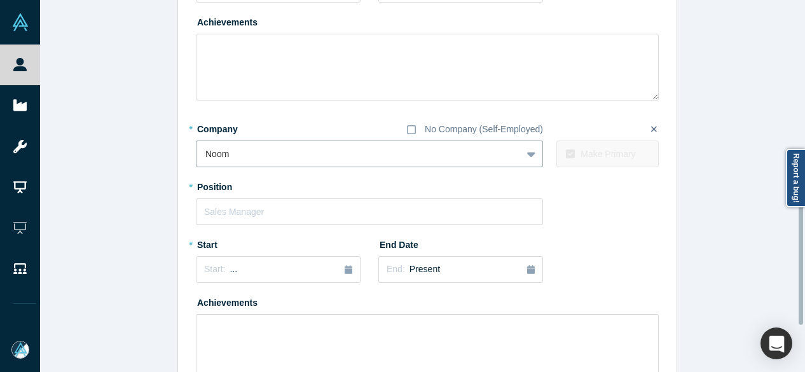
scroll to position [544, 0]
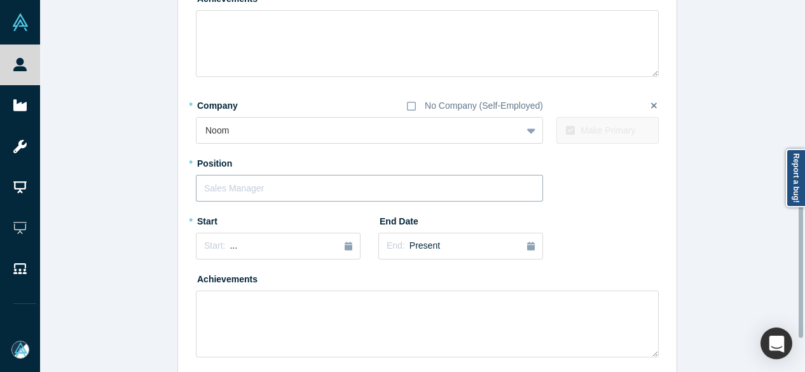
click at [223, 193] on input "text" at bounding box center [369, 188] width 347 height 27
paste input "Strategy and Corporate Development Strategy and Corporate Development"
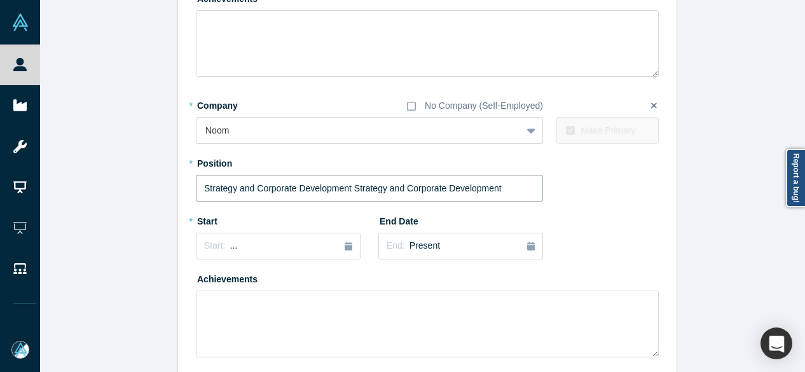
drag, startPoint x: 347, startPoint y: 190, endPoint x: 115, endPoint y: 198, distance: 232.3
type input "Strategy and Corporate Development"
click at [220, 250] on div "Start: ..." at bounding box center [220, 246] width 33 height 14
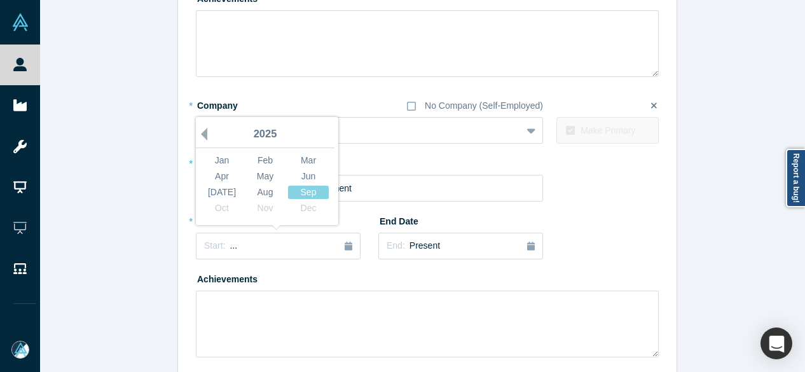
click at [200, 138] on button "Previous Year" at bounding box center [201, 134] width 13 height 13
click at [314, 191] on div "Sep" at bounding box center [308, 192] width 41 height 13
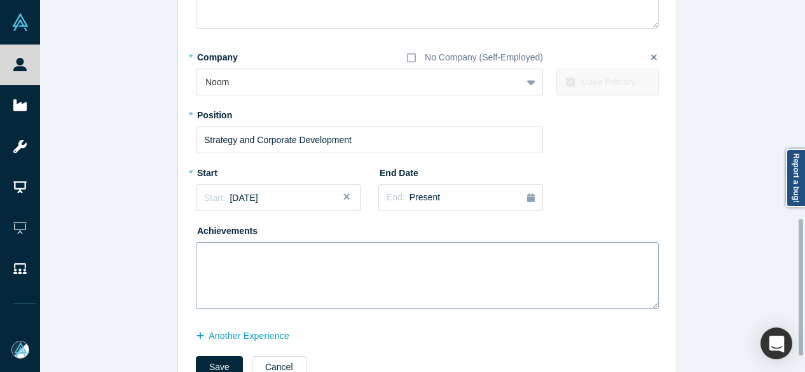
scroll to position [633, 0]
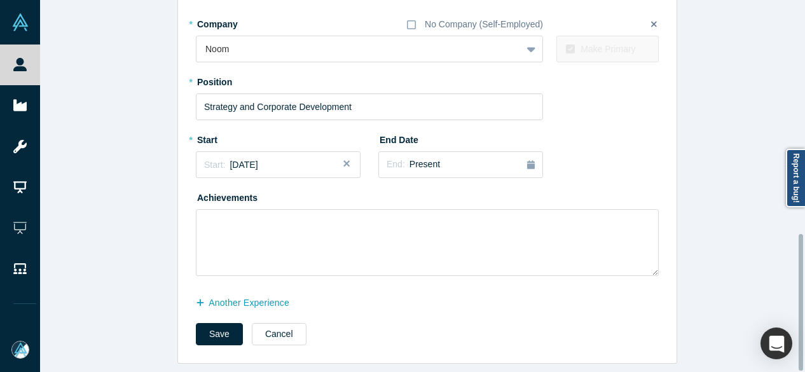
click at [208, 323] on button "Save" at bounding box center [219, 334] width 47 height 22
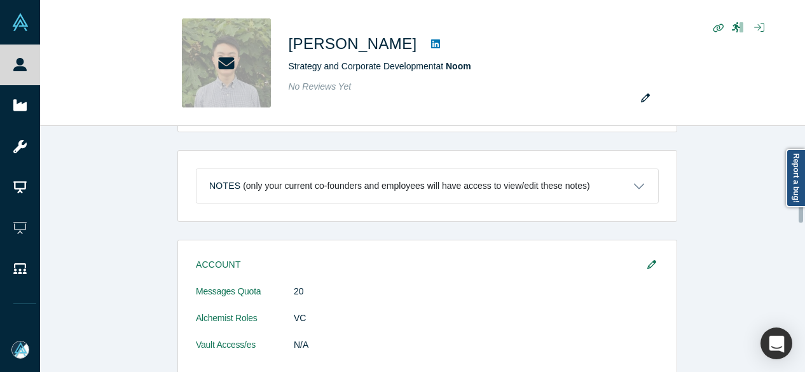
scroll to position [700, 0]
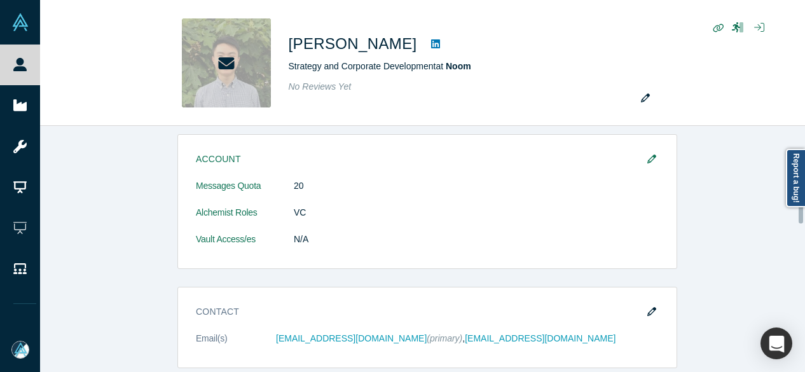
drag, startPoint x: 647, startPoint y: 296, endPoint x: 529, endPoint y: 274, distance: 120.3
click at [648, 307] on icon "button" at bounding box center [651, 311] width 9 height 9
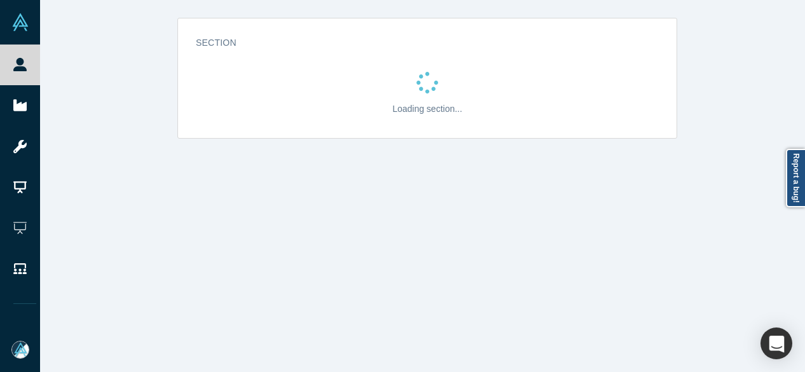
scroll to position [0, 0]
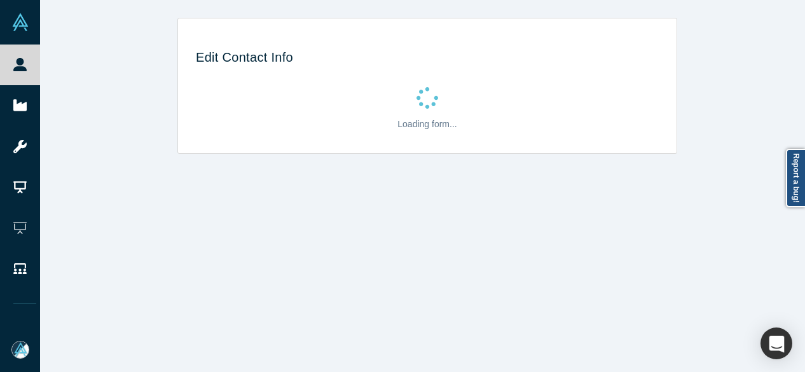
select select "US"
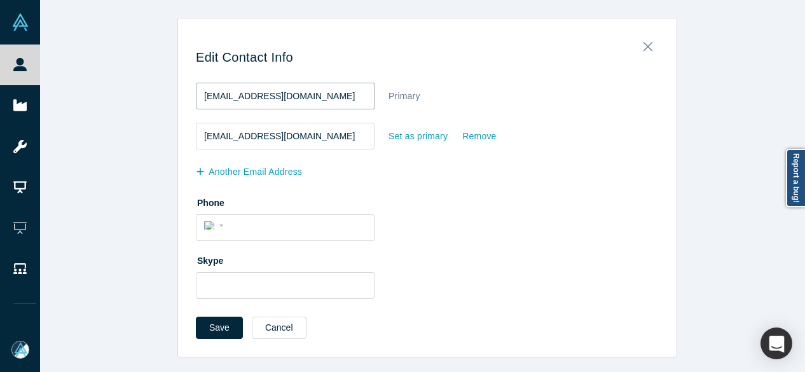
drag, startPoint x: 333, startPoint y: 100, endPoint x: 183, endPoint y: 98, distance: 150.7
click at [183, 98] on div "Edit Contact Info [EMAIL_ADDRESS][DOMAIN_NAME] Primary [EMAIL_ADDRESS][DOMAIN_N…" at bounding box center [427, 191] width 499 height 329
paste input "aiway.kyon@noom"
type input "[EMAIL_ADDRESS][DOMAIN_NAME]"
click at [464, 136] on div "Remove" at bounding box center [479, 136] width 35 height 22
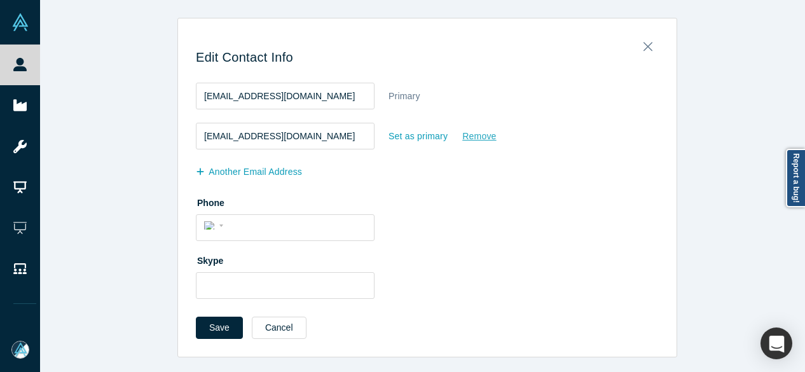
click at [0, 0] on input "Remove" at bounding box center [0, 0] width 0 height 0
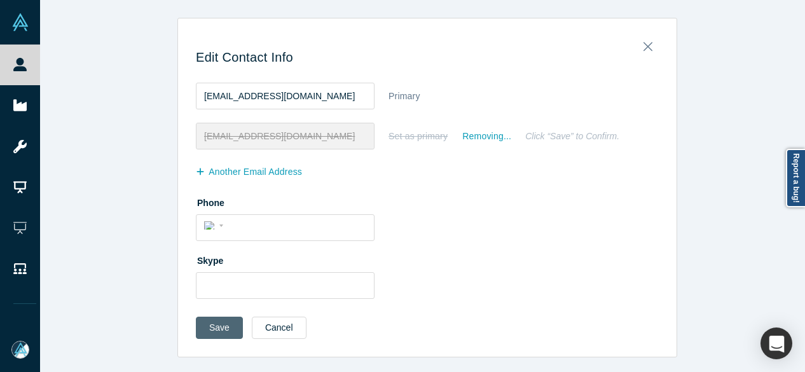
click at [218, 329] on button "Save" at bounding box center [219, 328] width 47 height 22
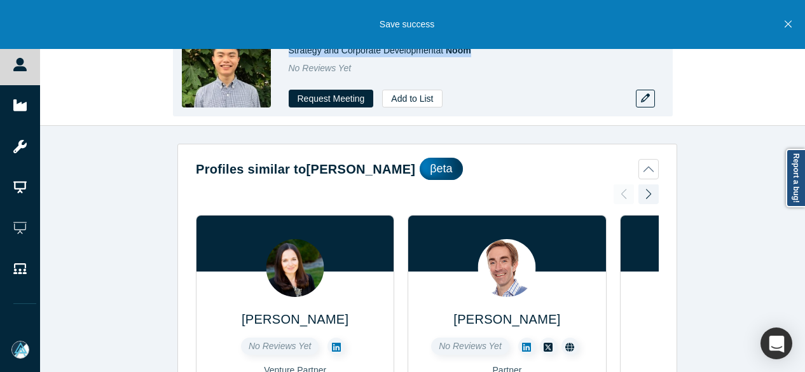
drag, startPoint x: 286, startPoint y: 51, endPoint x: 481, endPoint y: 50, distance: 195.3
click at [481, 50] on div "Taiway Kyon Strategy and Corporate Development at Noom No Reviews Yet Request M…" at bounding box center [423, 63] width 500 height 107
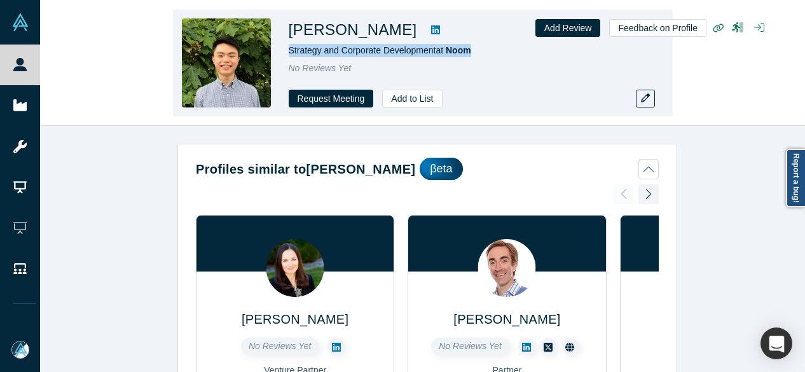
copy span "Strategy and Corporate Development at [GEOGRAPHIC_DATA]"
click at [526, 107] on div "Taiway Kyon Strategy and Corporate Development at Noom No Reviews Yet Request M…" at bounding box center [423, 63] width 500 height 107
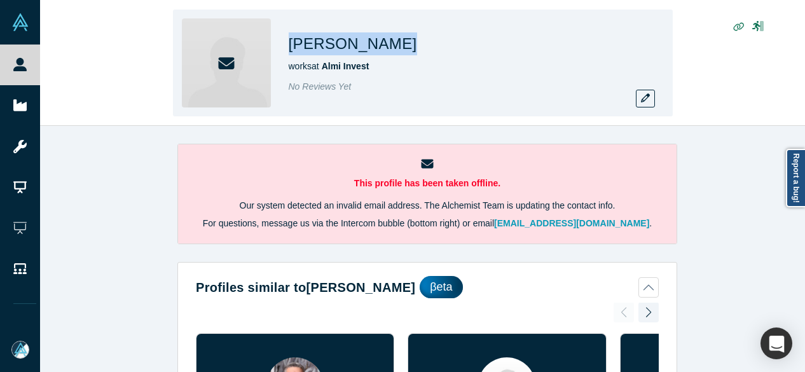
drag, startPoint x: 287, startPoint y: 44, endPoint x: 357, endPoint y: 43, distance: 69.3
click at [357, 43] on div "[PERSON_NAME] works at Almi Invest No Reviews Yet" at bounding box center [423, 63] width 500 height 107
copy h1 "[PERSON_NAME]"
click at [644, 100] on icon "button" at bounding box center [645, 97] width 9 height 9
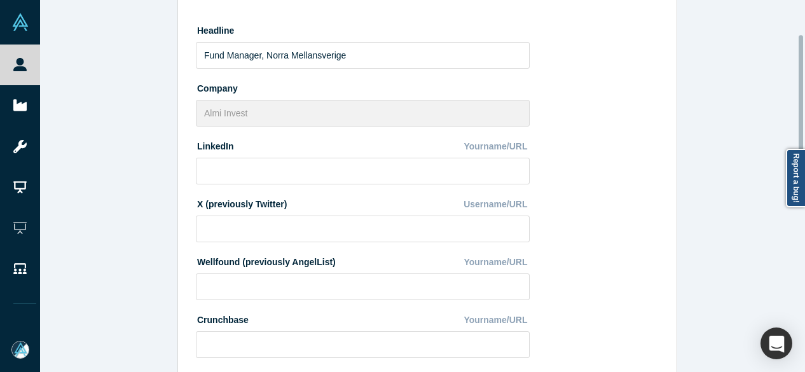
scroll to position [254, 0]
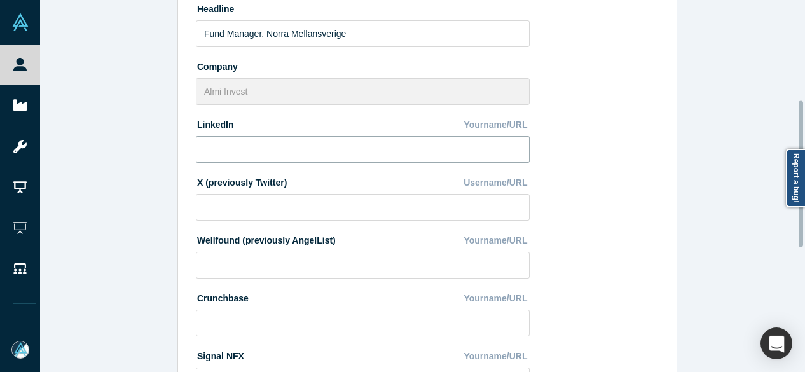
click at [268, 153] on input at bounding box center [363, 149] width 334 height 27
paste input "[DOMAIN_NAME][URL]"
drag, startPoint x: 396, startPoint y: 155, endPoint x: 165, endPoint y: 141, distance: 230.6
click at [165, 141] on div "Edit Profile * First Name [PERSON_NAME] First Name cannot contain emoticons or …" at bounding box center [427, 191] width 775 height 382
paste input "[URL][DOMAIN_NAME]"
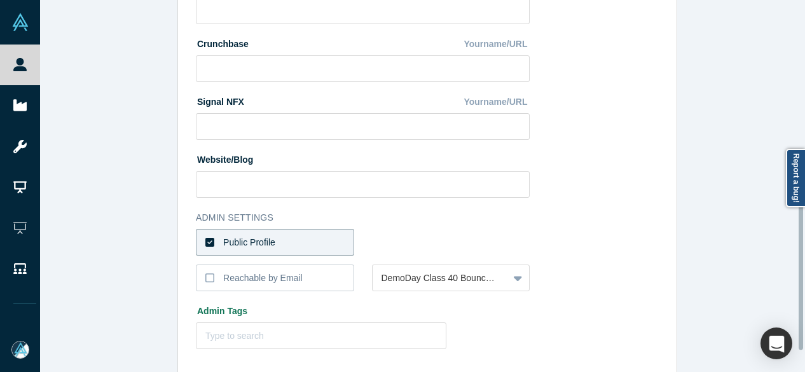
scroll to position [570, 0]
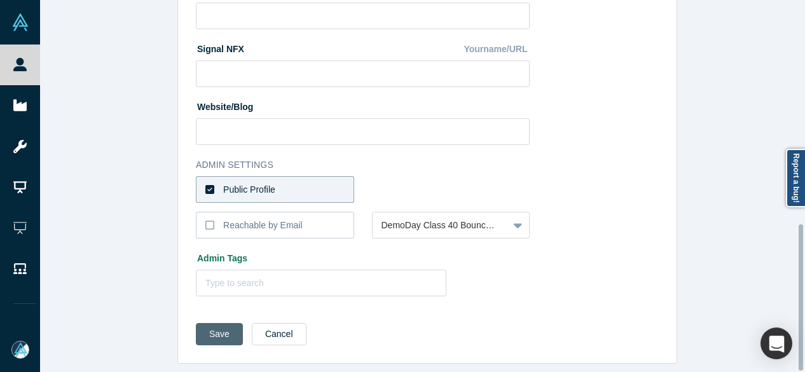
type input "[URL][DOMAIN_NAME]"
click at [216, 324] on button "Save" at bounding box center [219, 334] width 47 height 22
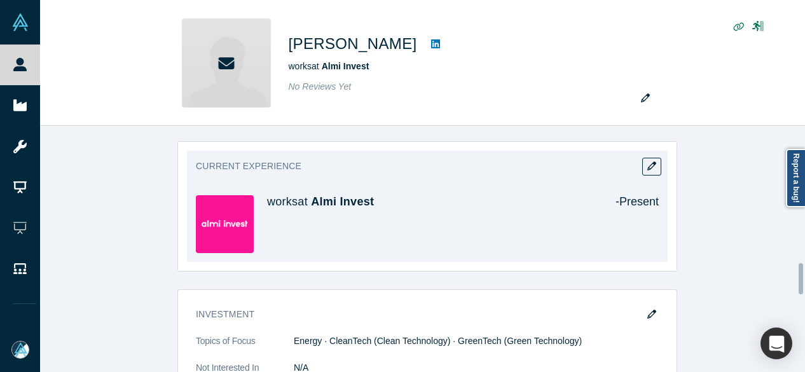
scroll to position [1081, 0]
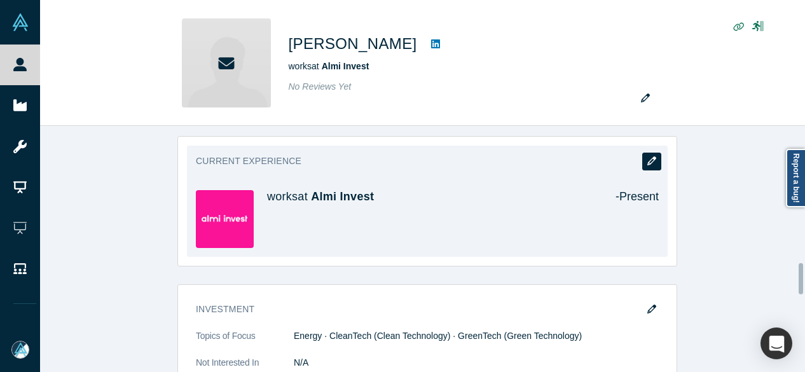
click at [646, 153] on button "button" at bounding box center [651, 162] width 19 height 18
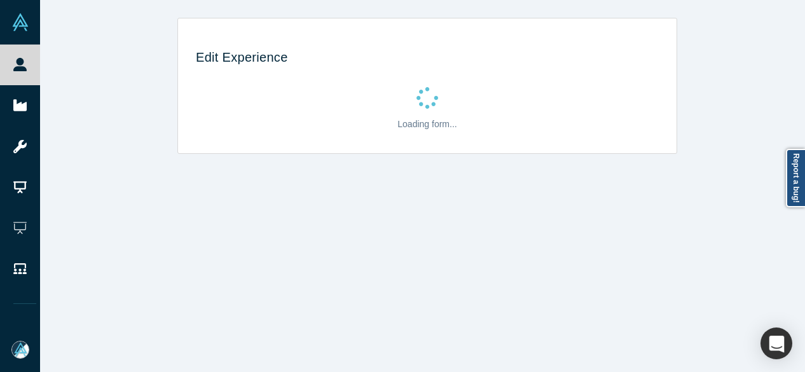
scroll to position [0, 0]
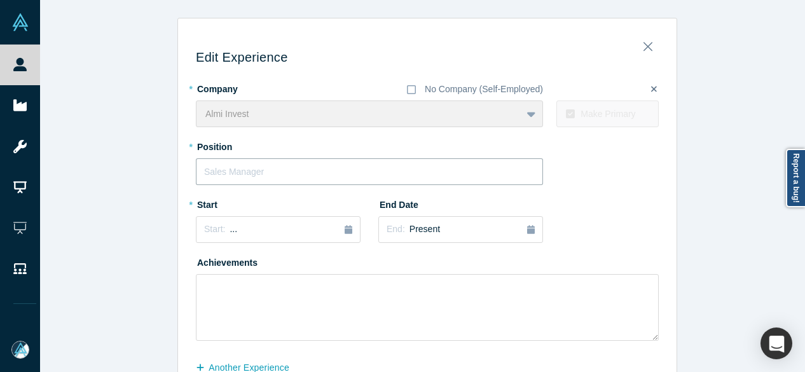
click at [232, 169] on input "text" at bounding box center [369, 171] width 347 height 27
paste input "Fund Manager"
type input "Fund Manager"
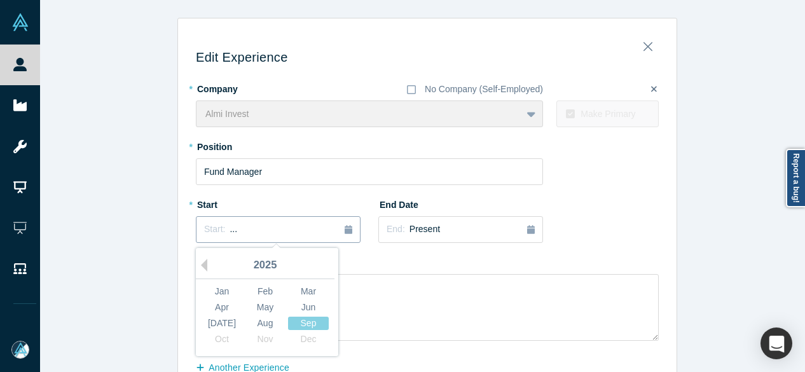
drag, startPoint x: 284, startPoint y: 232, endPoint x: 270, endPoint y: 235, distance: 14.8
click at [284, 233] on div "Start: ..." at bounding box center [278, 230] width 148 height 14
click at [199, 266] on button "Previous Year" at bounding box center [201, 265] width 13 height 13
click at [200, 266] on button "Previous Year" at bounding box center [201, 265] width 13 height 13
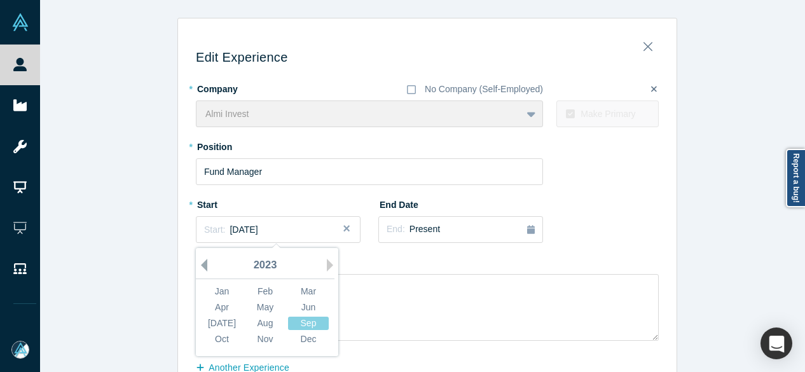
click at [199, 267] on button "Previous Year" at bounding box center [201, 265] width 13 height 13
click at [200, 267] on button "Previous Year" at bounding box center [201, 265] width 13 height 13
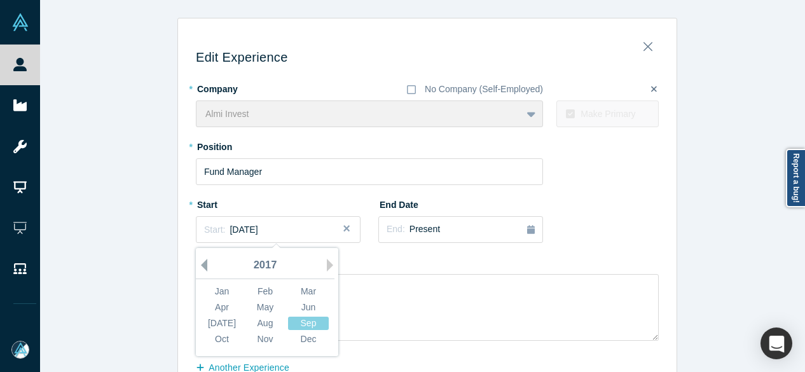
click at [200, 267] on button "Previous Year" at bounding box center [201, 265] width 13 height 13
click at [200, 268] on button "Previous Year" at bounding box center [201, 265] width 13 height 13
click at [224, 317] on div "[DATE]" at bounding box center [222, 323] width 41 height 13
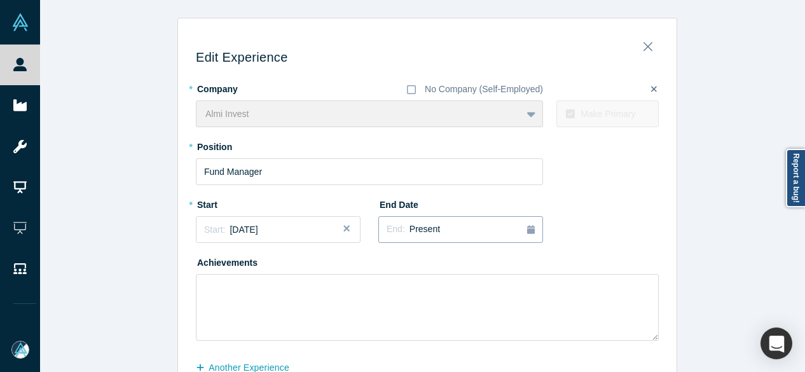
click at [445, 227] on div "End: Present" at bounding box center [461, 230] width 148 height 14
click at [401, 322] on div "[DATE]" at bounding box center [404, 323] width 41 height 13
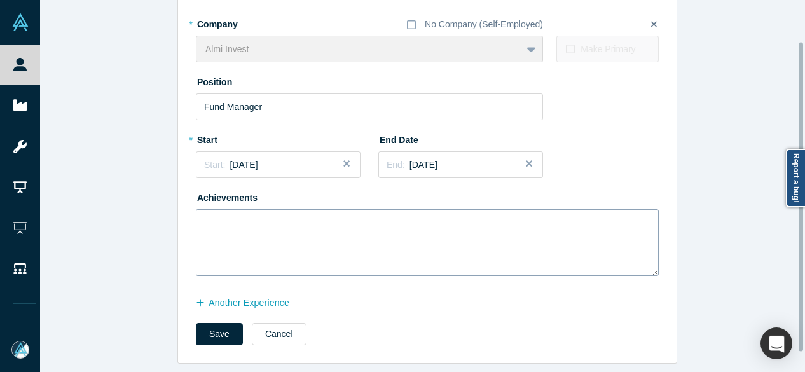
scroll to position [73, 0]
click at [268, 301] on button "another Experience" at bounding box center [249, 303] width 107 height 22
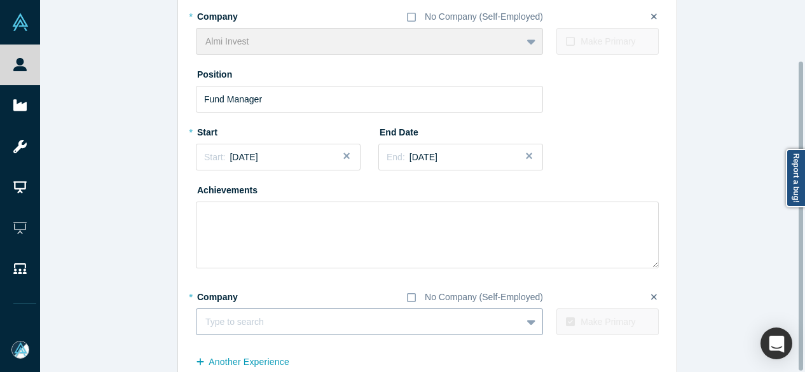
click at [266, 322] on div at bounding box center [358, 322] width 307 height 16
paste input "Möjlighetsansvarig Möjlighetsansvarig Self-employed"
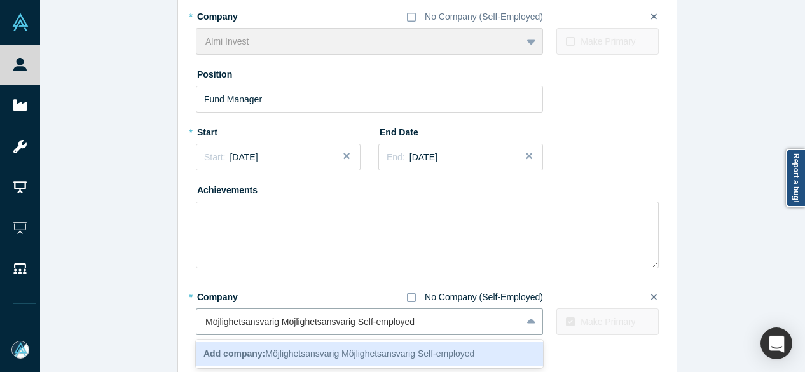
type input "Möjlighetsansvarig Möjlighetsansvarig Self-employed"
click at [408, 297] on icon at bounding box center [411, 298] width 9 height 10
click at [0, 0] on input "No Company (Self-Employed)" at bounding box center [0, 0] width 0 height 0
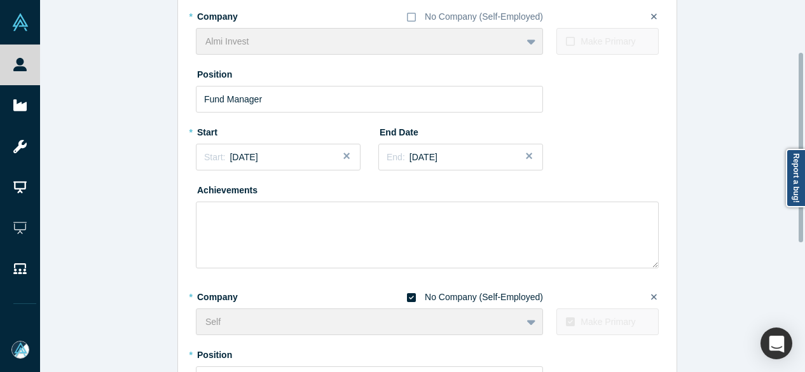
scroll to position [200, 0]
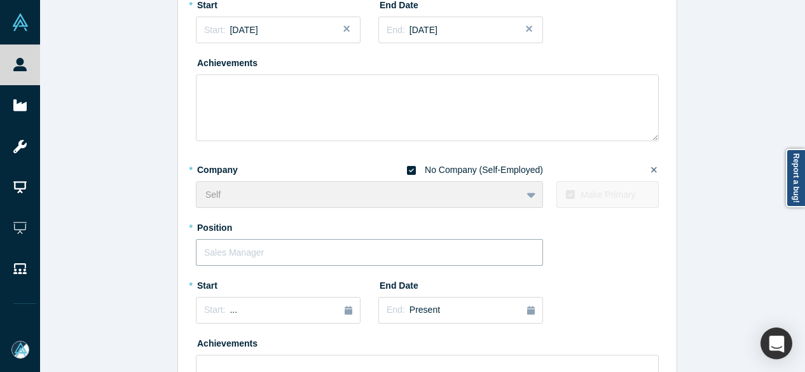
click at [278, 250] on input "text" at bounding box center [369, 252] width 347 height 27
paste input "Möjlighetsansvarig Möjlighetsansvarig Self-employed"
drag, startPoint x: 273, startPoint y: 250, endPoint x: 478, endPoint y: 250, distance: 204.2
click at [478, 250] on input "Möjlighetsansvarig Möjlighetsansvarig Self-employed" at bounding box center [369, 252] width 347 height 27
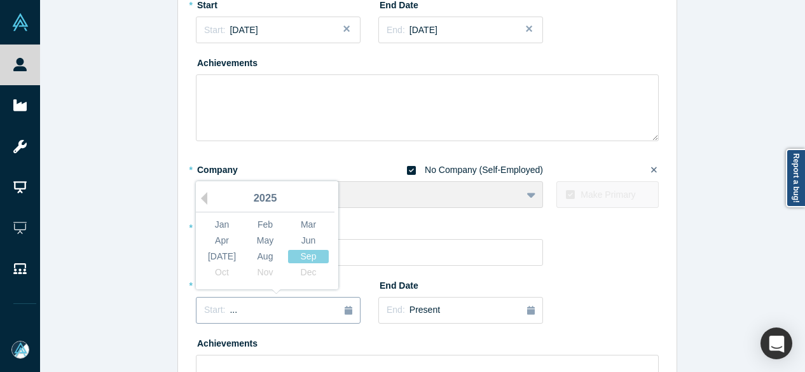
click at [259, 307] on div "Start: ..." at bounding box center [278, 310] width 148 height 14
click at [223, 255] on div "[DATE]" at bounding box center [222, 256] width 41 height 13
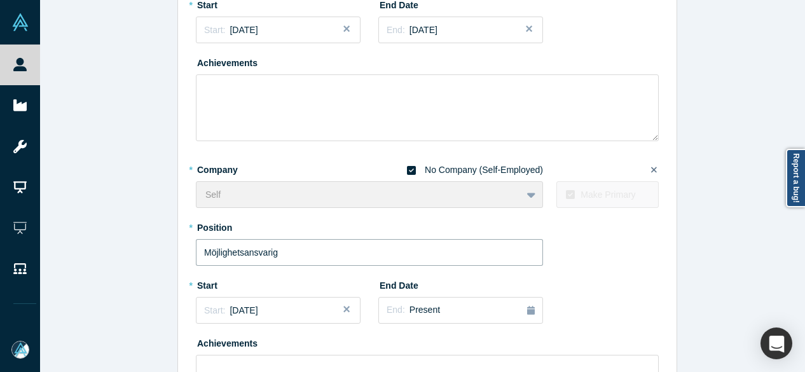
drag, startPoint x: 289, startPoint y: 251, endPoint x: 163, endPoint y: 241, distance: 125.7
click at [166, 243] on div "Edit Experience * Company No Company (Self-Employed) Almi Invest To pick up a d…" at bounding box center [427, 163] width 775 height 691
paste input "usiness Development Manager"
click at [200, 247] on input "usiness Development Manager" at bounding box center [369, 252] width 347 height 27
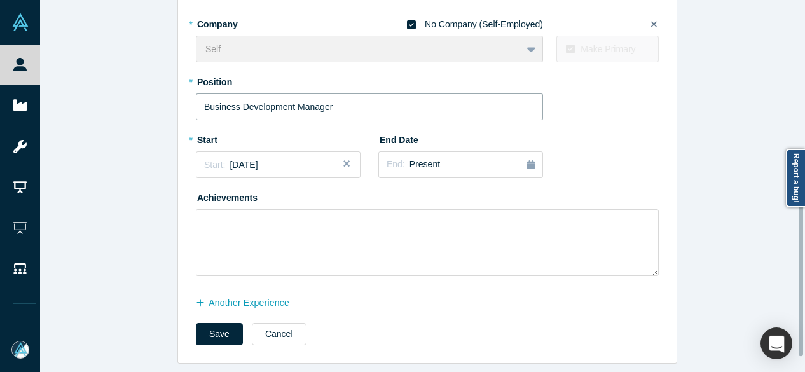
scroll to position [354, 0]
type input "Business Development Manager"
click at [212, 335] on button "Save" at bounding box center [219, 334] width 47 height 22
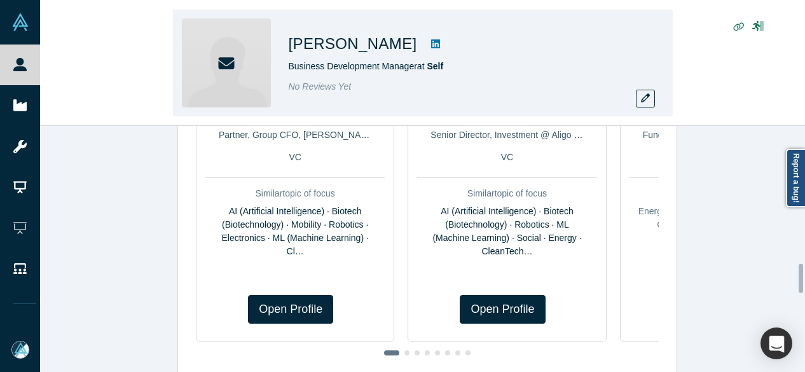
scroll to position [0, 0]
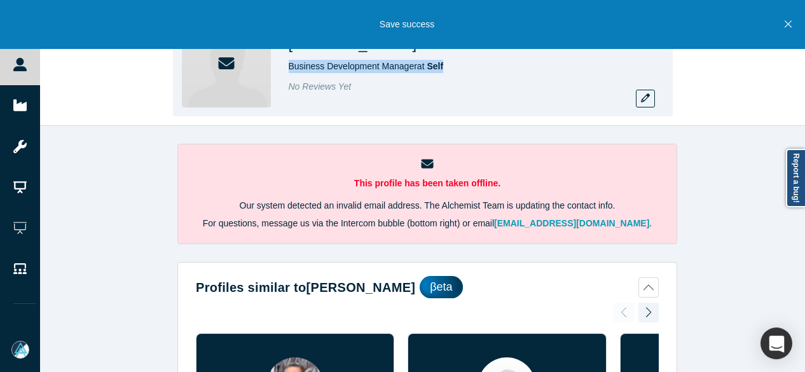
drag, startPoint x: 286, startPoint y: 68, endPoint x: 452, endPoint y: 64, distance: 166.0
click at [452, 64] on div "[PERSON_NAME] Business Development Manager at Self No Reviews Yet" at bounding box center [423, 63] width 500 height 107
copy span "Business Development Manager at Self"
